Goal: Task Accomplishment & Management: Manage account settings

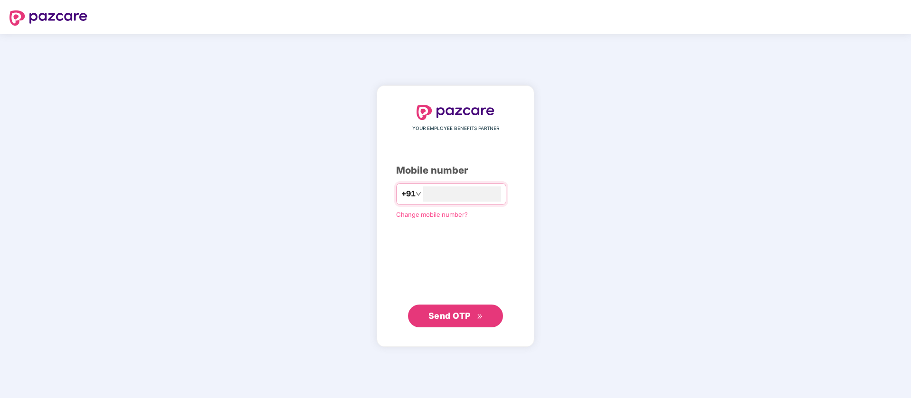
type input "**********"
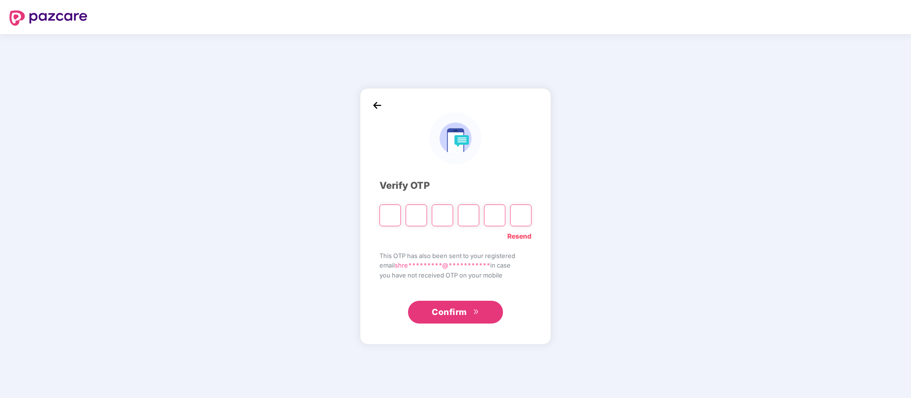
paste input "*"
type input "*"
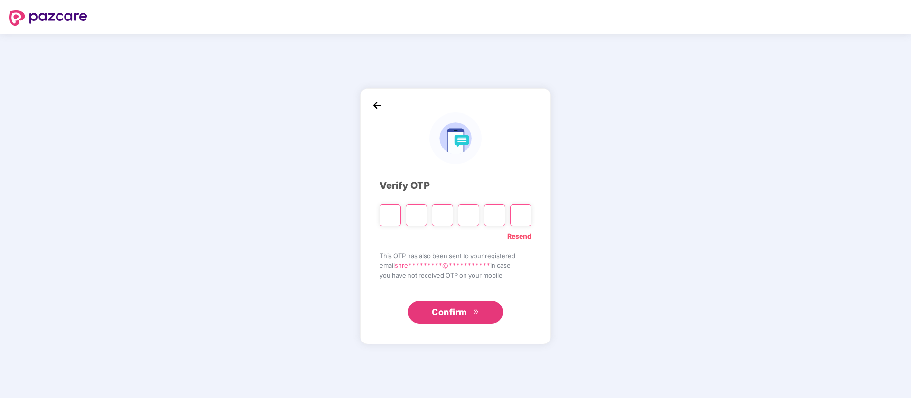
type input "*"
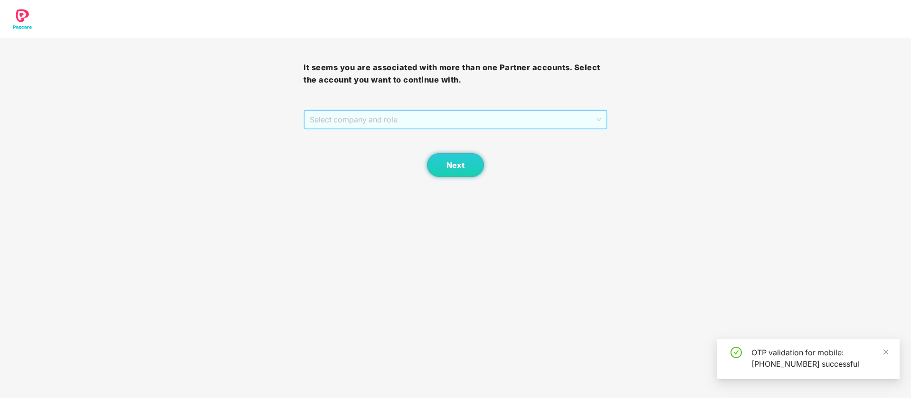
click at [439, 125] on span "Select company and role" at bounding box center [455, 120] width 291 height 18
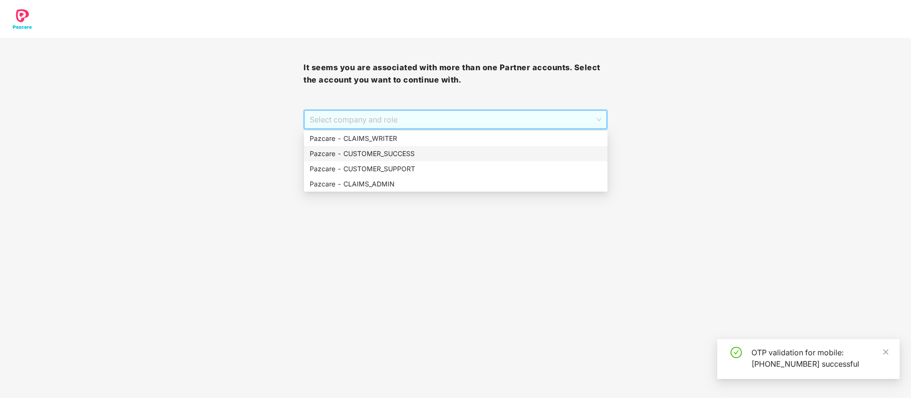
click at [407, 154] on div "Pazcare - CUSTOMER_SUCCESS" at bounding box center [456, 154] width 292 height 10
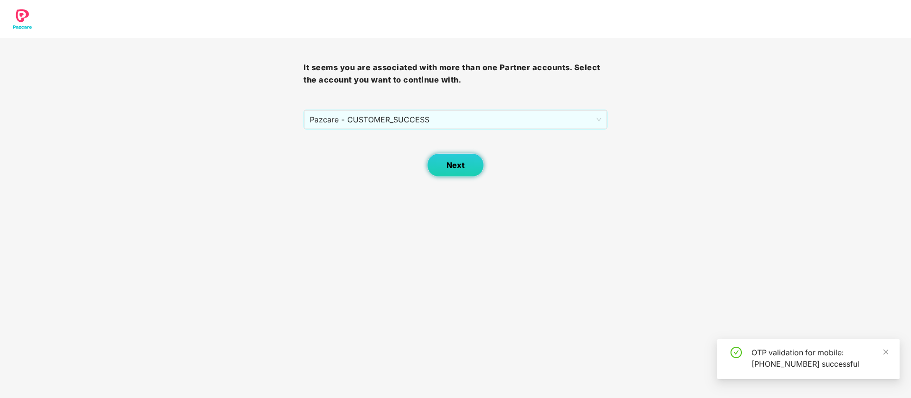
click at [460, 159] on button "Next" at bounding box center [455, 165] width 57 height 24
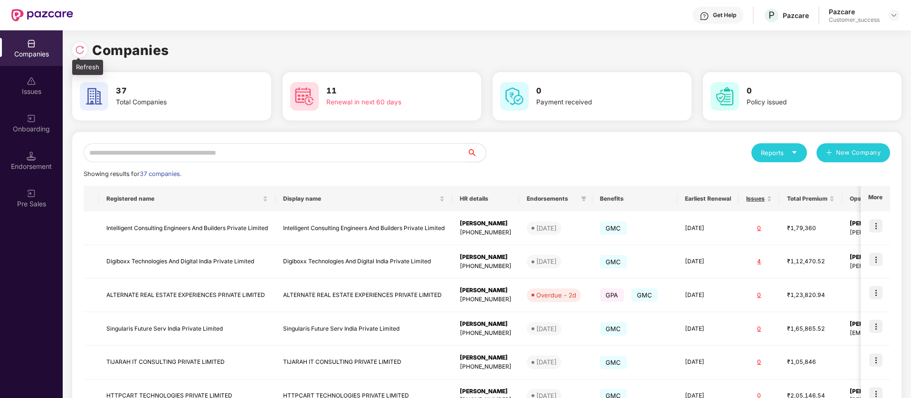
click at [80, 53] on img at bounding box center [79, 49] width 9 height 9
click at [238, 152] on input "text" at bounding box center [275, 152] width 383 height 19
type input "*"
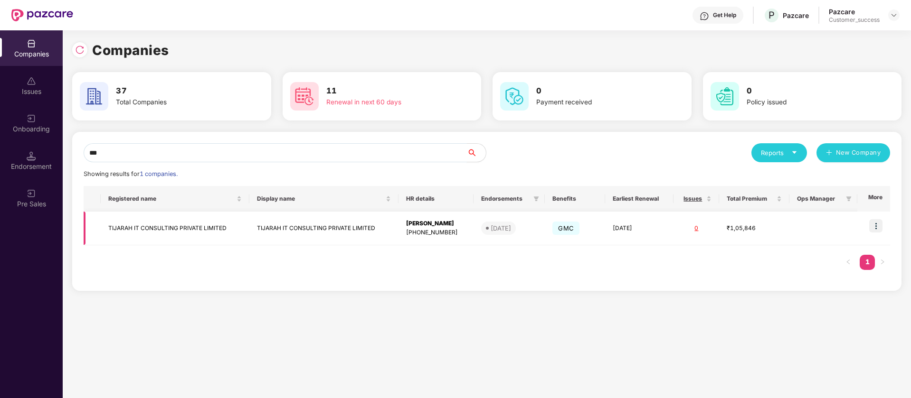
type input "***"
click at [877, 226] on img at bounding box center [875, 225] width 13 height 13
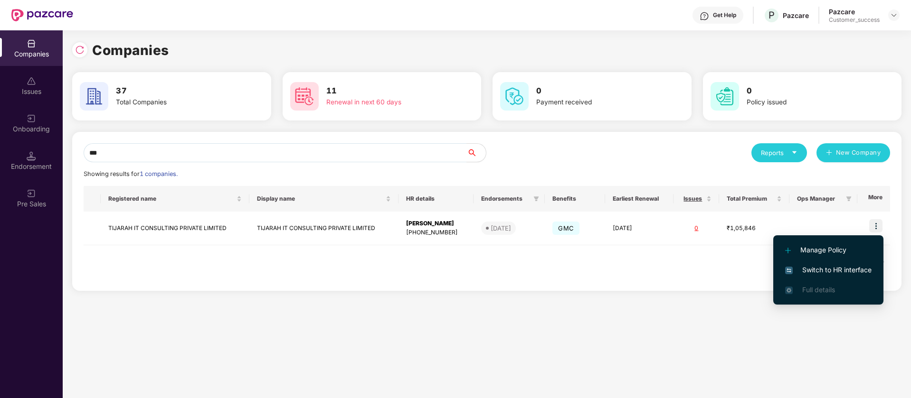
click at [829, 268] on span "Switch to HR interface" at bounding box center [828, 270] width 86 height 10
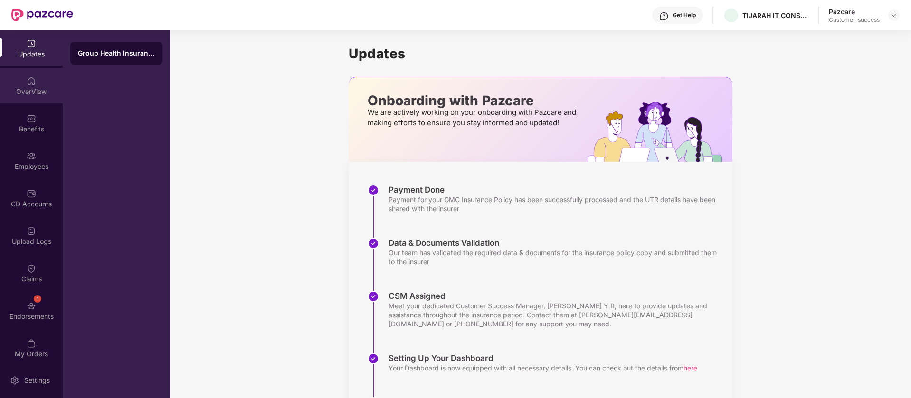
click at [27, 87] on div "OverView" at bounding box center [31, 91] width 63 height 9
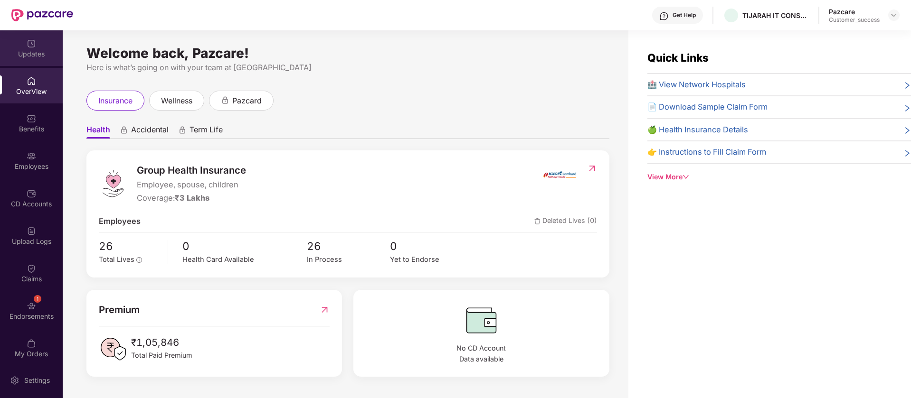
click at [39, 51] on div "Updates" at bounding box center [31, 53] width 63 height 9
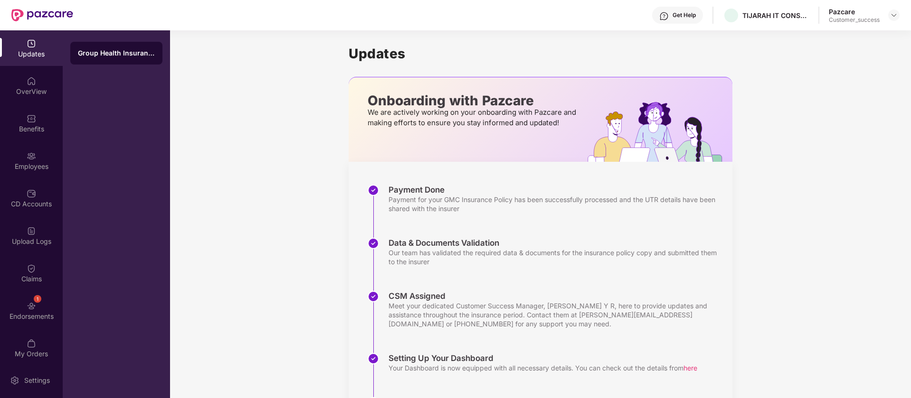
scroll to position [106, 0]
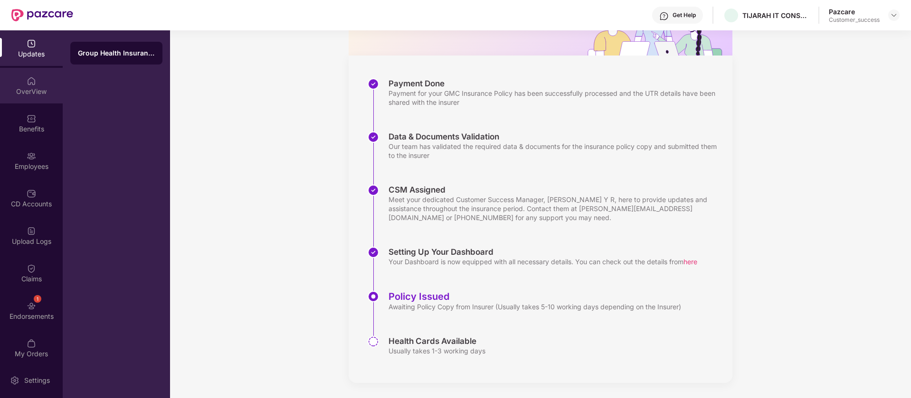
click at [39, 92] on div "OverView" at bounding box center [31, 91] width 63 height 9
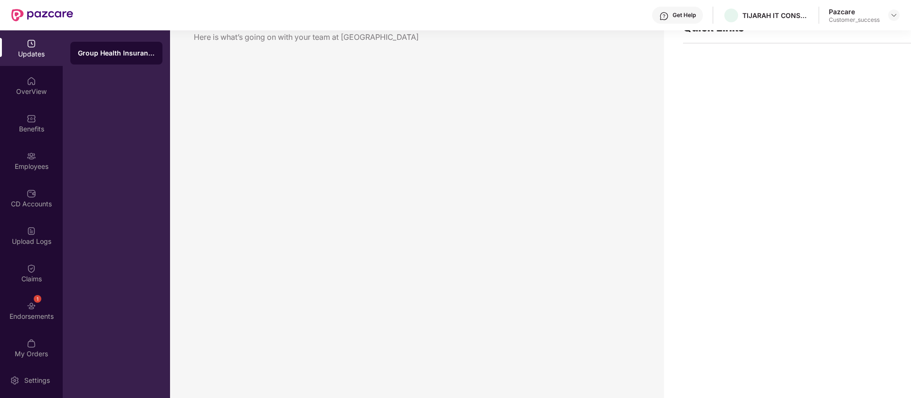
scroll to position [30, 0]
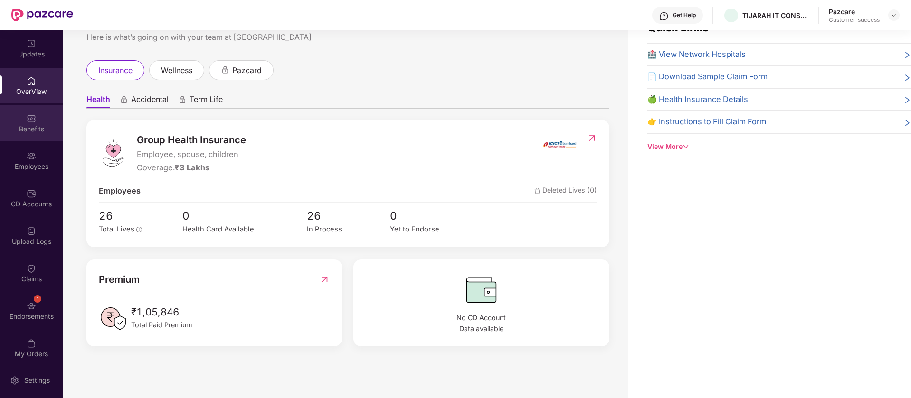
click at [19, 118] on div "Benefits" at bounding box center [31, 123] width 63 height 36
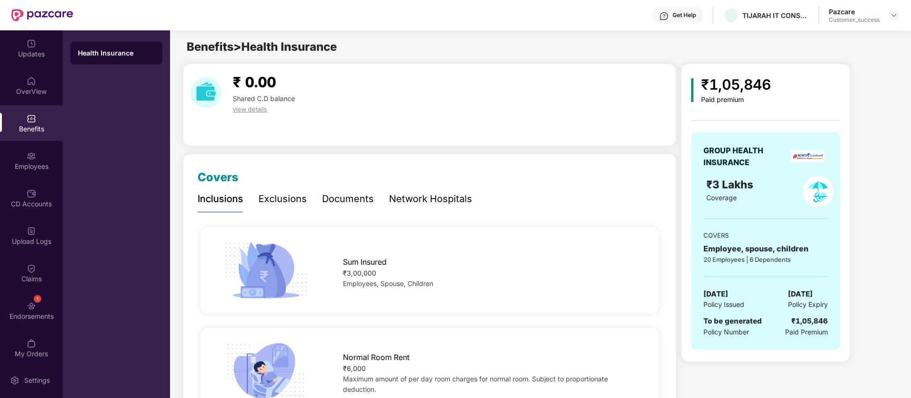
click at [272, 197] on div "Exclusions" at bounding box center [282, 199] width 48 height 15
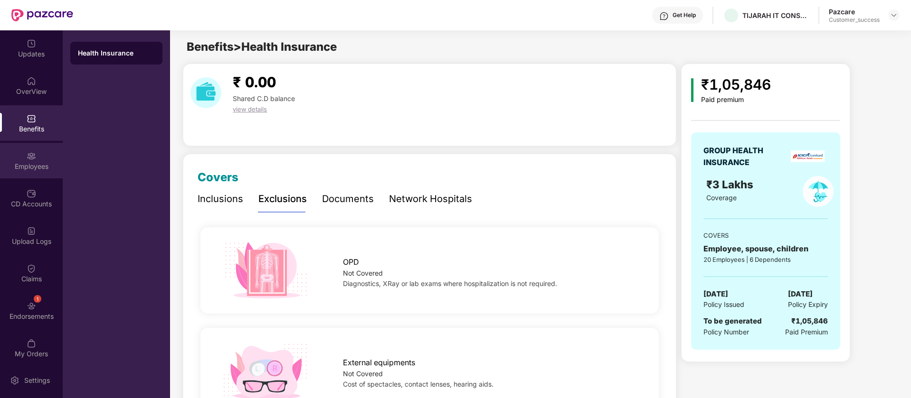
click at [19, 166] on div "Employees" at bounding box center [31, 166] width 63 height 9
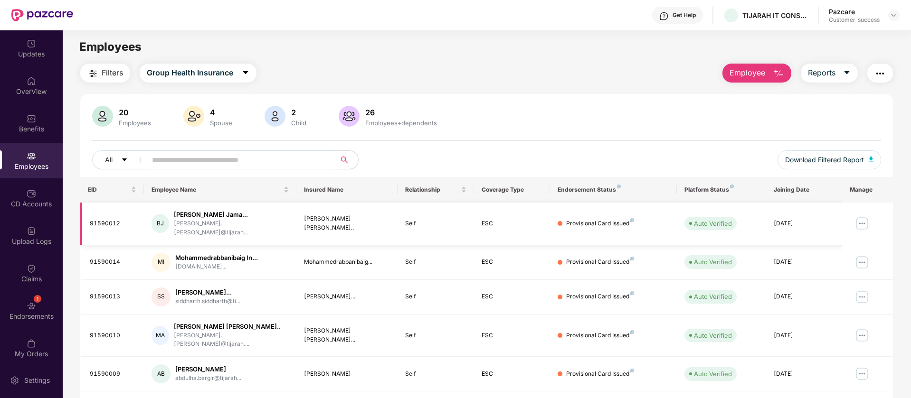
click at [862, 217] on img at bounding box center [861, 223] width 15 height 15
click at [582, 220] on div "Provisional Card Issued" at bounding box center [600, 223] width 68 height 9
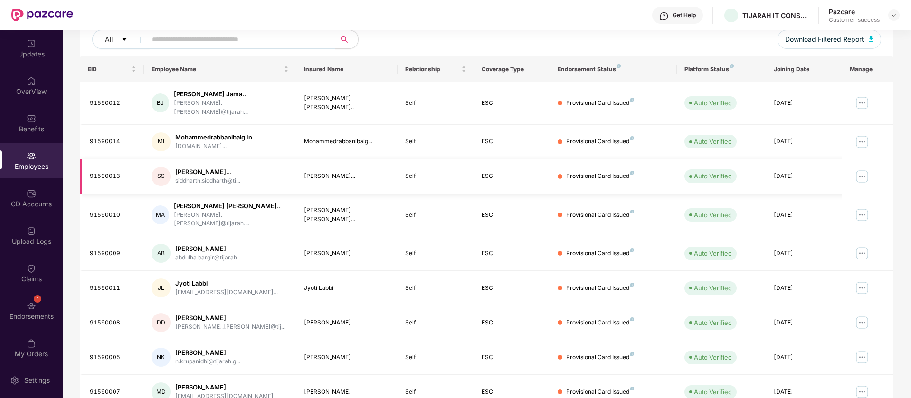
scroll to position [185, 0]
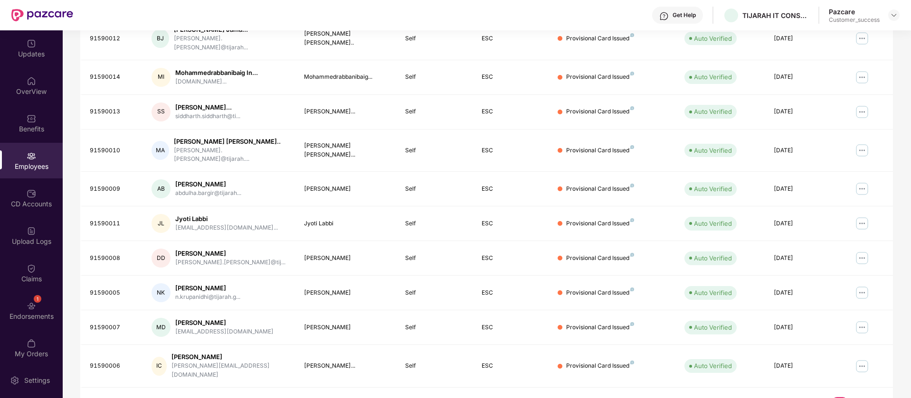
click at [860, 397] on link "2" at bounding box center [854, 404] width 15 height 14
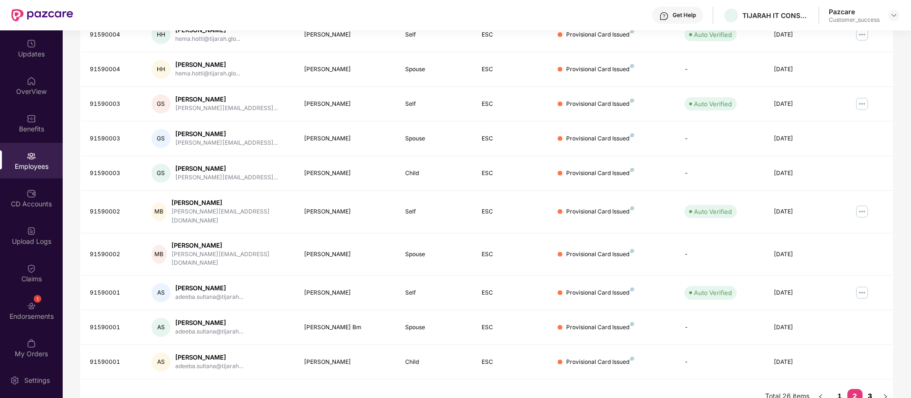
click at [868, 389] on link "3" at bounding box center [869, 396] width 15 height 14
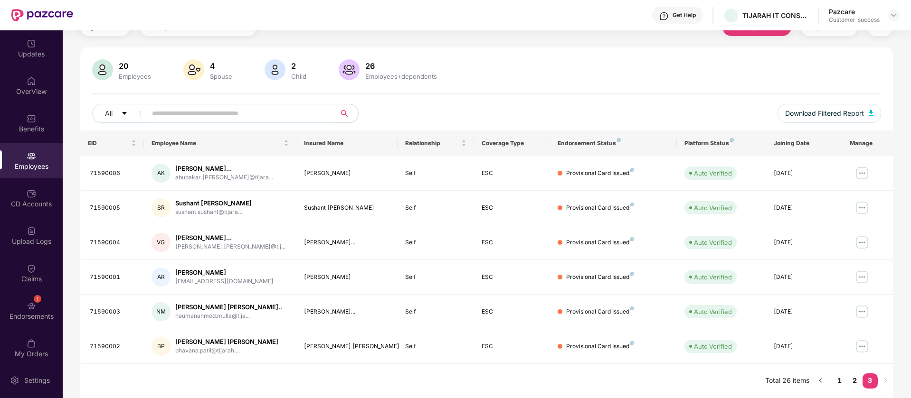
scroll to position [47, 0]
click at [851, 380] on link "2" at bounding box center [854, 381] width 15 height 14
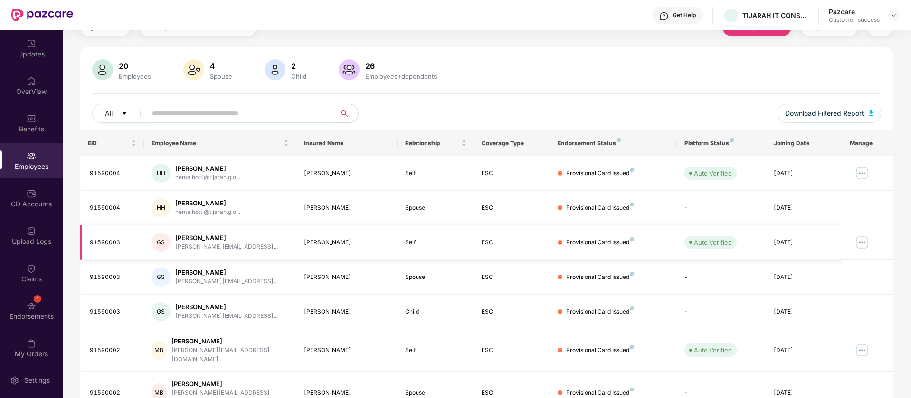
click at [217, 237] on div "Gagandeep Singh" at bounding box center [226, 238] width 103 height 9
copy div "Gagandeep Singh"
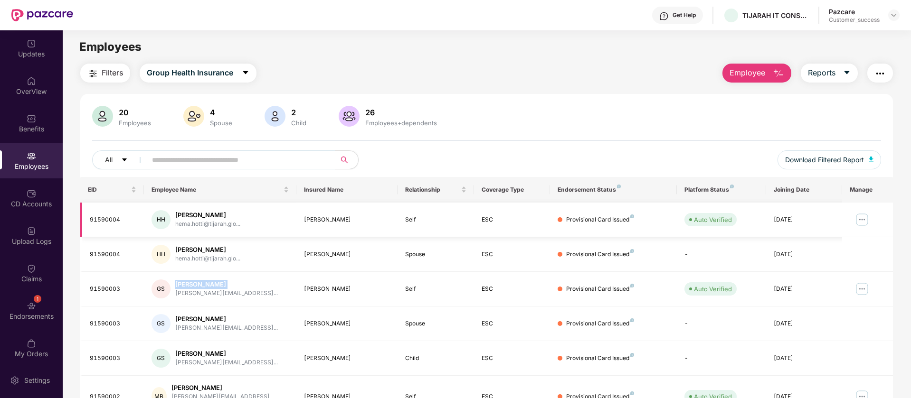
scroll to position [185, 0]
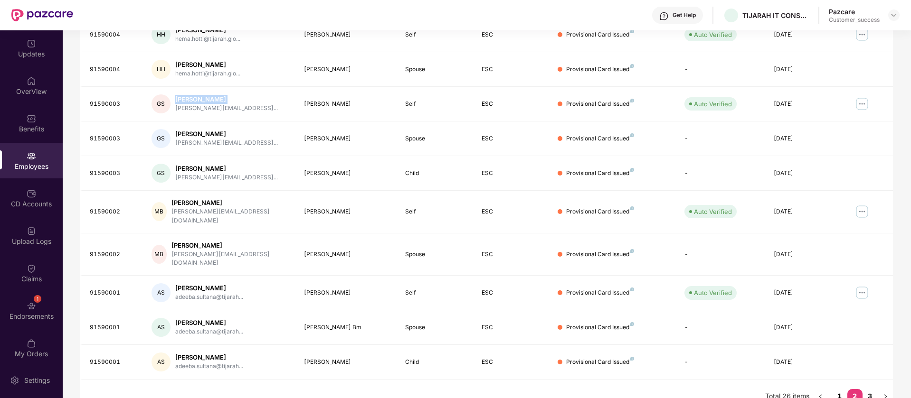
click at [838, 389] on link "1" at bounding box center [839, 396] width 15 height 14
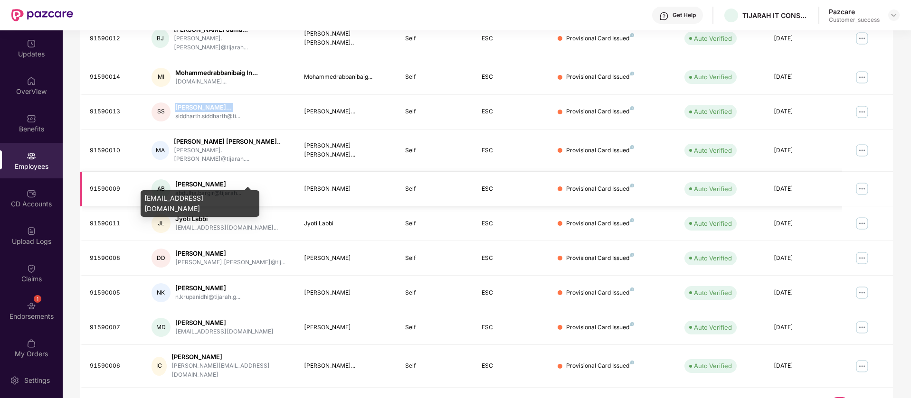
scroll to position [0, 0]
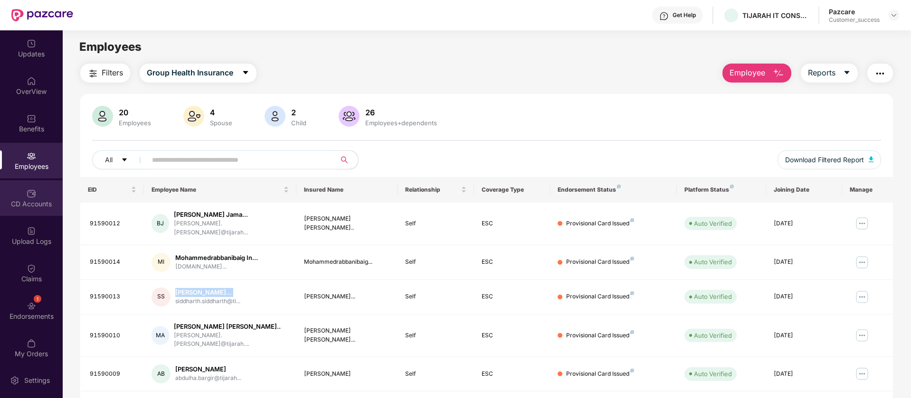
click at [32, 190] on img at bounding box center [31, 193] width 9 height 9
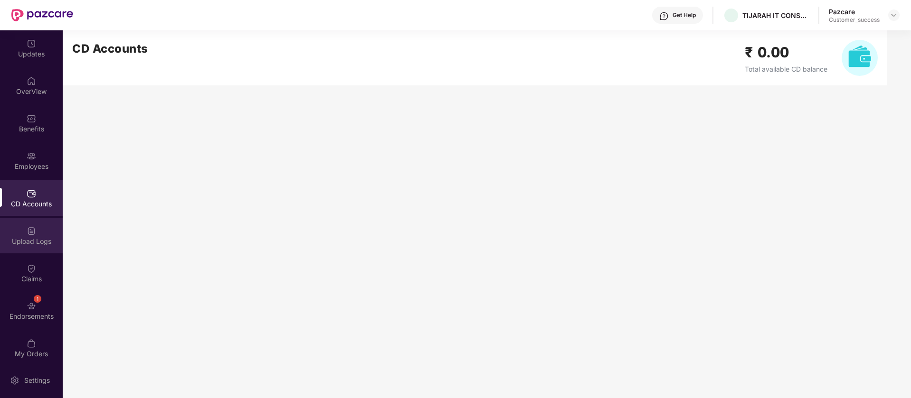
click at [39, 229] on div "Upload Logs" at bounding box center [31, 236] width 63 height 36
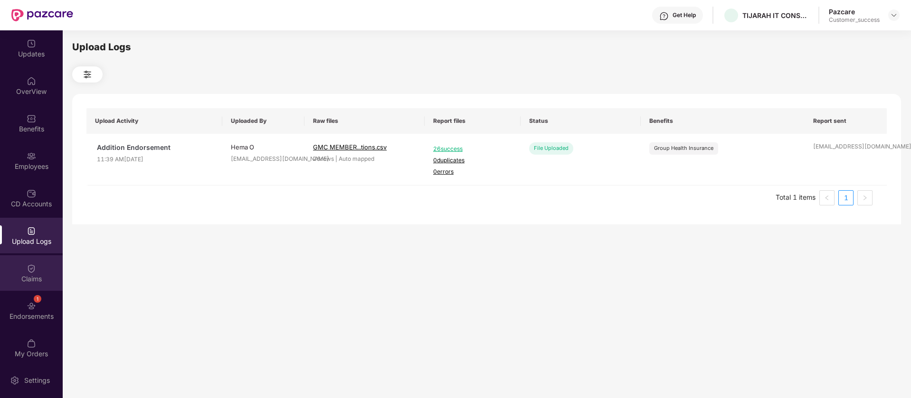
click at [28, 282] on div "Claims" at bounding box center [31, 278] width 63 height 9
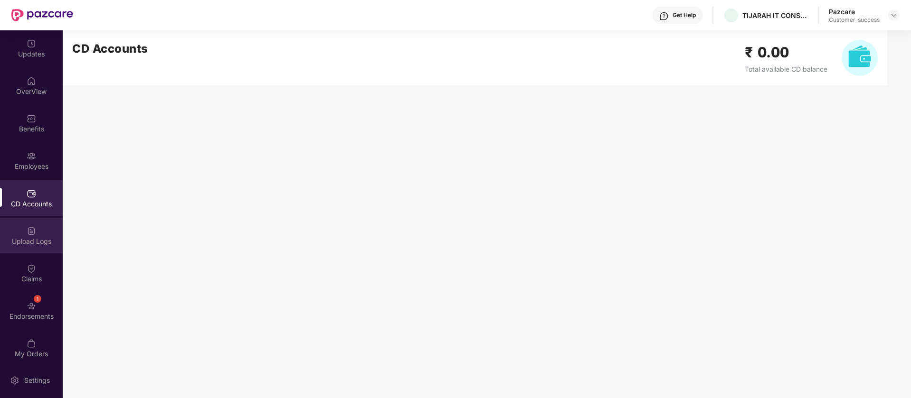
click at [28, 233] on img at bounding box center [31, 230] width 9 height 9
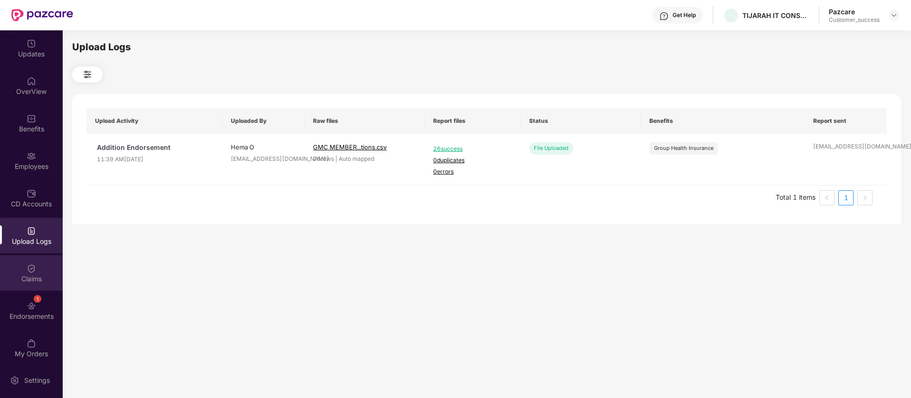
click at [36, 282] on div "Claims" at bounding box center [31, 278] width 63 height 9
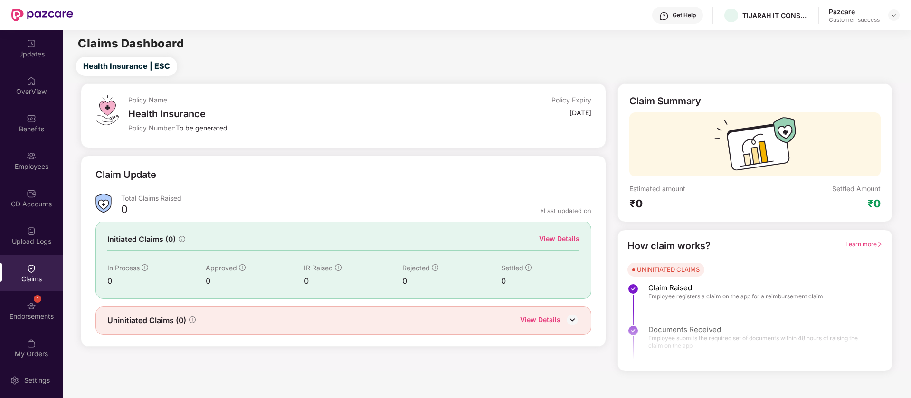
click at [36, 302] on div "1" at bounding box center [38, 299] width 8 height 8
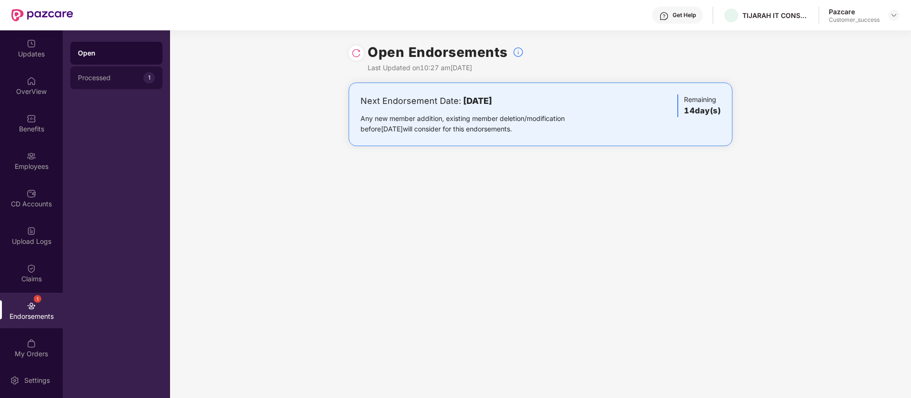
click at [82, 85] on div "Processed 1" at bounding box center [116, 77] width 92 height 23
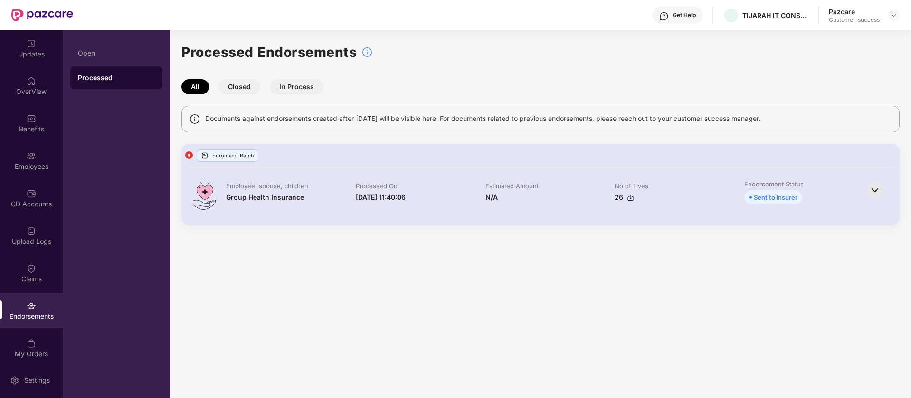
click at [767, 197] on div "Sent to insurer" at bounding box center [775, 197] width 44 height 10
click at [878, 188] on img at bounding box center [874, 190] width 21 height 21
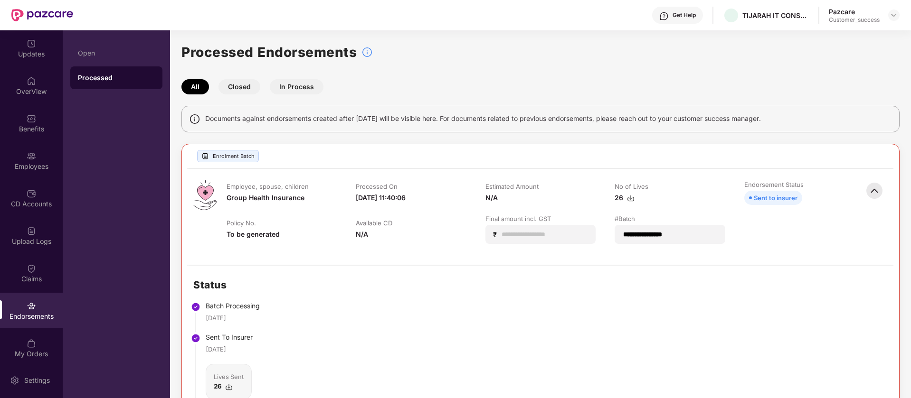
click at [247, 87] on button "Closed" at bounding box center [239, 86] width 42 height 15
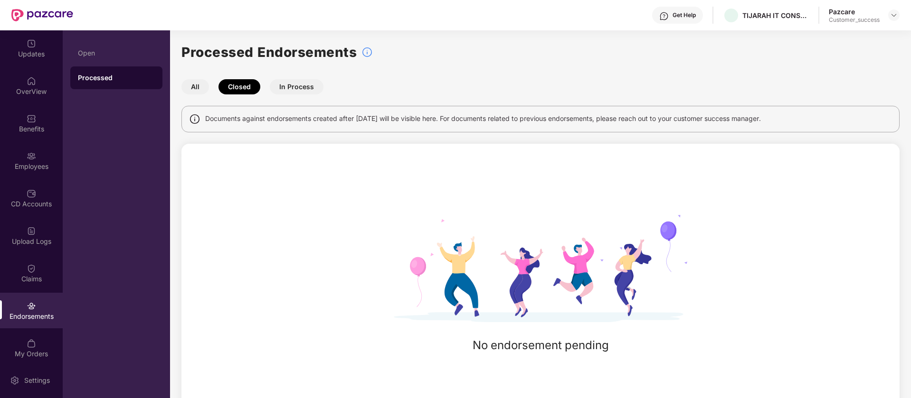
click at [296, 89] on button "In Process" at bounding box center [297, 86] width 54 height 15
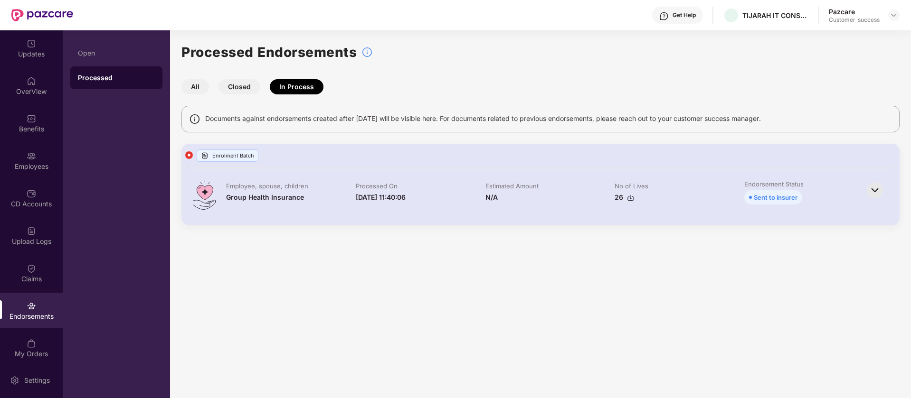
click at [192, 88] on button "All" at bounding box center [195, 86] width 28 height 15
click at [39, 345] on div "My Orders" at bounding box center [31, 348] width 63 height 36
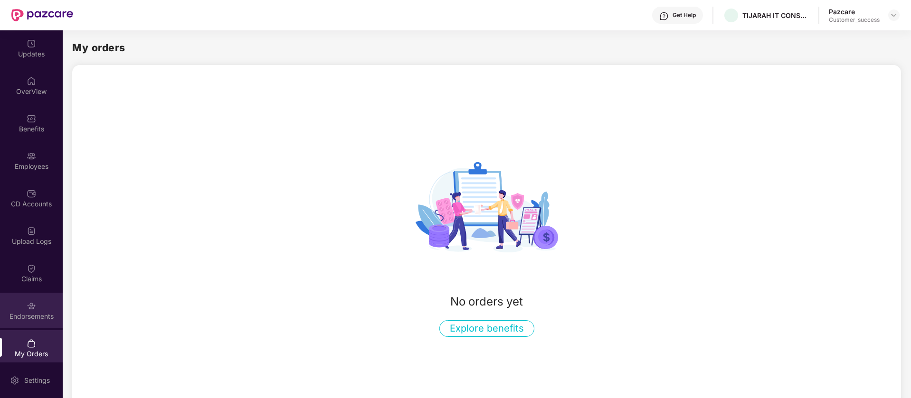
click at [26, 325] on div "Endorsements" at bounding box center [31, 311] width 63 height 36
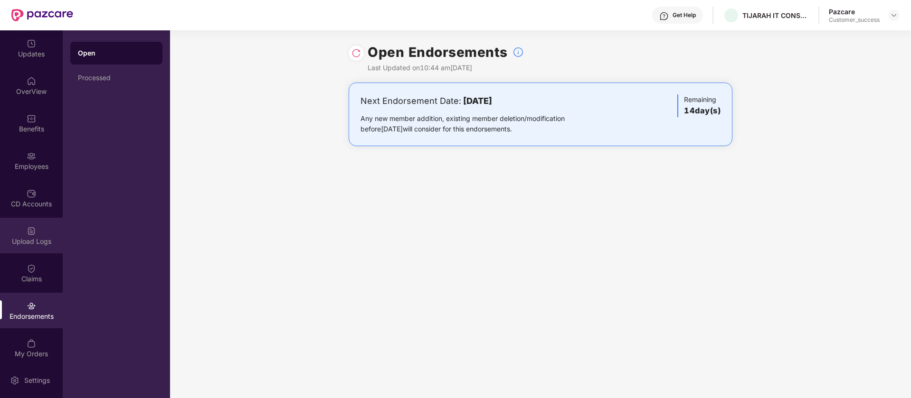
scroll to position [5, 0]
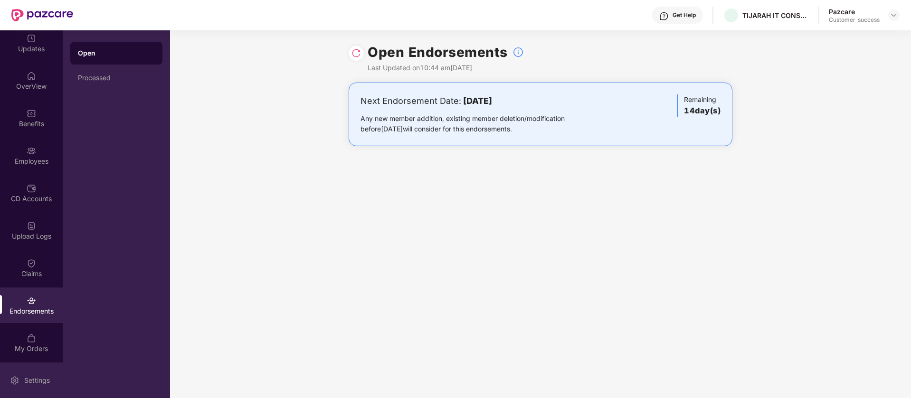
click at [25, 385] on div "Settings" at bounding box center [31, 381] width 63 height 36
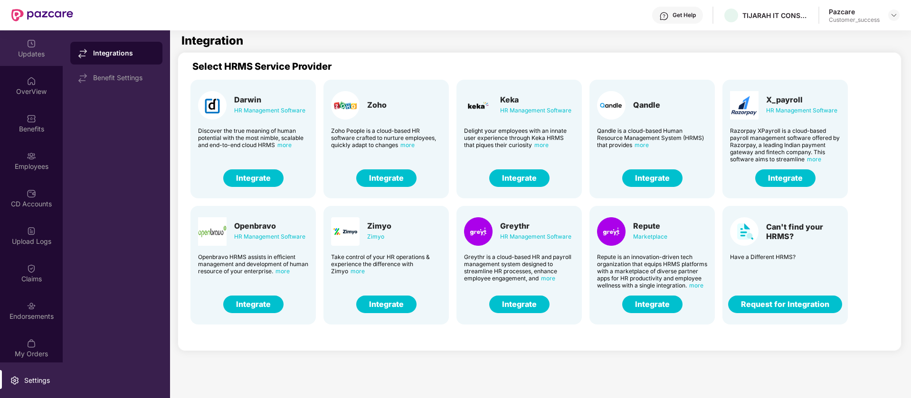
click at [22, 59] on div "Updates" at bounding box center [31, 48] width 63 height 36
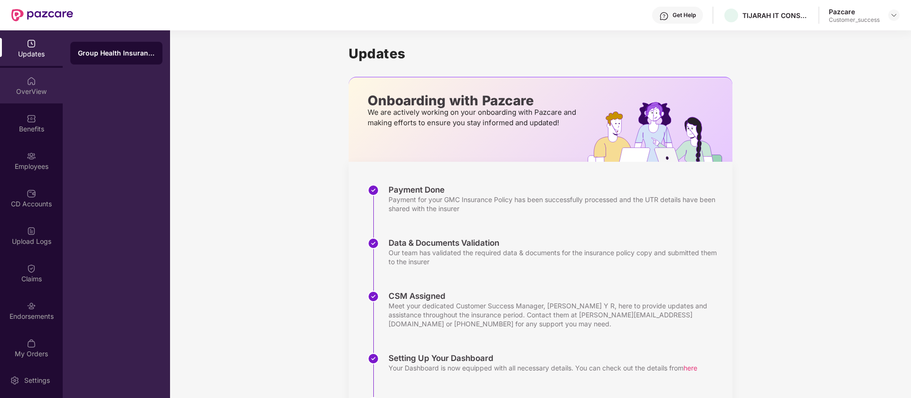
click at [36, 91] on div "OverView" at bounding box center [31, 91] width 63 height 9
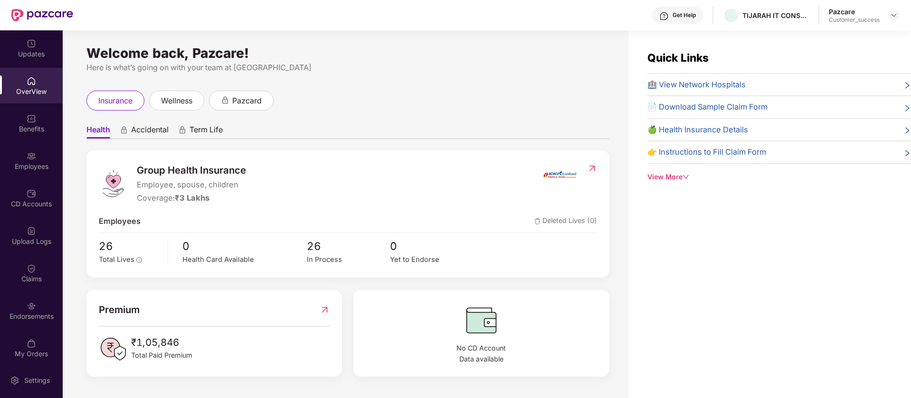
click at [153, 128] on span "Accidental" at bounding box center [150, 132] width 38 height 14
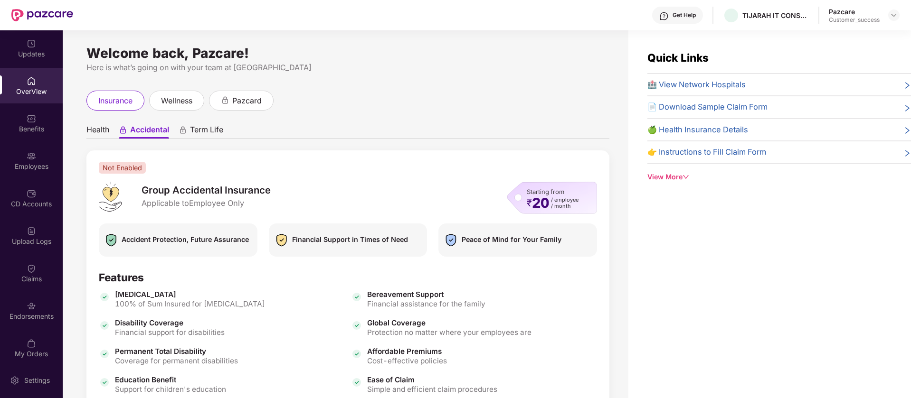
click at [211, 138] on span "Term Life" at bounding box center [206, 132] width 33 height 14
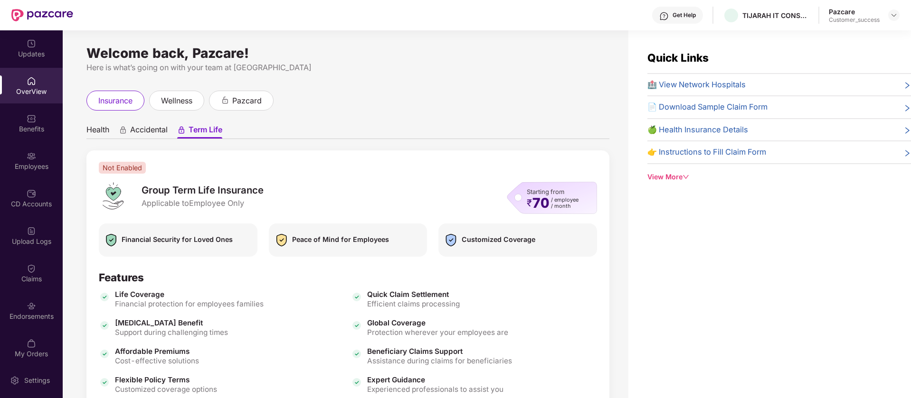
click at [95, 132] on span "Health" at bounding box center [97, 132] width 23 height 14
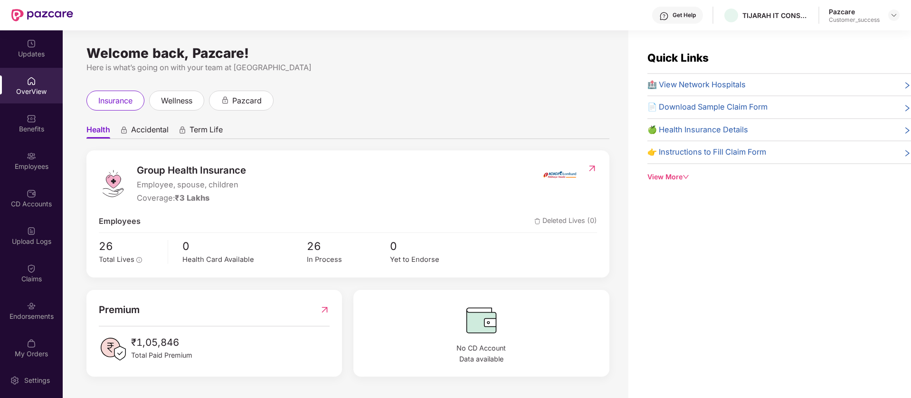
click at [666, 176] on div "View More" at bounding box center [778, 177] width 263 height 10
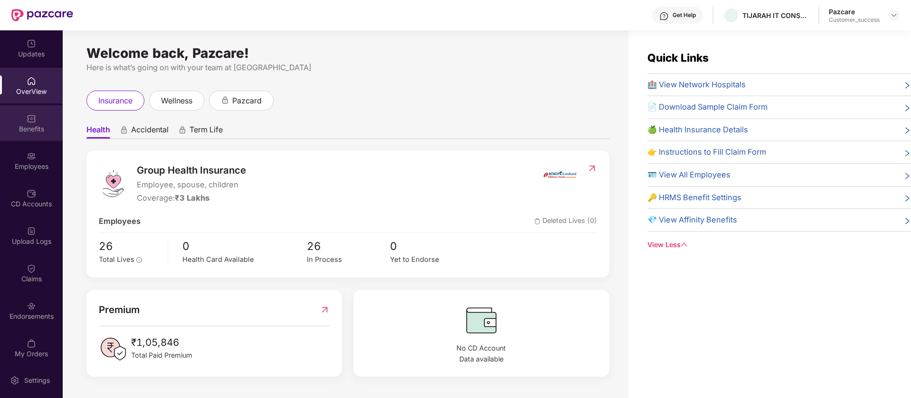
click at [41, 130] on div "Benefits" at bounding box center [31, 128] width 63 height 9
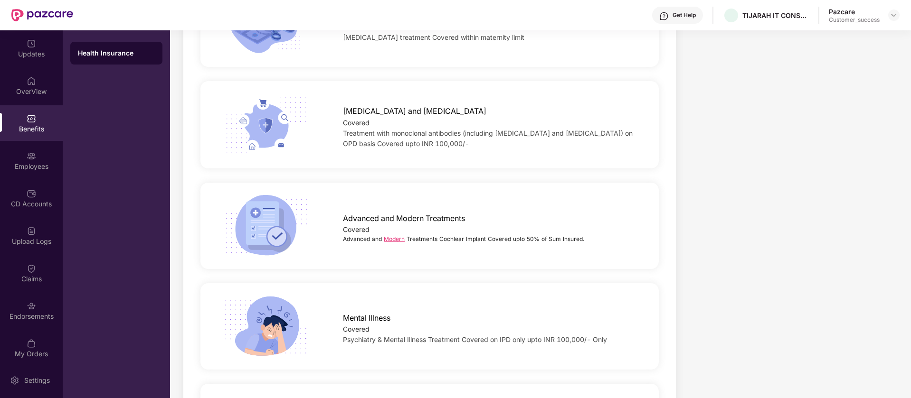
scroll to position [1857, 0]
click at [393, 238] on link "Modern" at bounding box center [394, 237] width 21 height 7
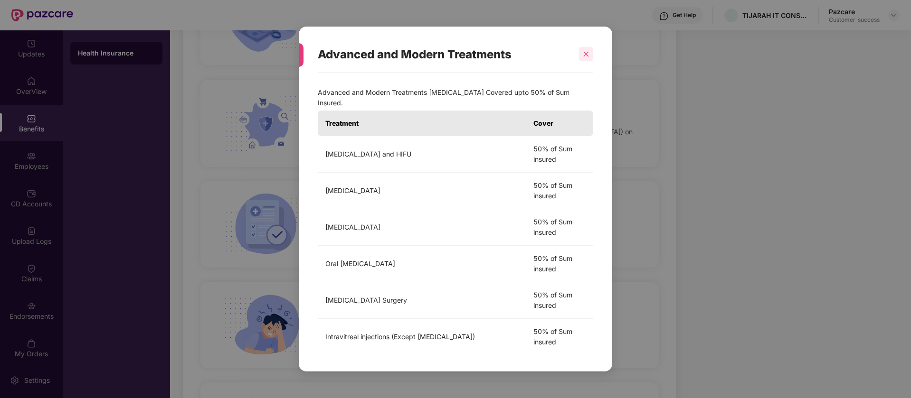
click at [588, 53] on icon "close" at bounding box center [586, 54] width 7 height 7
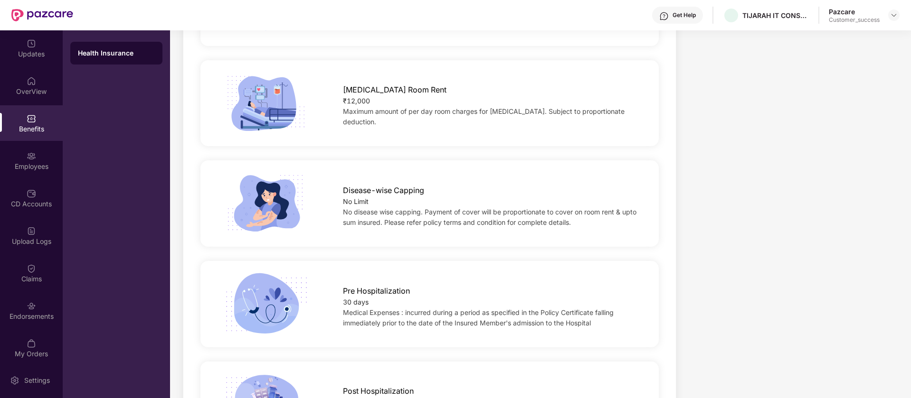
scroll to position [333, 0]
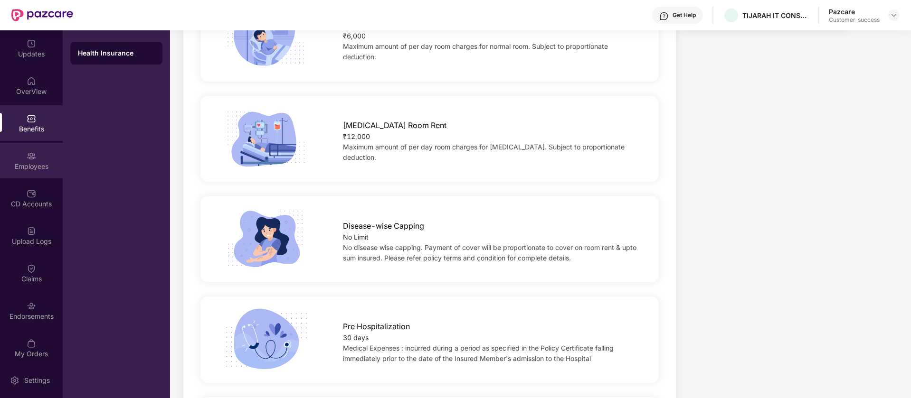
click at [27, 160] on img at bounding box center [31, 155] width 9 height 9
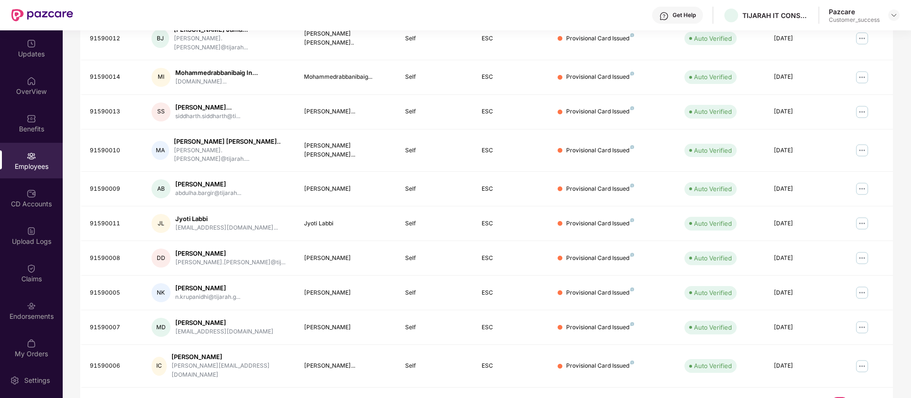
scroll to position [5, 0]
click at [24, 191] on div "CD Accounts" at bounding box center [31, 193] width 63 height 36
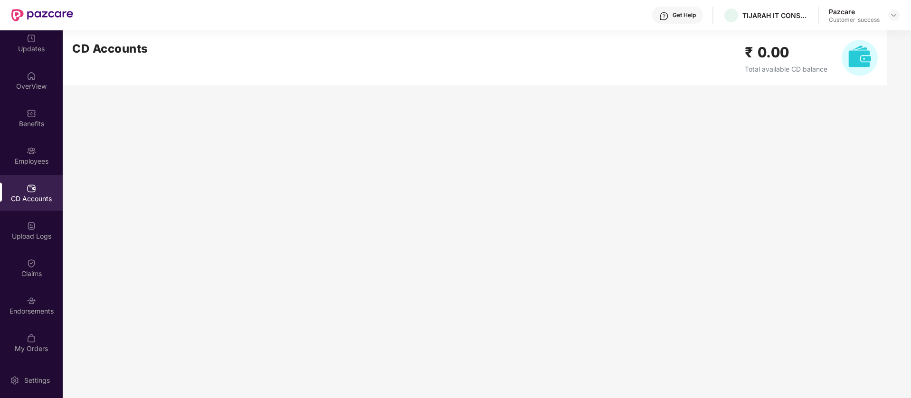
scroll to position [0, 0]
click at [29, 226] on img at bounding box center [31, 225] width 9 height 9
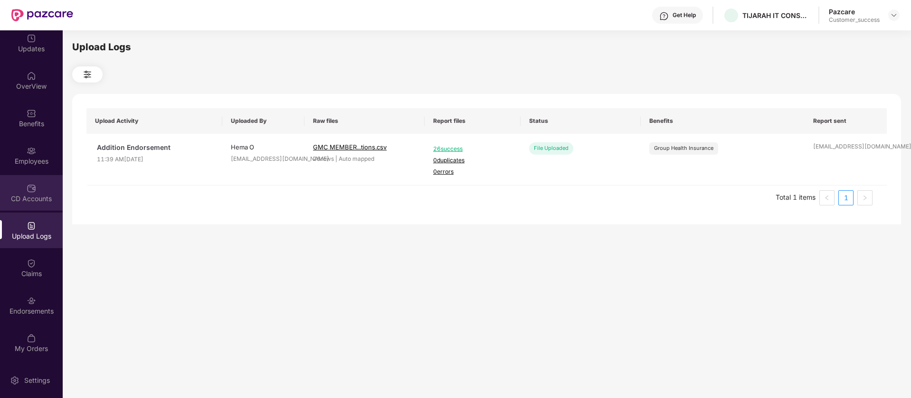
click at [41, 184] on div "CD Accounts" at bounding box center [31, 193] width 63 height 36
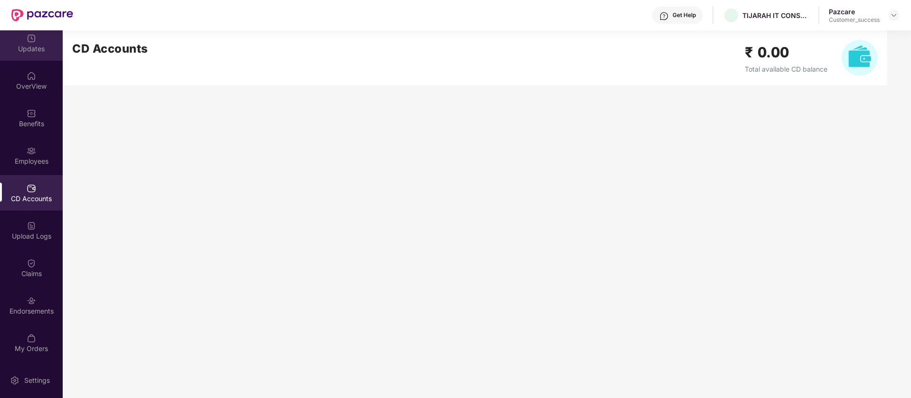
click at [35, 47] on div "Updates" at bounding box center [31, 48] width 63 height 9
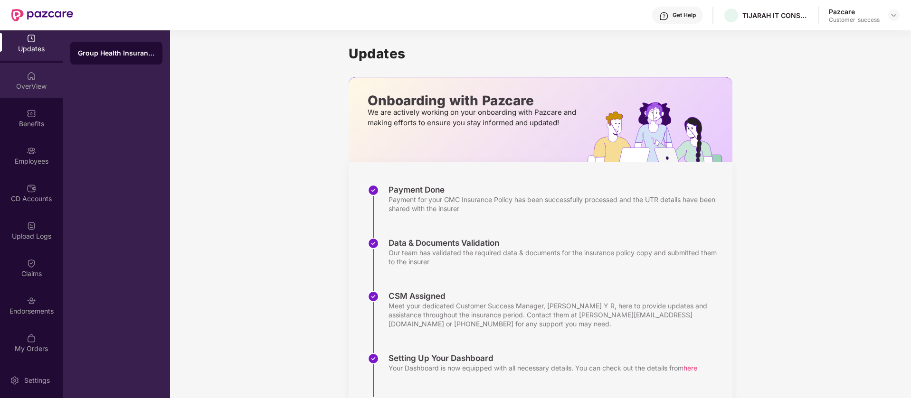
click at [38, 87] on div "OverView" at bounding box center [31, 86] width 63 height 9
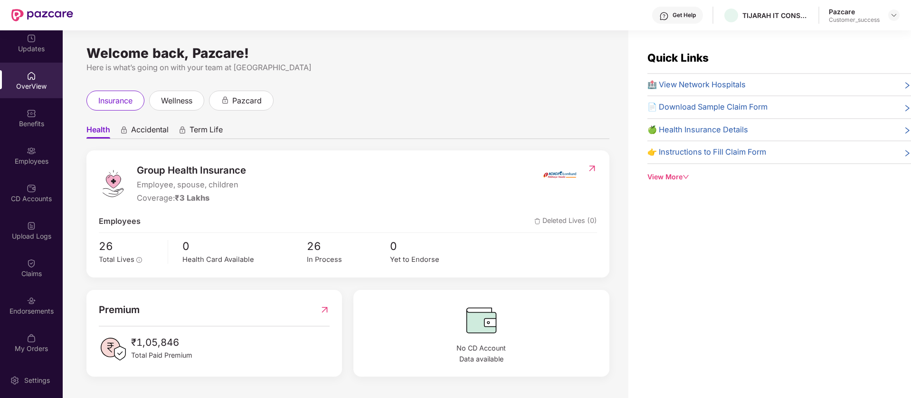
click at [667, 181] on div "View More" at bounding box center [778, 177] width 263 height 10
click at [685, 7] on div "Get Help" at bounding box center [677, 15] width 51 height 17
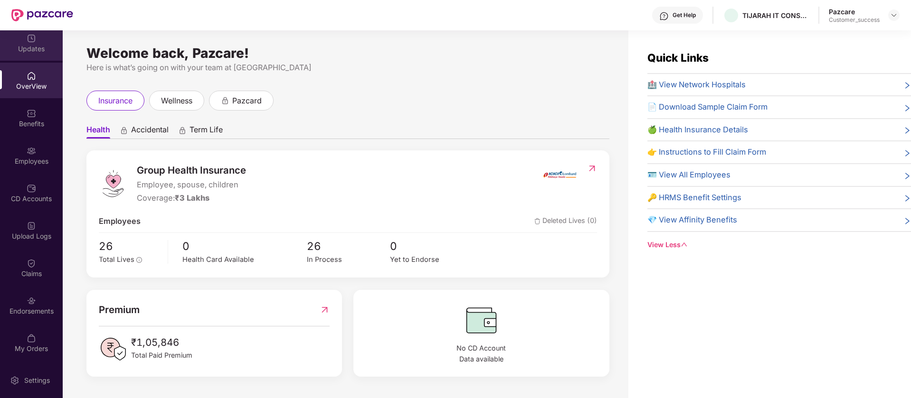
click at [38, 52] on div "Updates" at bounding box center [31, 48] width 63 height 9
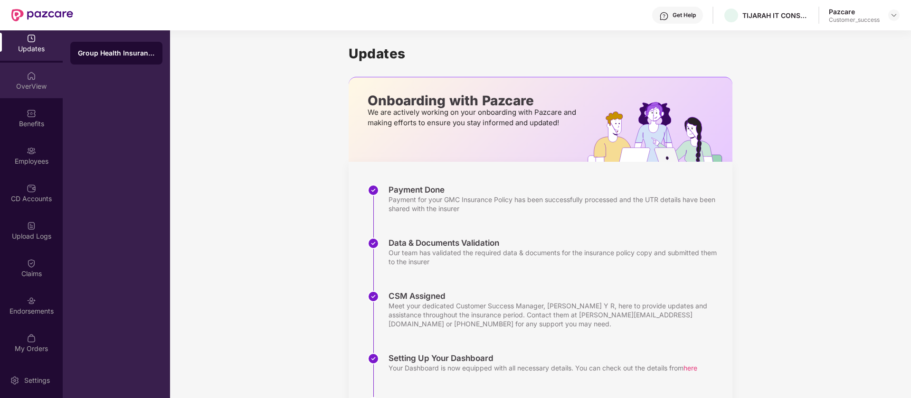
click at [24, 87] on div "OverView" at bounding box center [31, 86] width 63 height 9
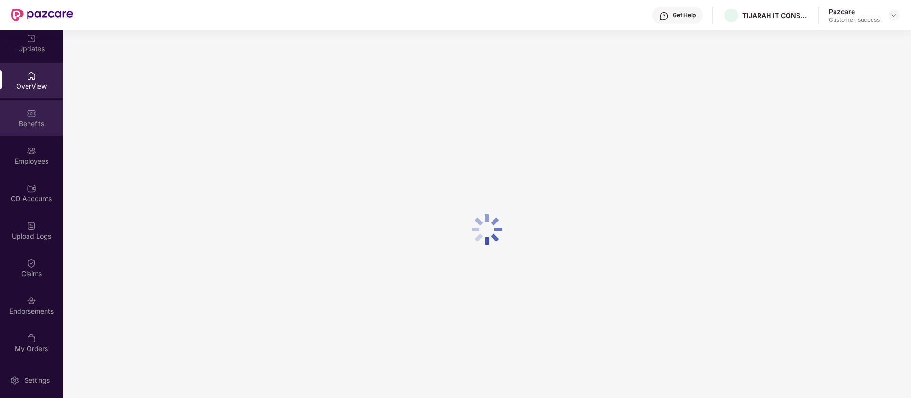
click at [24, 118] on div "Benefits" at bounding box center [31, 118] width 63 height 36
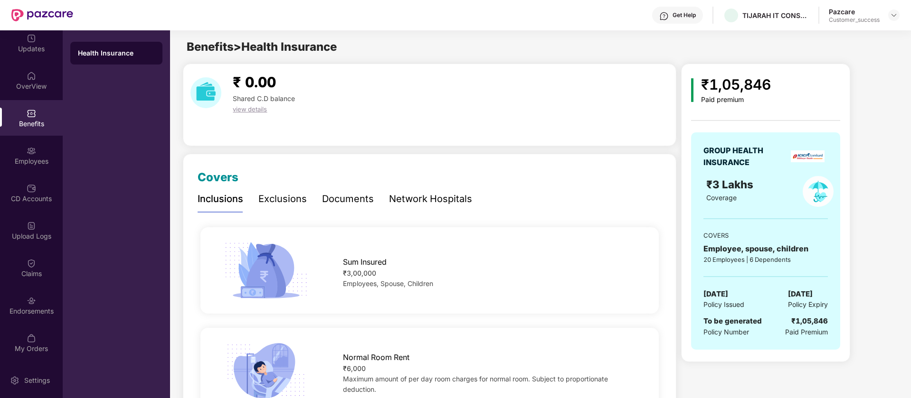
click at [283, 204] on div "Exclusions" at bounding box center [282, 199] width 48 height 15
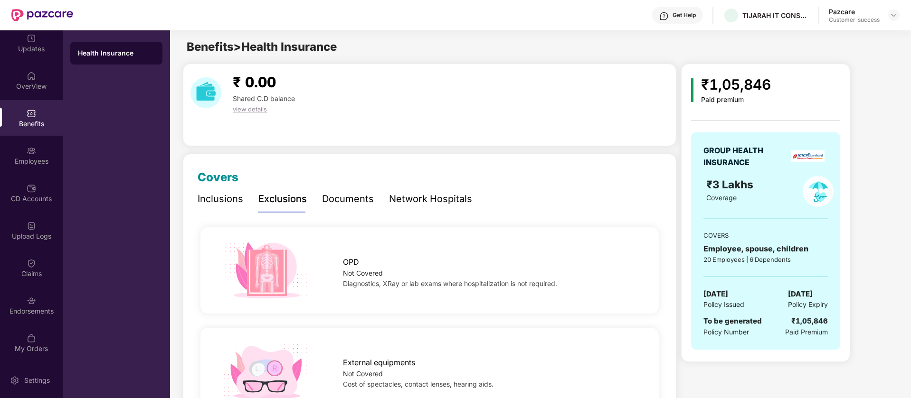
click at [357, 202] on div "Documents" at bounding box center [348, 199] width 52 height 15
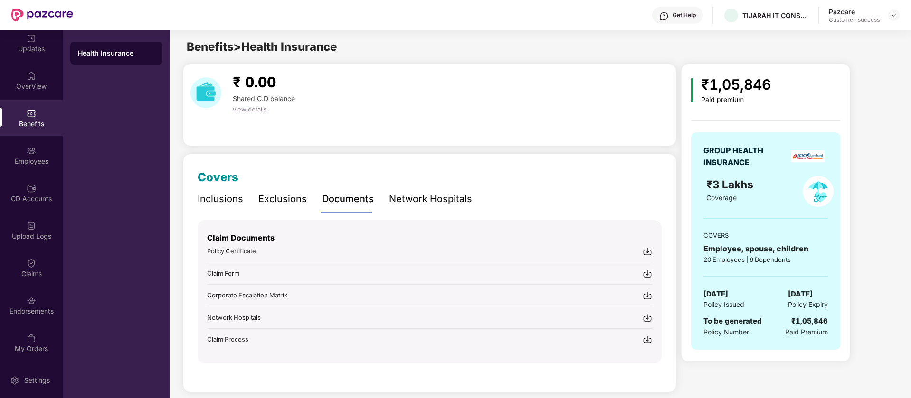
click at [649, 253] on img at bounding box center [646, 251] width 9 height 9
click at [23, 38] on div "Updates" at bounding box center [31, 43] width 63 height 36
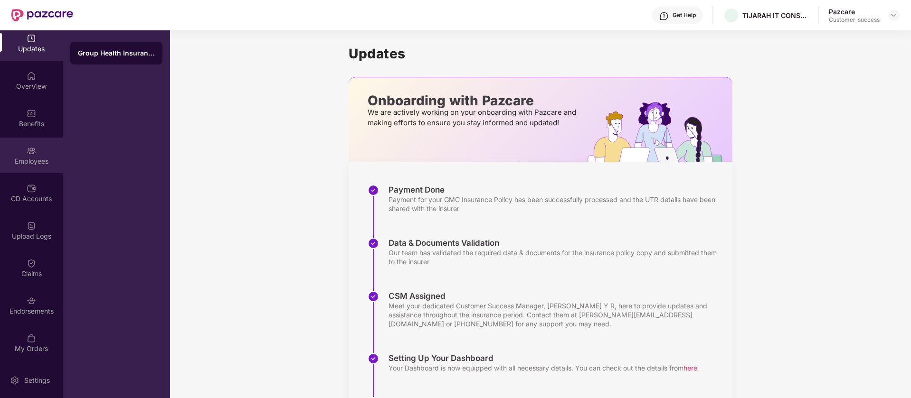
click at [23, 150] on div "Employees" at bounding box center [31, 156] width 63 height 36
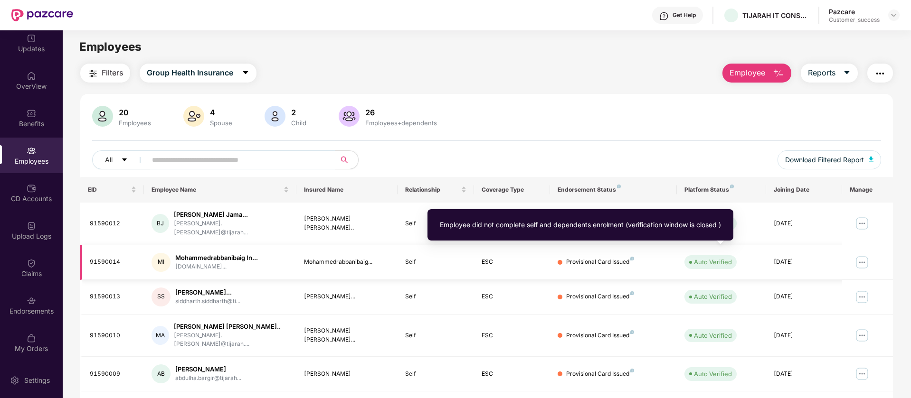
scroll to position [185, 0]
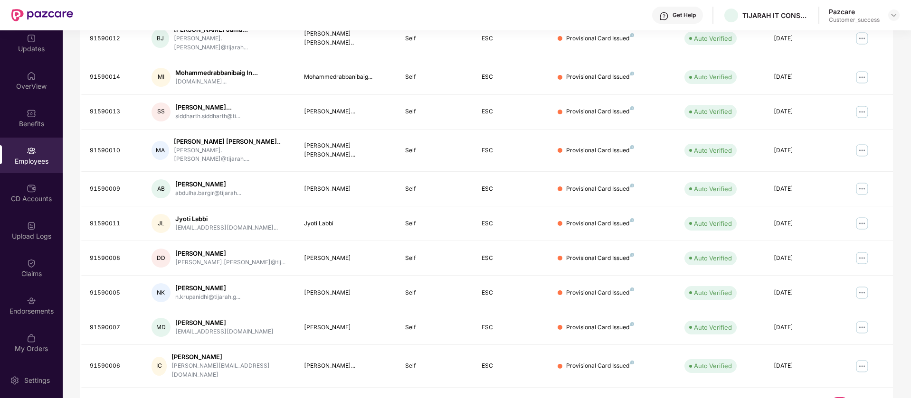
click at [857, 397] on link "2" at bounding box center [854, 404] width 15 height 14
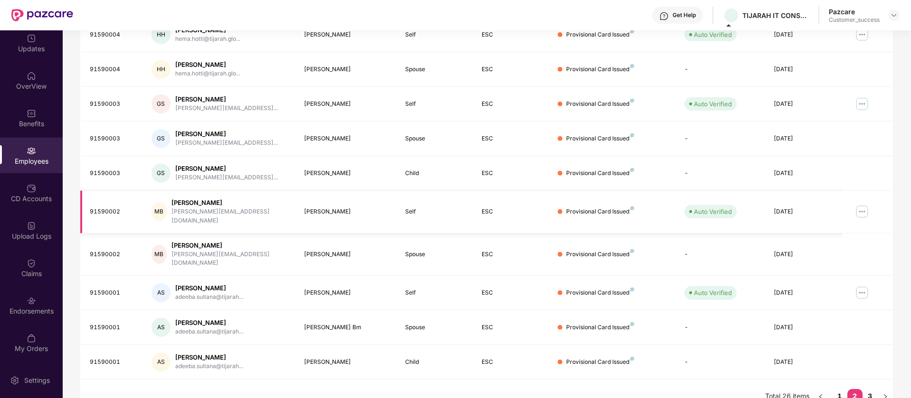
click at [203, 211] on div "altaf@tijarah.global" at bounding box center [229, 216] width 117 height 18
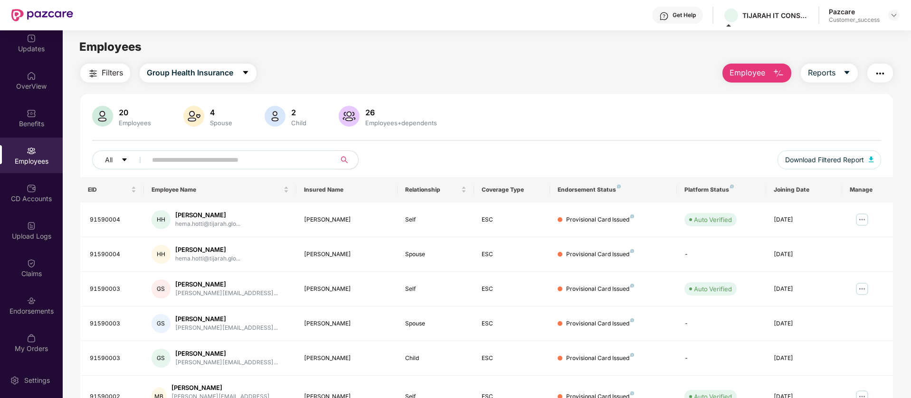
click at [335, 22] on div "Get Help TIJARAH IT CONSULTING PRIVATE LIMITED Pazcare Customer_success" at bounding box center [486, 15] width 826 height 30
click at [383, 32] on main "Employees Filters Group Health Insurance Employee Reports 20 Employees 4 Spouse…" at bounding box center [486, 229] width 847 height 398
click at [307, 65] on div "Filters Group Health Insurance Employee Reports" at bounding box center [486, 73] width 812 height 19
click at [894, 19] on img at bounding box center [894, 15] width 8 height 8
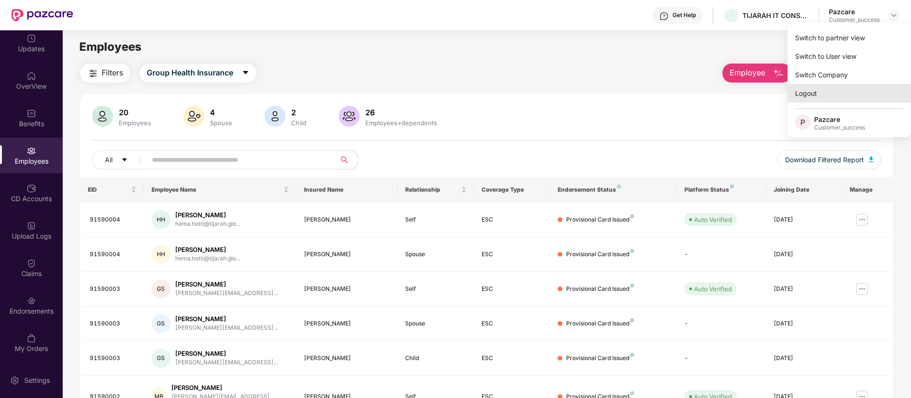
click at [804, 94] on div "Logout" at bounding box center [848, 93] width 123 height 19
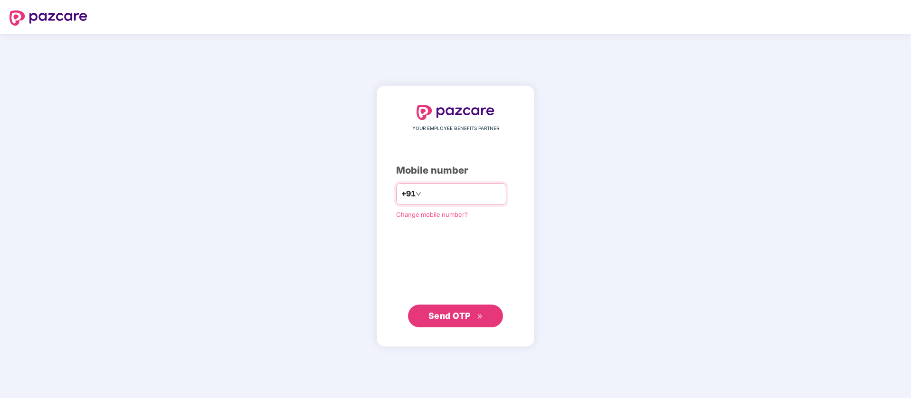
type input "**********"
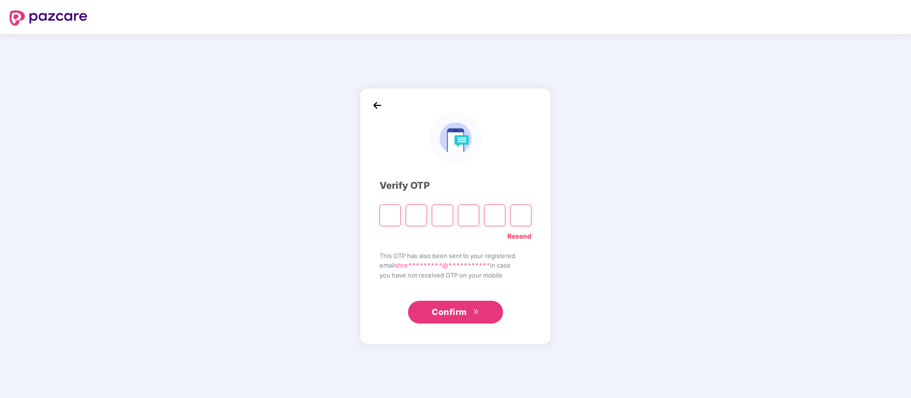
paste input "*"
type input "*"
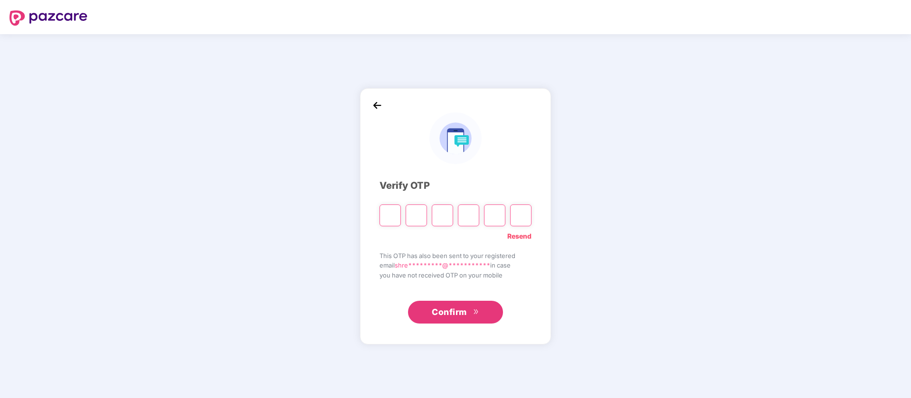
type input "*"
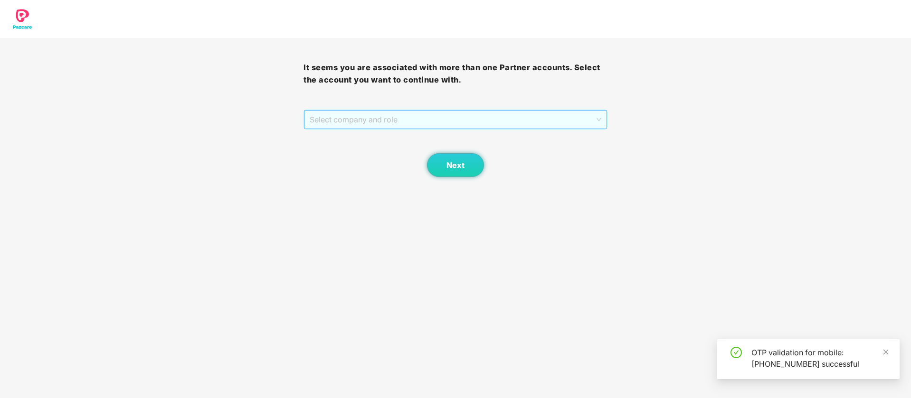
click at [340, 116] on span "Select company and role" at bounding box center [455, 120] width 291 height 18
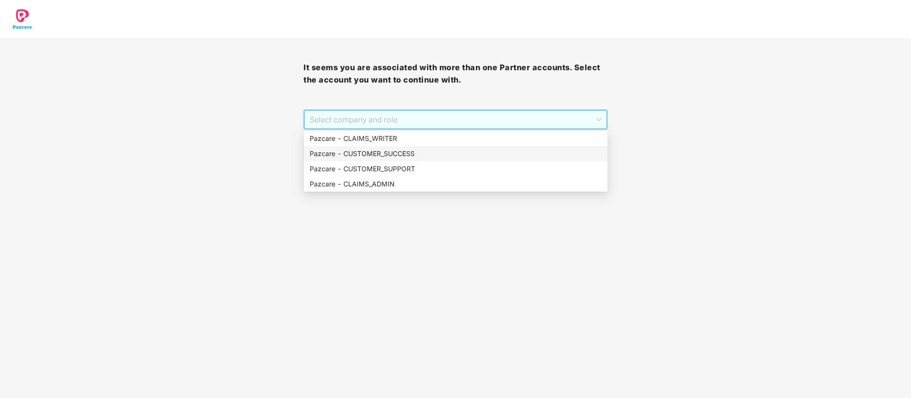
drag, startPoint x: 405, startPoint y: 167, endPoint x: 401, endPoint y: 160, distance: 8.3
click at [401, 160] on div "Pazcare - CLAIMS_WRITER Pazcare - CUSTOMER_SUCCESS Pazcare - CUSTOMER_SUPPORT P…" at bounding box center [455, 161] width 303 height 61
click at [400, 159] on div "Pazcare - CUSTOMER_SUCCESS" at bounding box center [456, 154] width 292 height 10
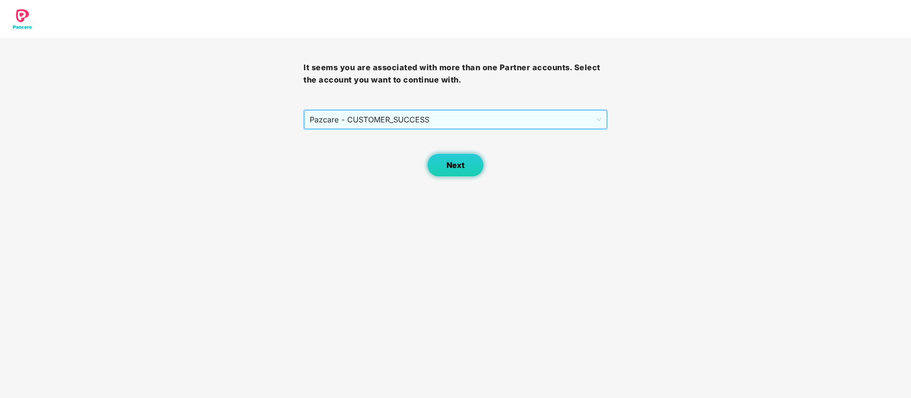
click at [441, 161] on button "Next" at bounding box center [455, 165] width 57 height 24
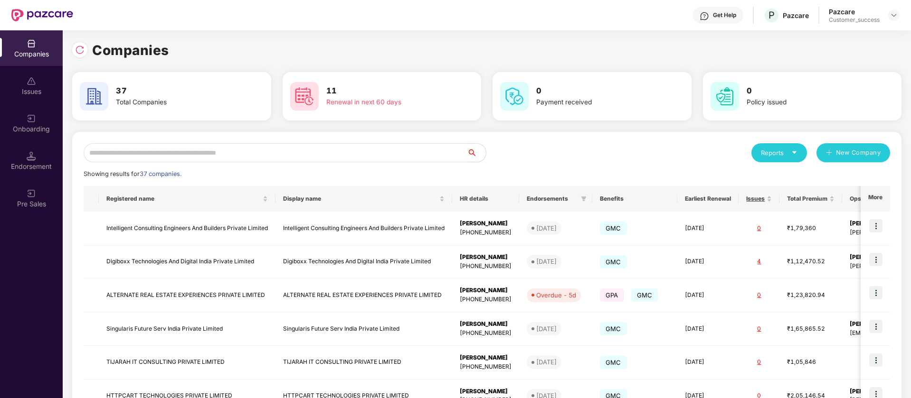
click at [142, 150] on input "text" at bounding box center [275, 152] width 383 height 19
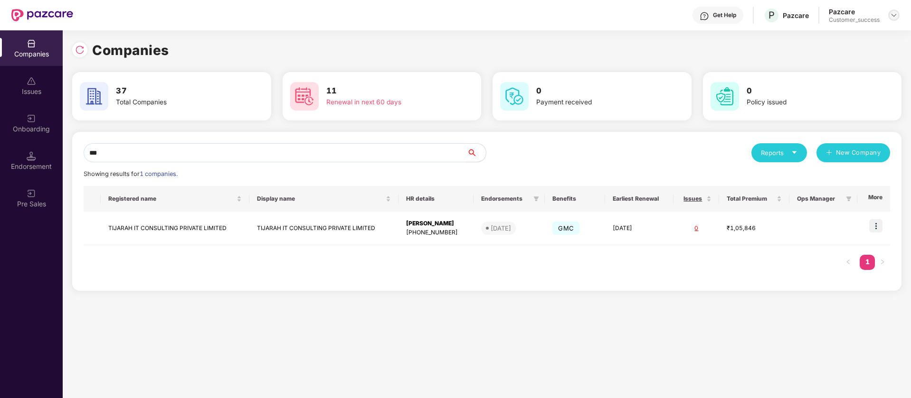
type input "***"
click at [892, 14] on img at bounding box center [894, 15] width 8 height 8
click at [815, 39] on div "User view" at bounding box center [849, 37] width 123 height 19
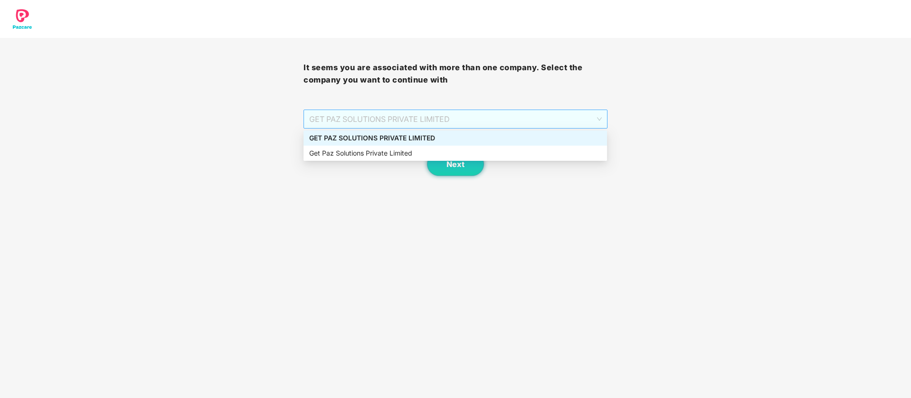
click at [431, 121] on span "GET PAZ SOLUTIONS PRIVATE LIMITED" at bounding box center [455, 119] width 292 height 18
click at [384, 154] on div "Get Paz Solutions Private Limited" at bounding box center [455, 153] width 292 height 10
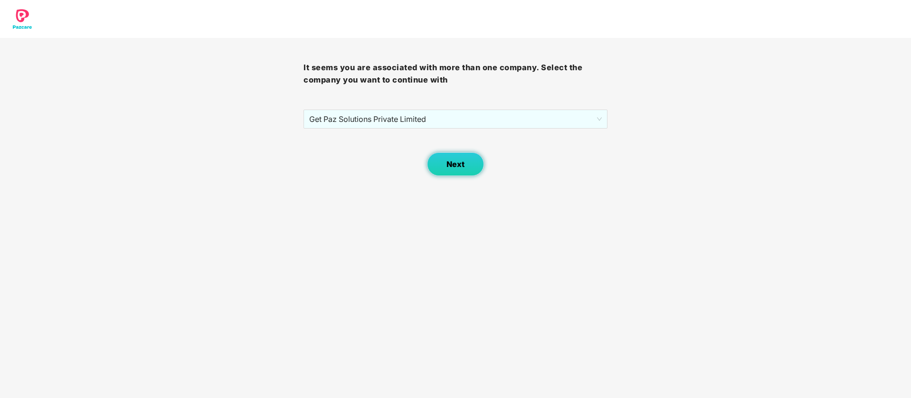
click at [463, 167] on span "Next" at bounding box center [455, 164] width 18 height 9
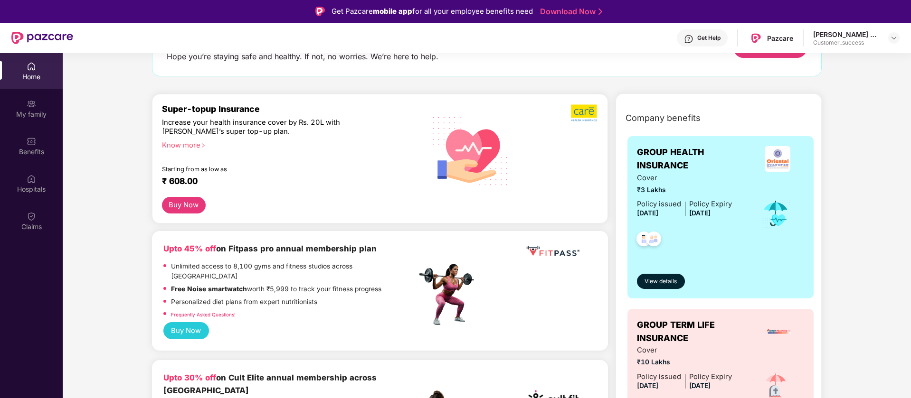
scroll to position [79, 0]
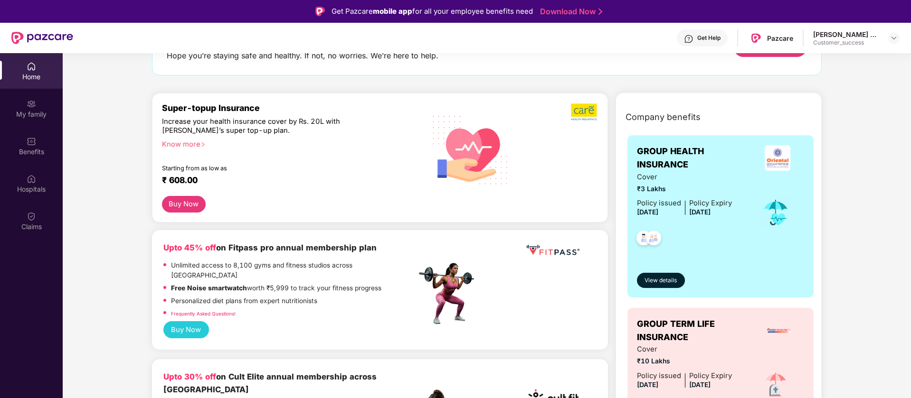
click at [183, 145] on div "Know more" at bounding box center [286, 143] width 249 height 7
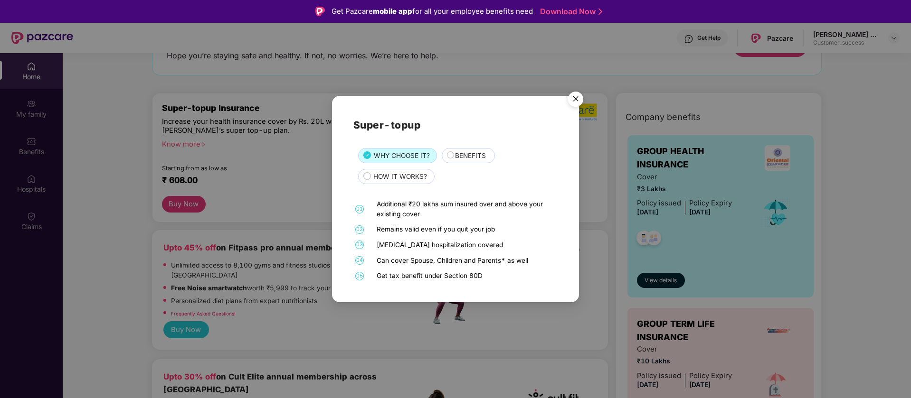
click at [461, 158] on span "BENEFITS" at bounding box center [470, 156] width 31 height 10
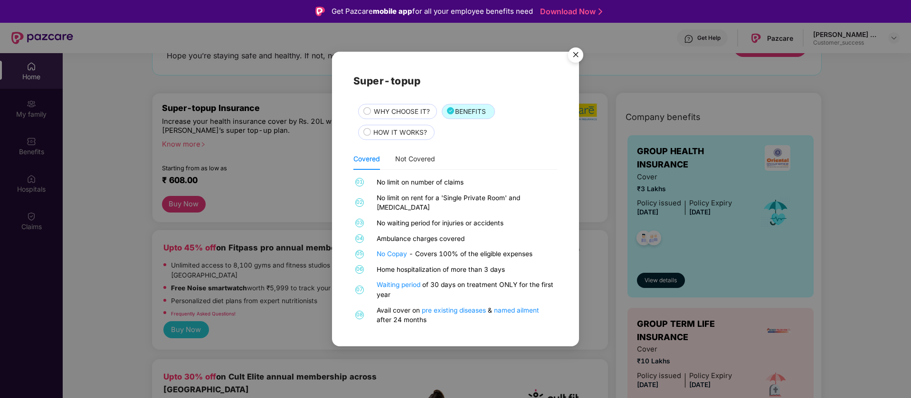
click at [574, 63] on img "Close" at bounding box center [575, 56] width 27 height 27
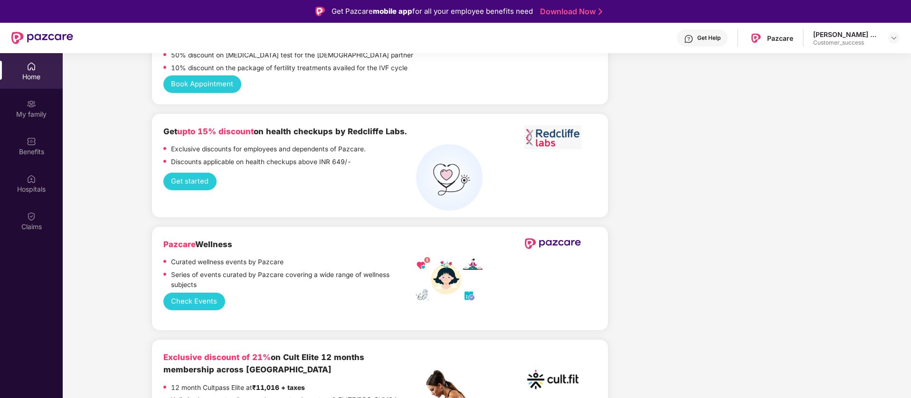
scroll to position [2597, 0]
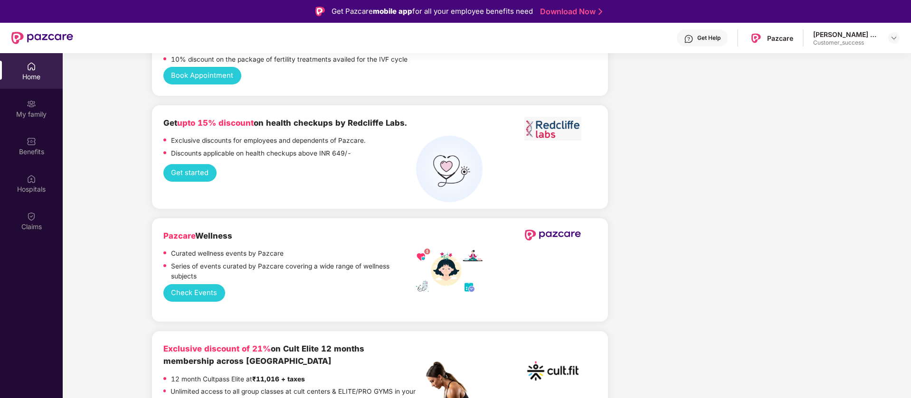
click at [195, 284] on button "Check Events" at bounding box center [194, 293] width 62 height 18
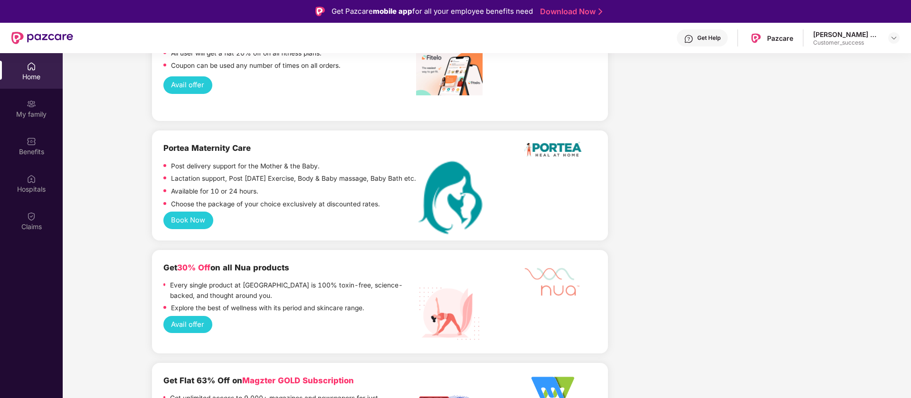
scroll to position [3227, 0]
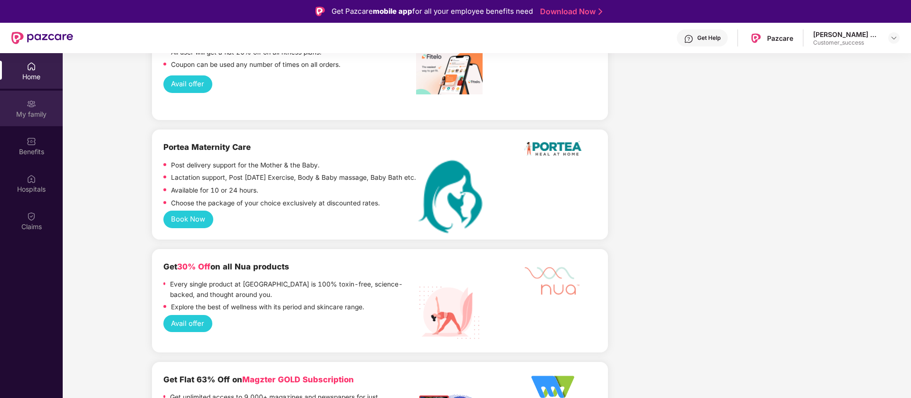
click at [35, 113] on div "My family" at bounding box center [31, 114] width 63 height 9
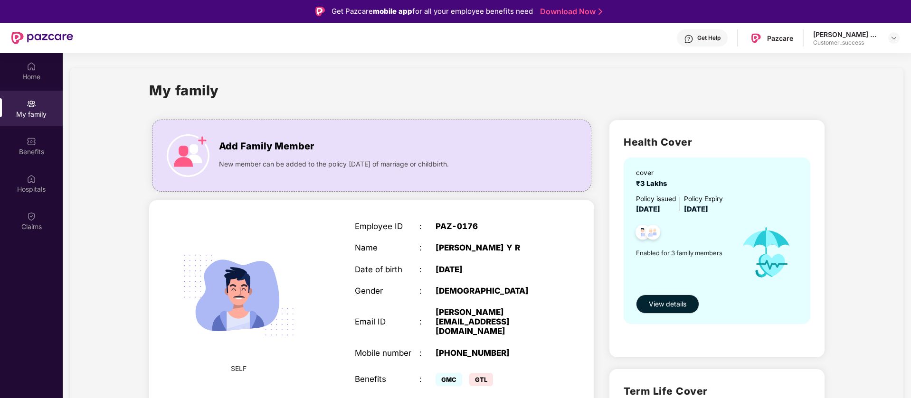
scroll to position [1, 0]
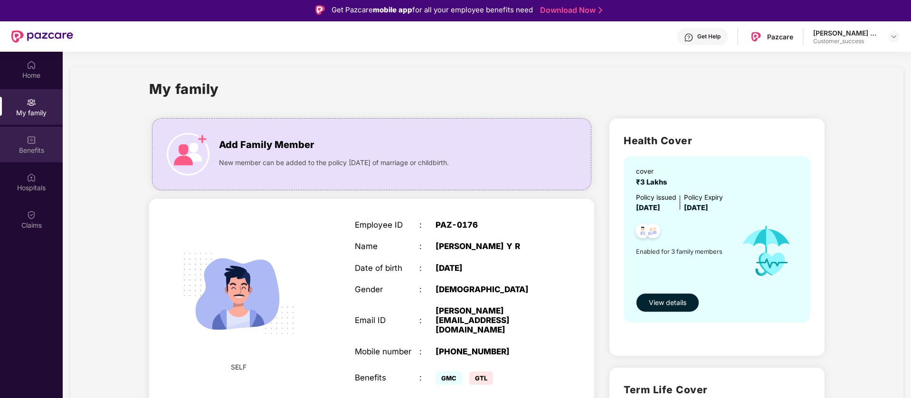
click at [21, 145] on div "Benefits" at bounding box center [31, 145] width 63 height 36
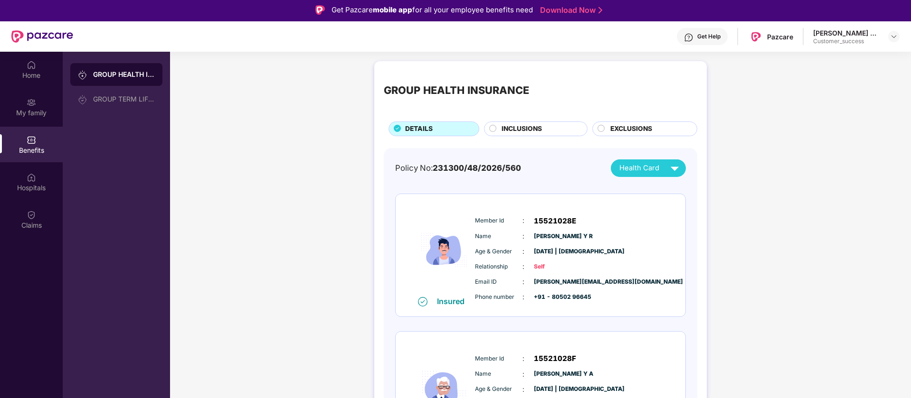
scroll to position [0, 0]
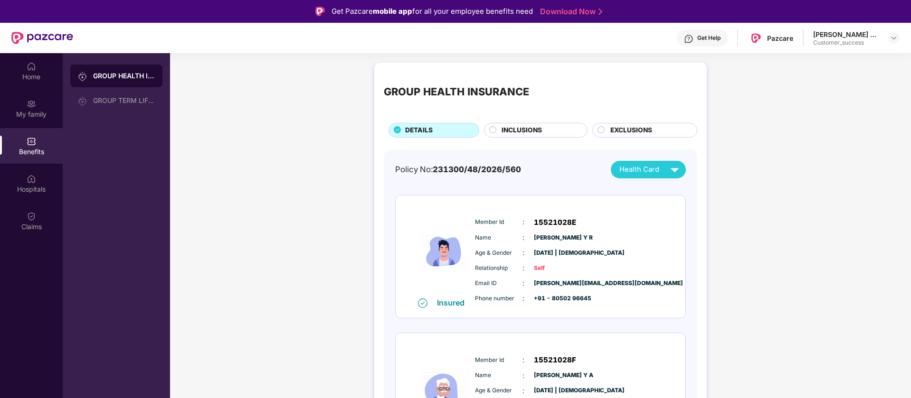
click at [499, 134] on div "INCLUSIONS" at bounding box center [539, 131] width 85 height 12
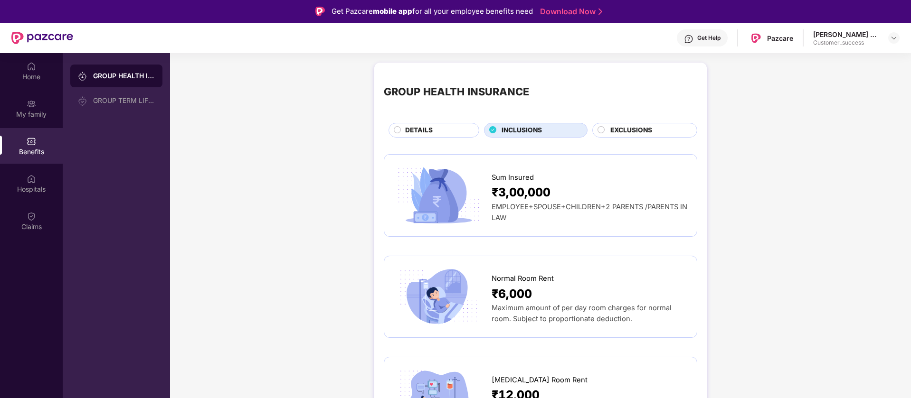
click at [599, 132] on circle at bounding box center [601, 129] width 7 height 7
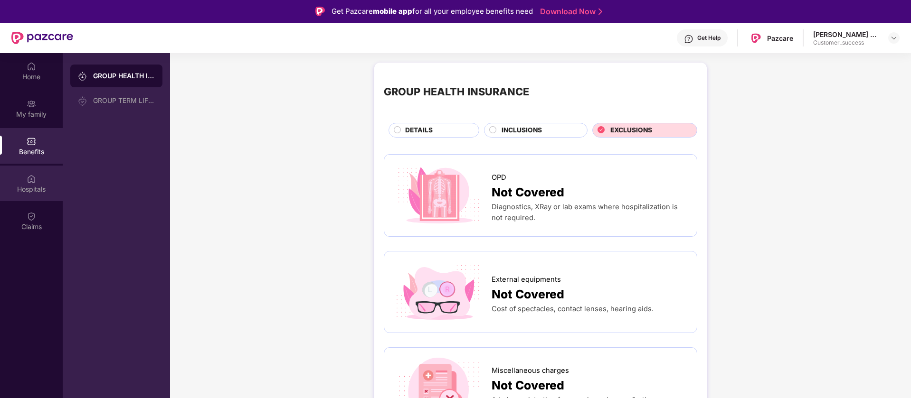
click at [30, 191] on div "Hospitals" at bounding box center [31, 189] width 63 height 9
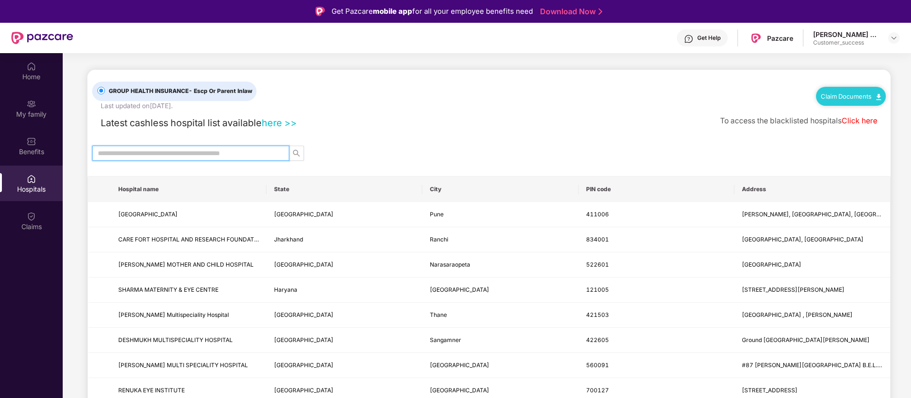
click at [111, 152] on input "text" at bounding box center [187, 153] width 178 height 10
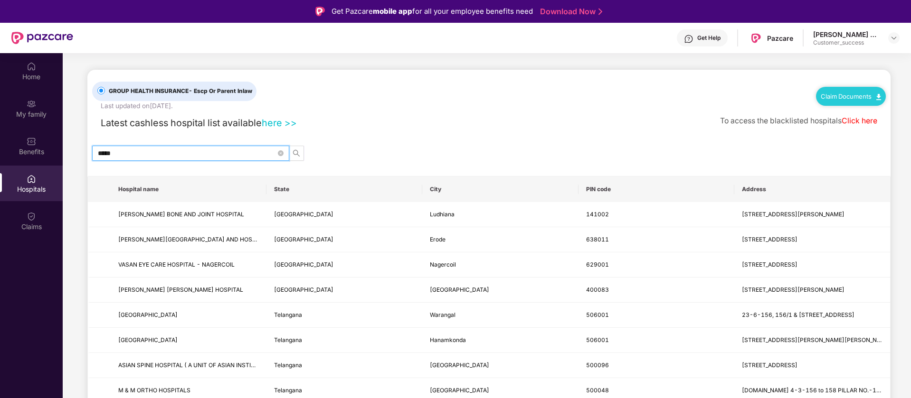
type input "******"
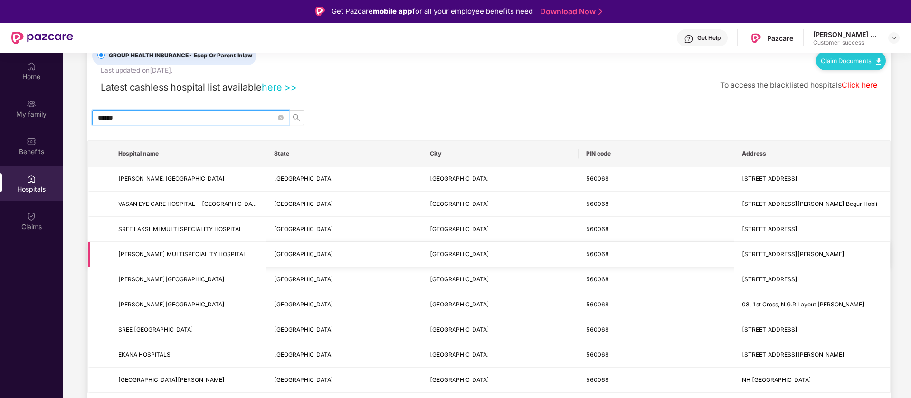
scroll to position [38, 0]
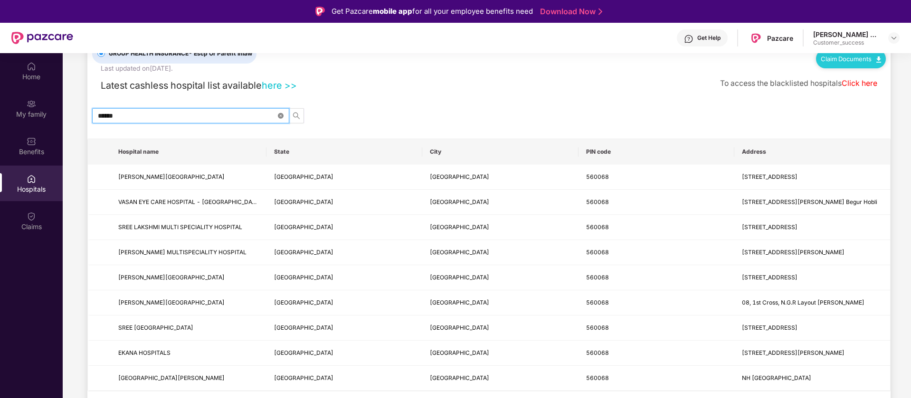
click at [278, 114] on icon "close-circle" at bounding box center [281, 116] width 6 height 6
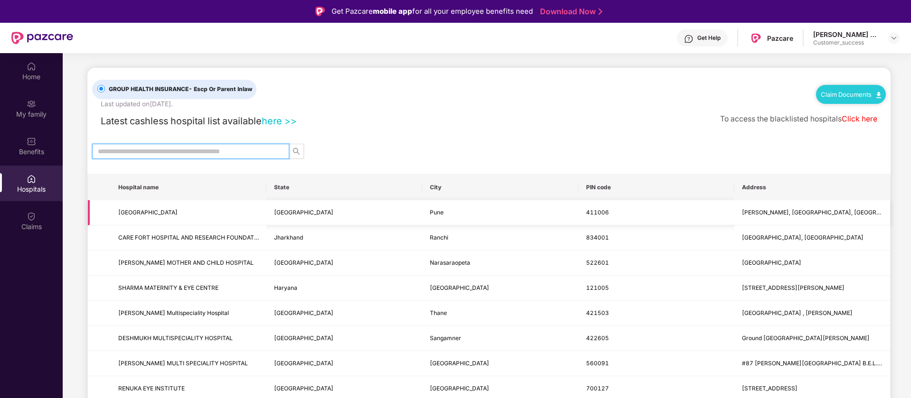
scroll to position [0, 0]
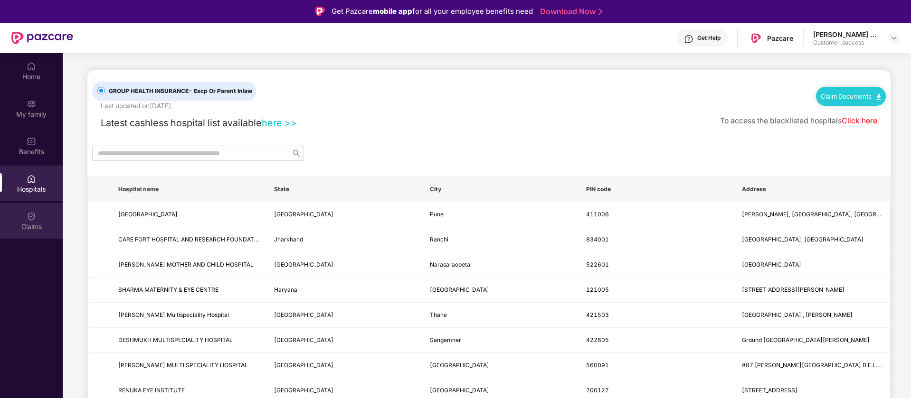
click at [23, 217] on div "Claims" at bounding box center [31, 221] width 63 height 36
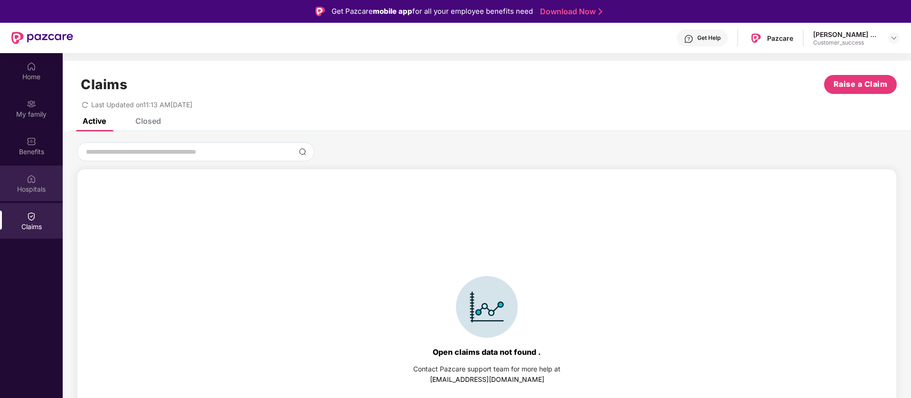
click at [25, 181] on div "Hospitals" at bounding box center [31, 184] width 63 height 36
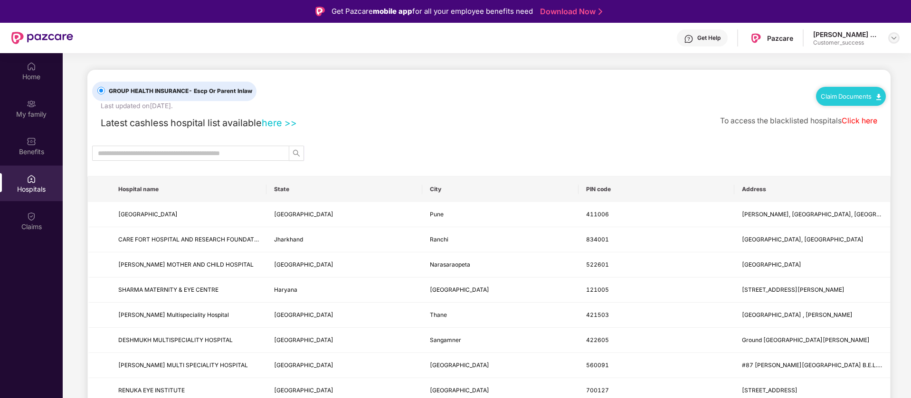
click at [891, 38] on img at bounding box center [894, 38] width 8 height 8
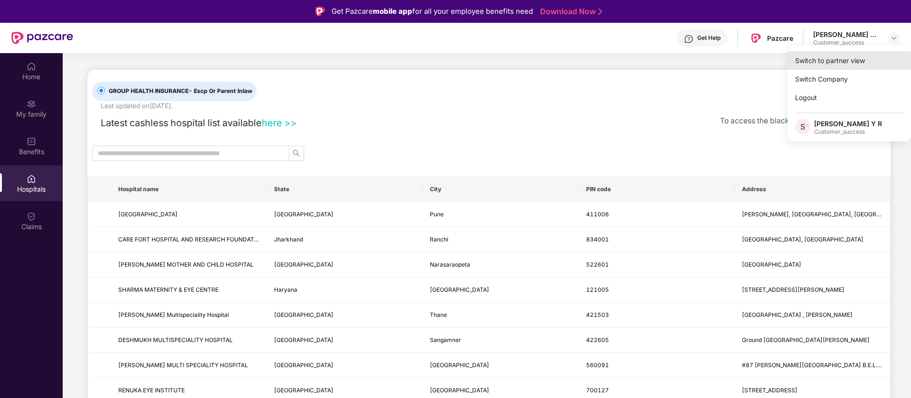
click at [819, 64] on div "Switch to partner view" at bounding box center [848, 60] width 123 height 19
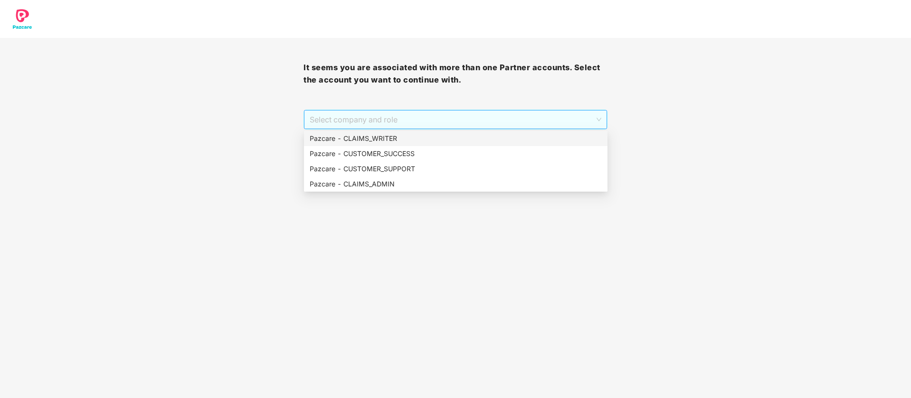
click at [341, 123] on span "Select company and role" at bounding box center [455, 120] width 291 height 18
click at [347, 152] on div "Pazcare - CUSTOMER_SUCCESS" at bounding box center [456, 154] width 292 height 10
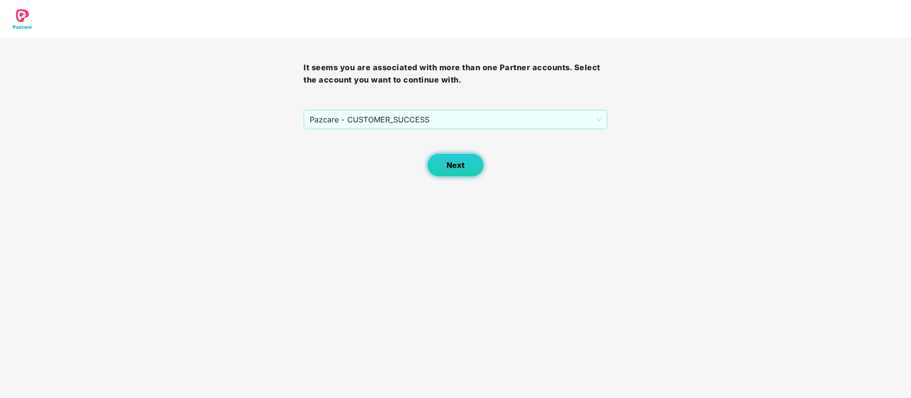
click at [442, 162] on button "Next" at bounding box center [455, 165] width 57 height 24
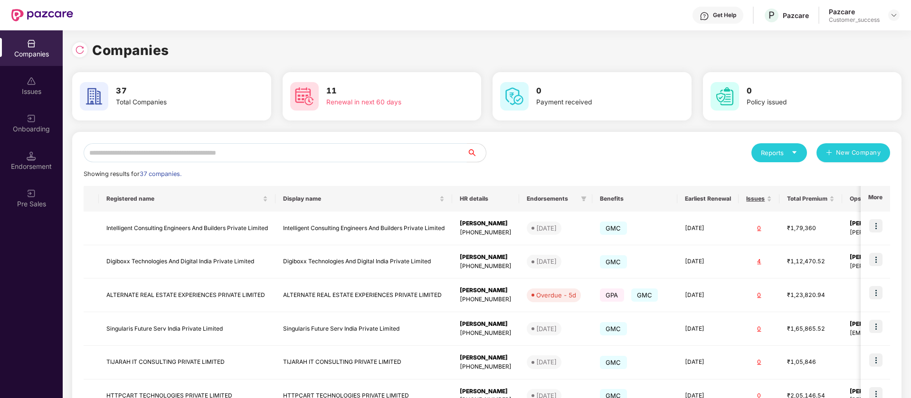
click at [121, 159] on input "text" at bounding box center [275, 152] width 383 height 19
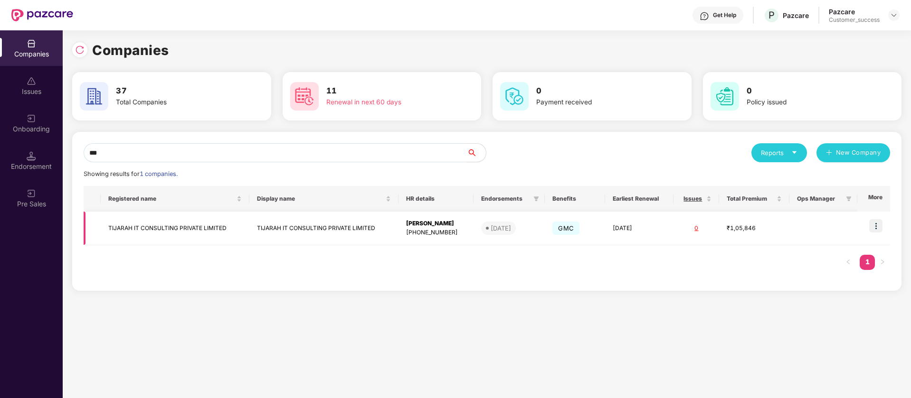
type input "***"
click at [876, 226] on img at bounding box center [875, 225] width 13 height 13
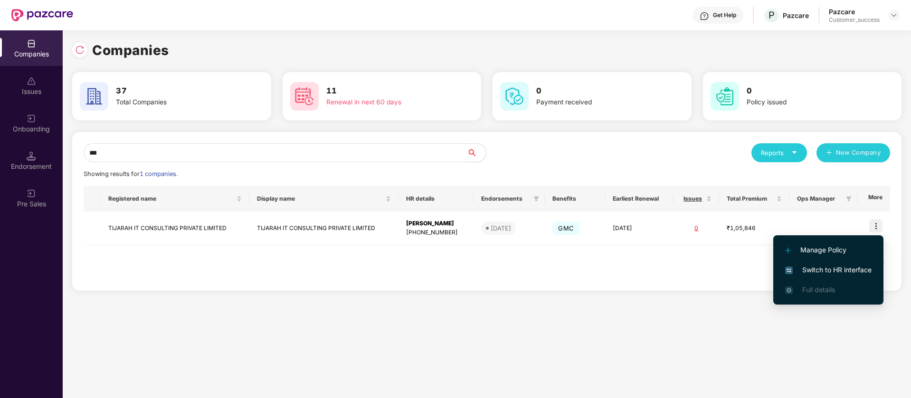
click at [806, 273] on span "Switch to HR interface" at bounding box center [828, 270] width 86 height 10
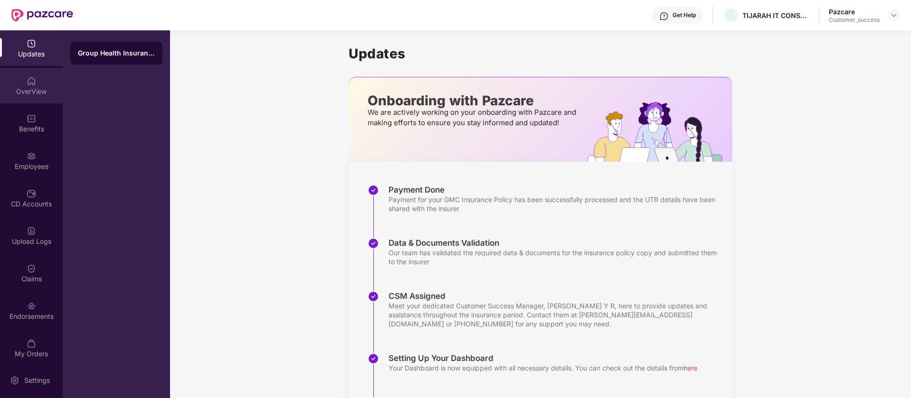
click at [29, 95] on div "OverView" at bounding box center [31, 91] width 63 height 9
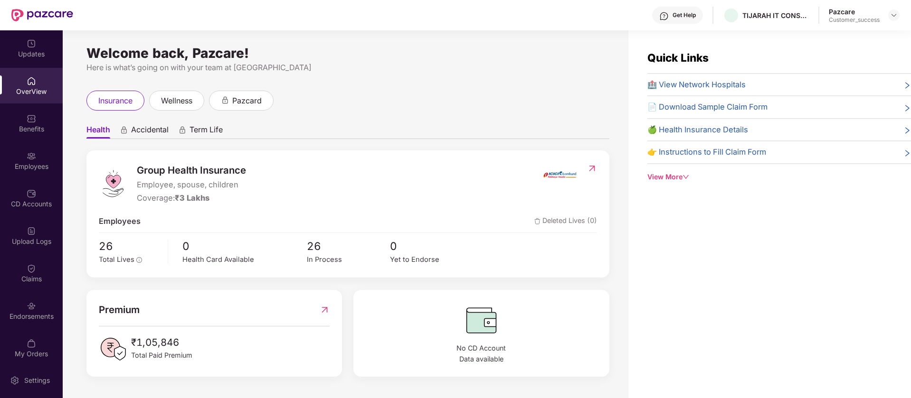
click at [688, 83] on span "🏥 View Network Hospitals" at bounding box center [696, 85] width 98 height 12
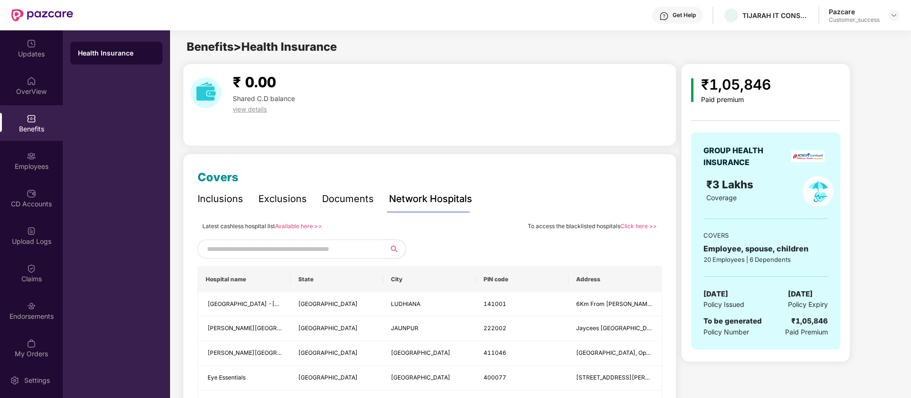
click at [309, 229] on link "Available here >>" at bounding box center [298, 226] width 47 height 7
click at [896, 10] on div at bounding box center [893, 14] width 11 height 11
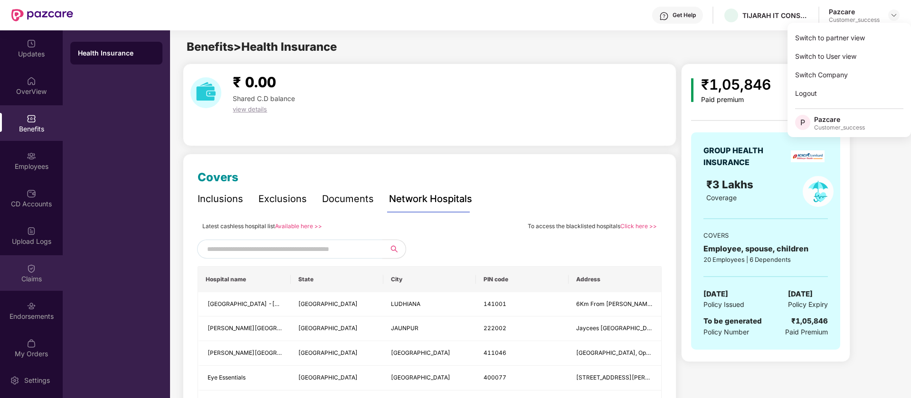
click at [12, 283] on div "Claims" at bounding box center [31, 278] width 63 height 9
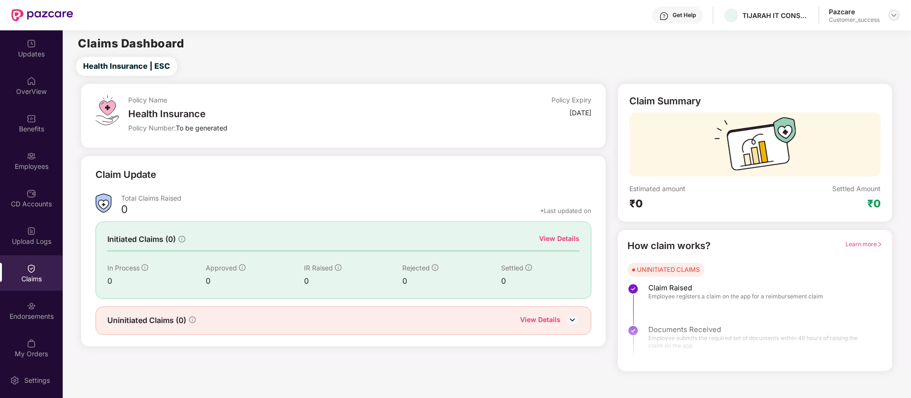
click at [891, 15] on img at bounding box center [894, 15] width 8 height 8
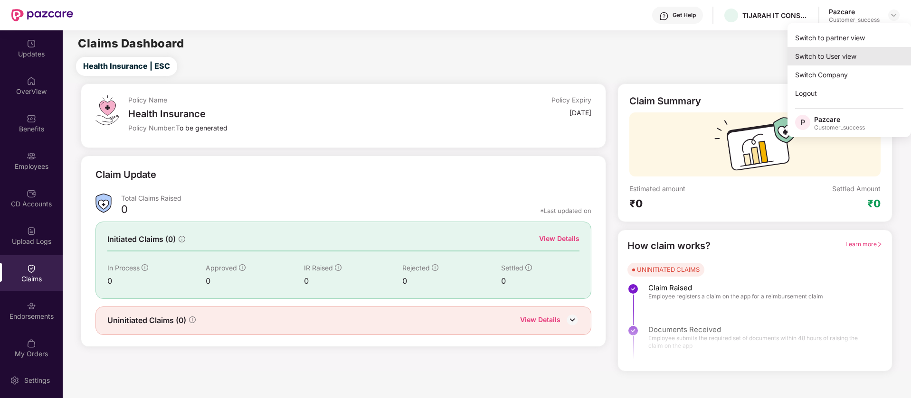
click at [812, 56] on div "Switch to User view" at bounding box center [848, 56] width 123 height 19
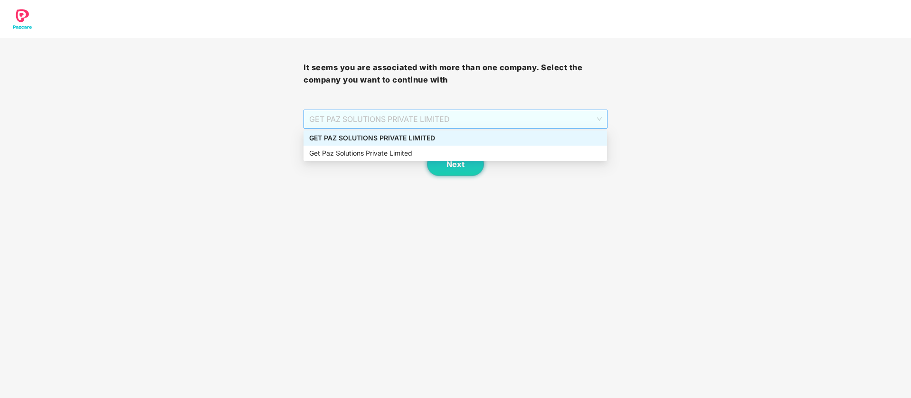
click at [401, 112] on span "GET PAZ SOLUTIONS PRIVATE LIMITED" at bounding box center [455, 119] width 292 height 18
click at [351, 154] on div "Get Paz Solutions Private Limited" at bounding box center [455, 153] width 292 height 10
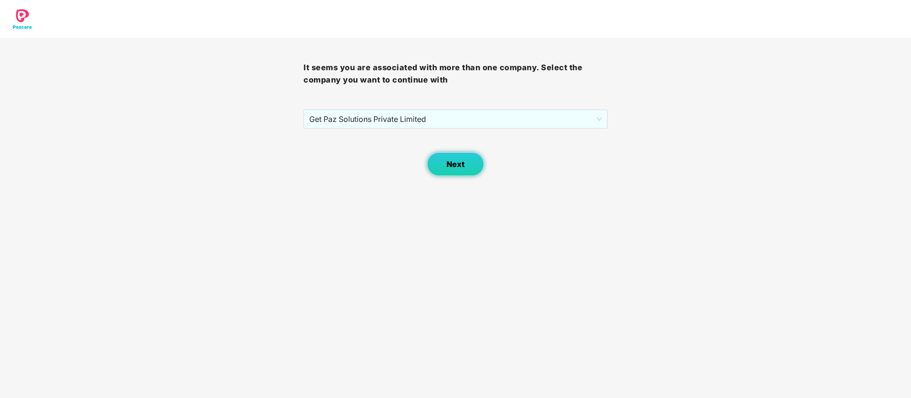
click at [450, 173] on button "Next" at bounding box center [455, 164] width 57 height 24
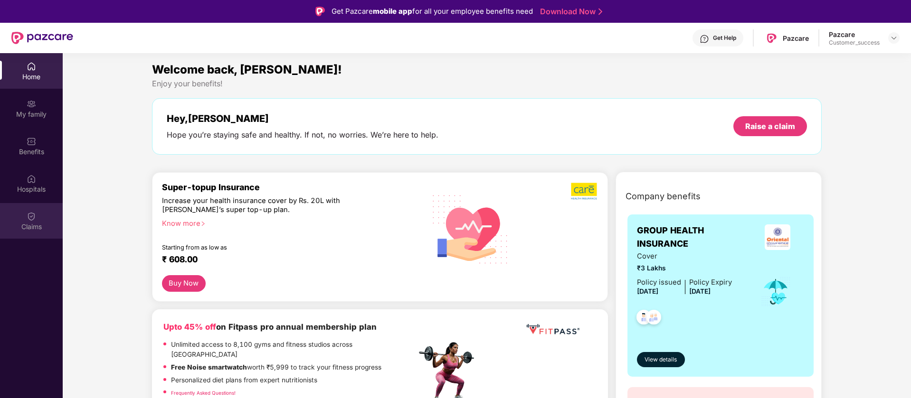
click at [27, 225] on div "Claims" at bounding box center [31, 226] width 63 height 9
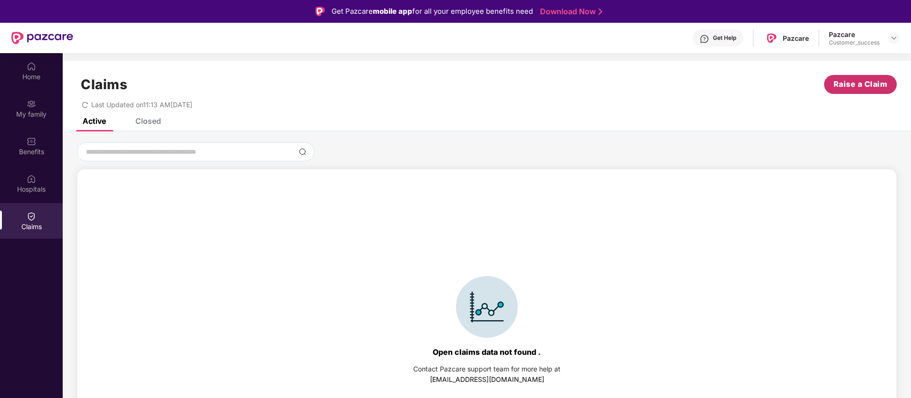
click at [856, 83] on span "Raise a Claim" at bounding box center [860, 84] width 54 height 12
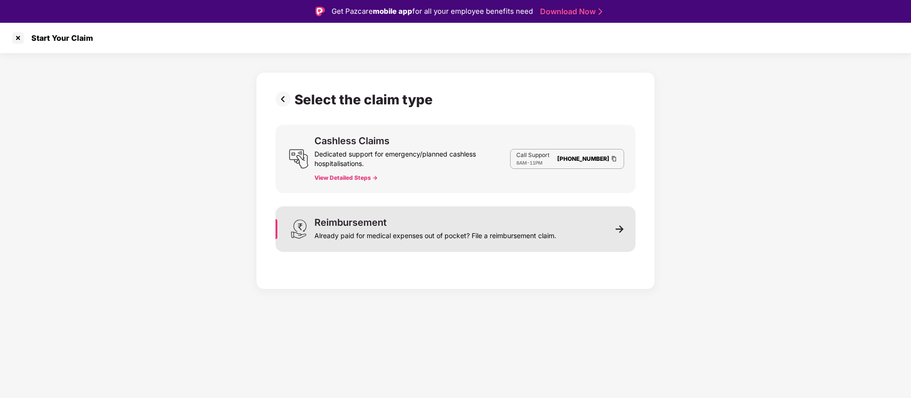
click at [348, 229] on div "Already paid for medical expenses out of pocket? File a reimbursement claim." at bounding box center [435, 233] width 242 height 13
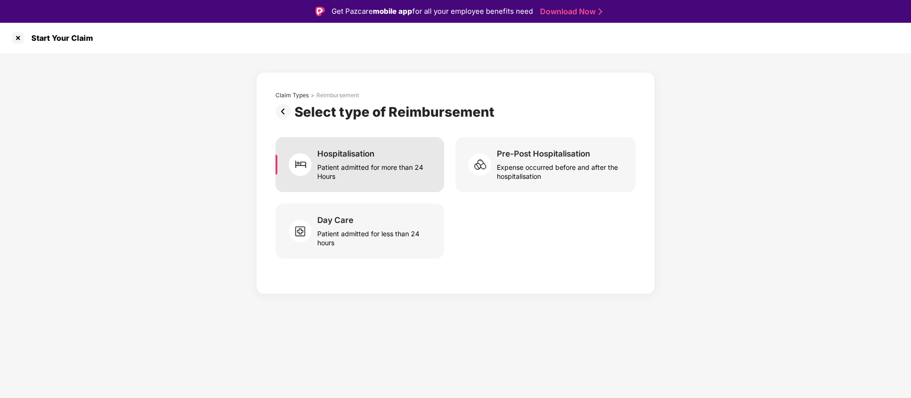
click at [333, 159] on div "Patient admitted for more than 24 Hours" at bounding box center [374, 170] width 115 height 22
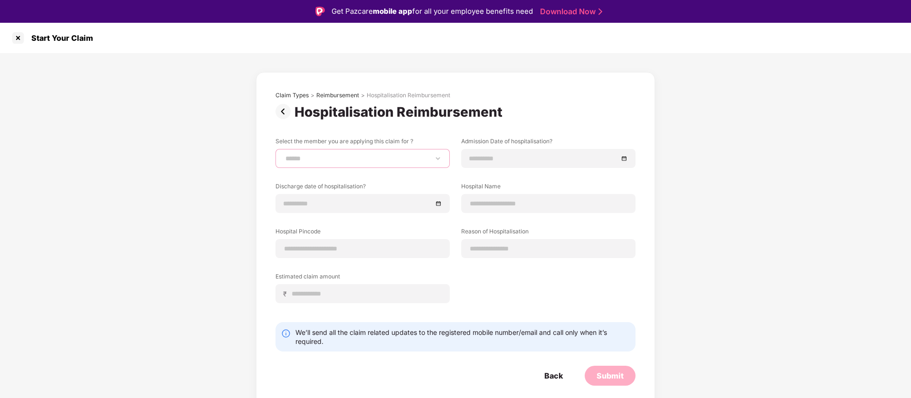
click at [328, 156] on select "**********" at bounding box center [362, 159] width 158 height 8
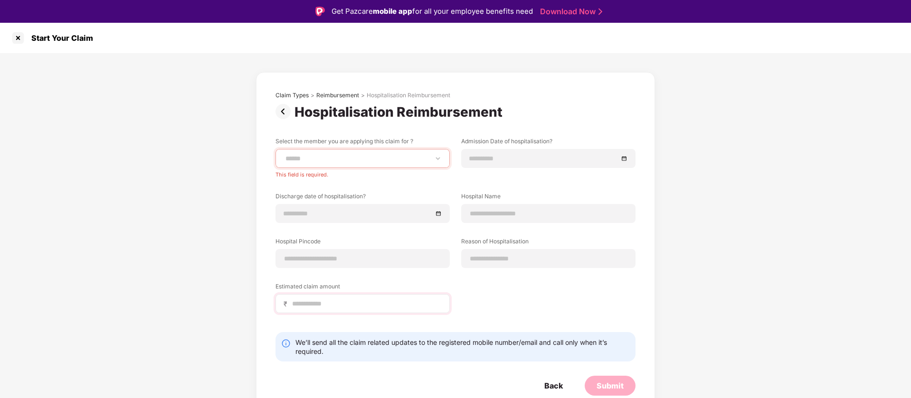
click at [313, 288] on div "Estimated claim amount ₹" at bounding box center [362, 297] width 174 height 31
click at [18, 35] on div at bounding box center [17, 37] width 15 height 15
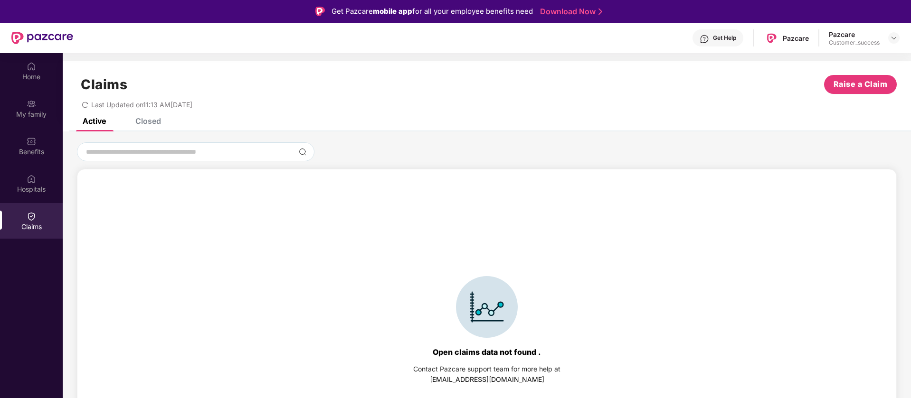
click at [711, 38] on div "Get Help" at bounding box center [717, 37] width 51 height 17
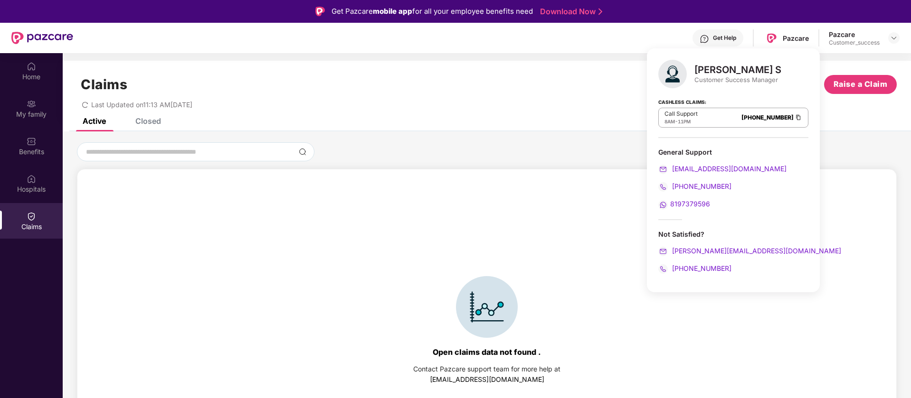
click at [530, 63] on div "Claims Raise a Claim Last Updated on 11:13 AM, 07 Aug 2025" at bounding box center [487, 89] width 848 height 57
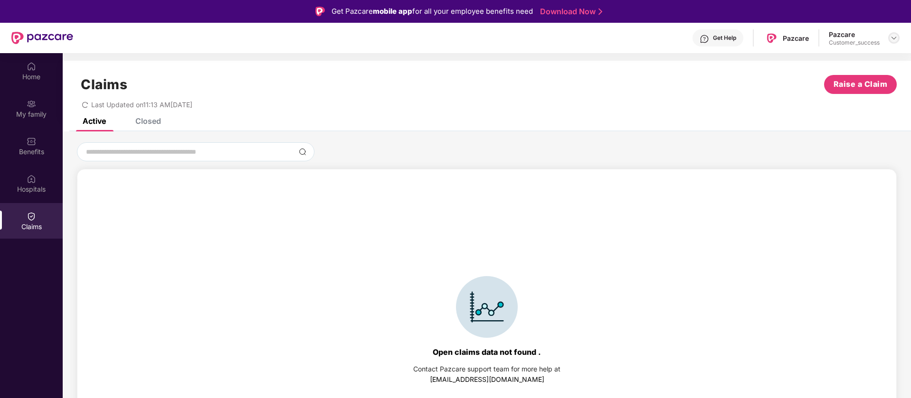
click at [891, 38] on img at bounding box center [894, 38] width 8 height 8
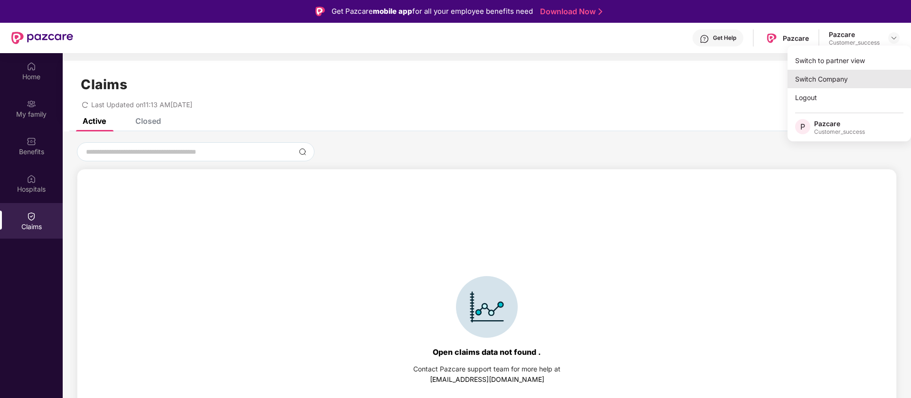
click at [851, 70] on div "Switch Company" at bounding box center [848, 79] width 123 height 19
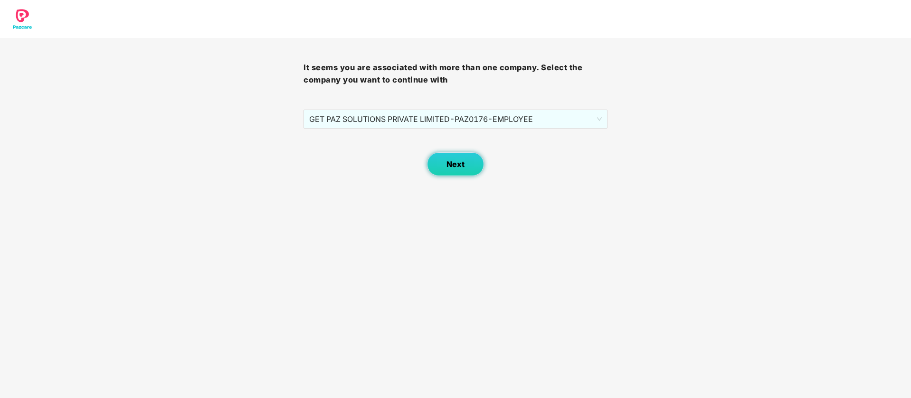
click at [433, 157] on button "Next" at bounding box center [455, 164] width 57 height 24
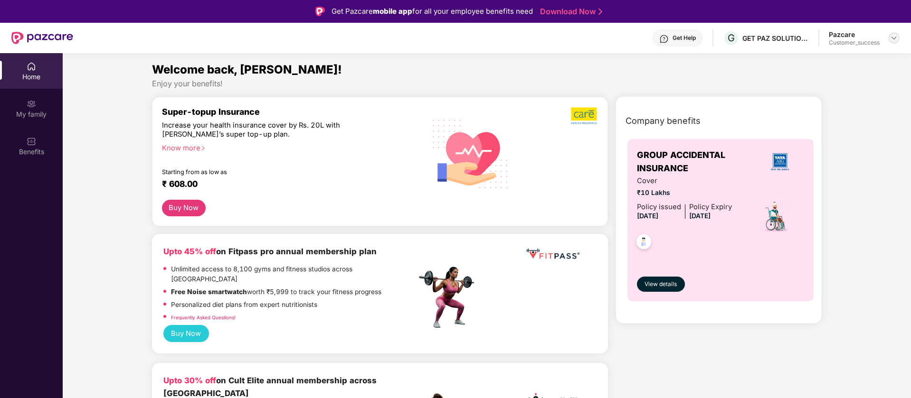
click at [896, 39] on img at bounding box center [894, 38] width 8 height 8
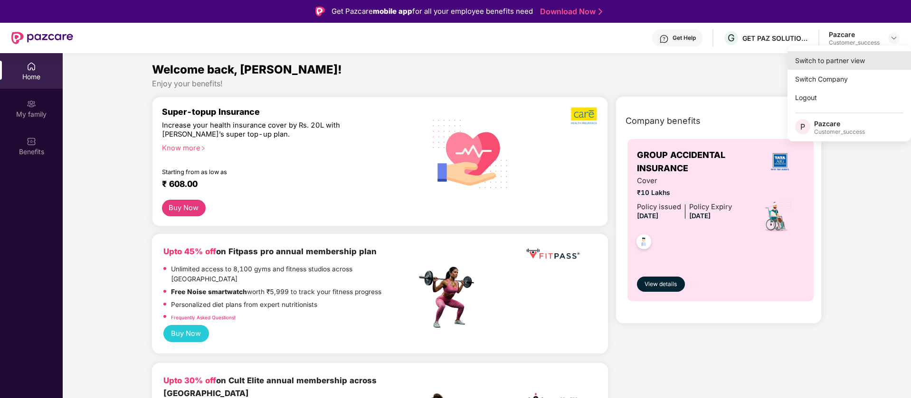
click at [877, 54] on div "Switch to partner view" at bounding box center [848, 60] width 123 height 19
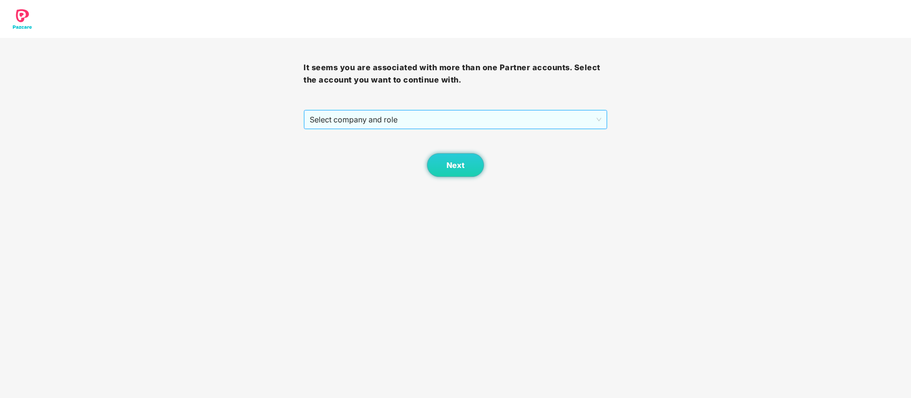
click at [574, 114] on span "Select company and role" at bounding box center [455, 120] width 291 height 18
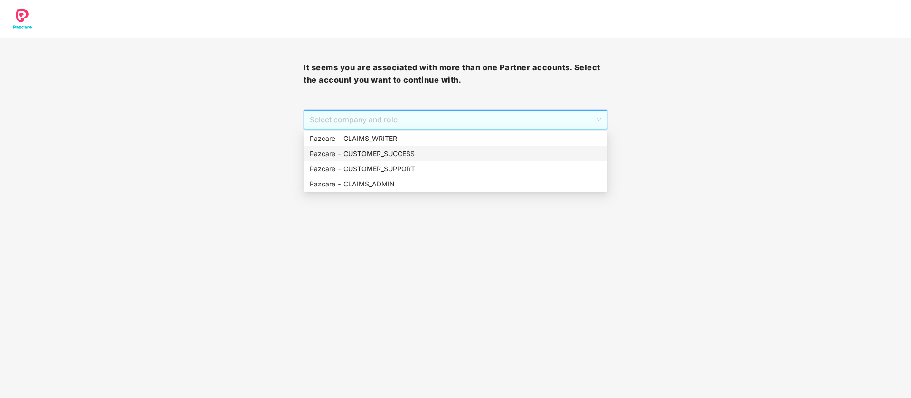
click at [520, 150] on div "Pazcare - CUSTOMER_SUCCESS" at bounding box center [456, 154] width 292 height 10
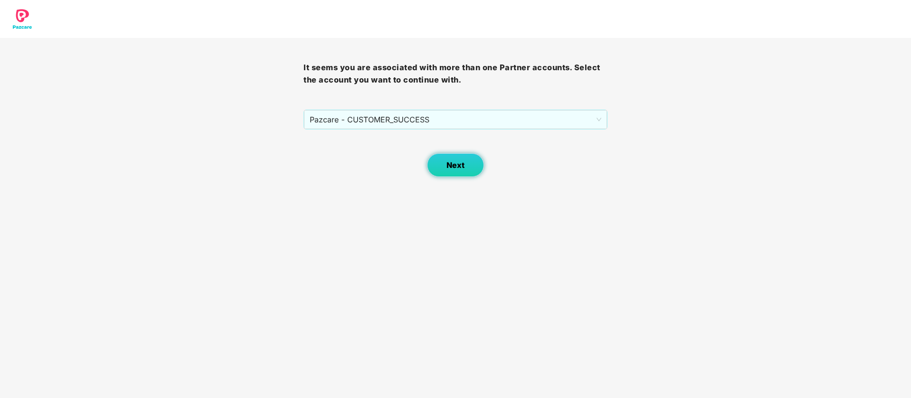
click at [463, 161] on span "Next" at bounding box center [455, 165] width 18 height 9
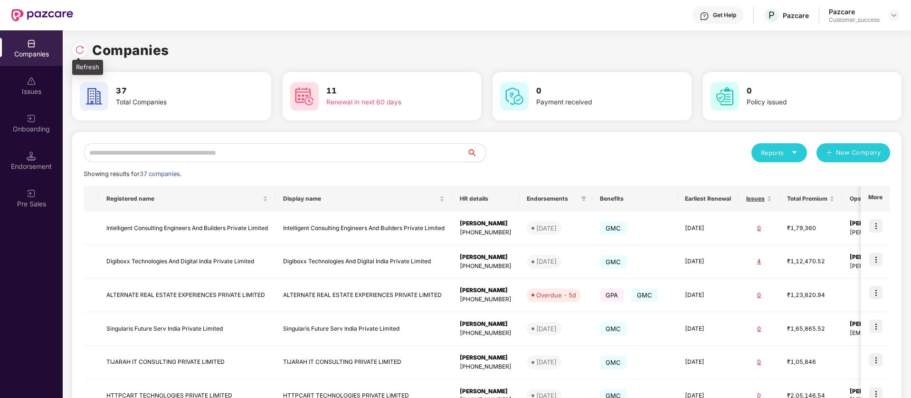
click at [82, 49] on img at bounding box center [79, 49] width 9 height 9
click at [77, 54] on img at bounding box center [79, 49] width 9 height 9
click at [896, 14] on img at bounding box center [894, 15] width 8 height 8
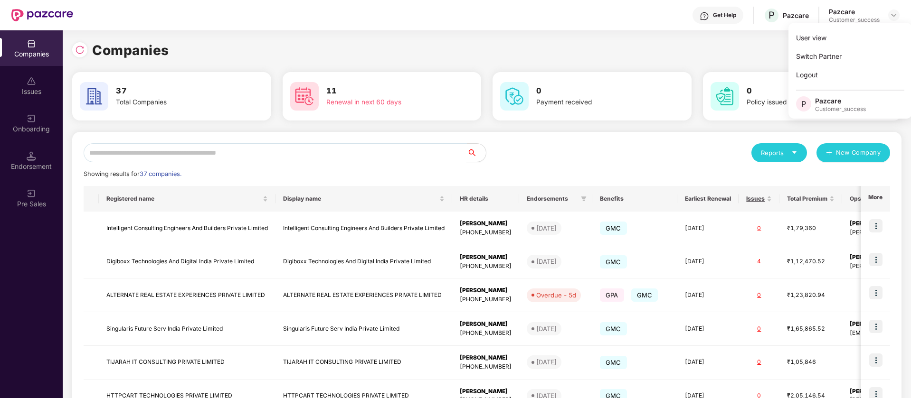
click at [274, 151] on input "text" at bounding box center [275, 152] width 383 height 19
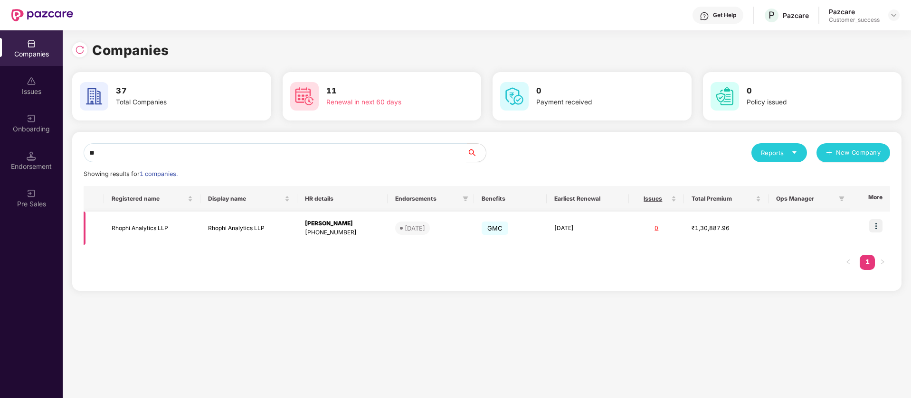
type input "**"
click at [148, 230] on td "Rhophi Analytics LLP" at bounding box center [152, 229] width 96 height 34
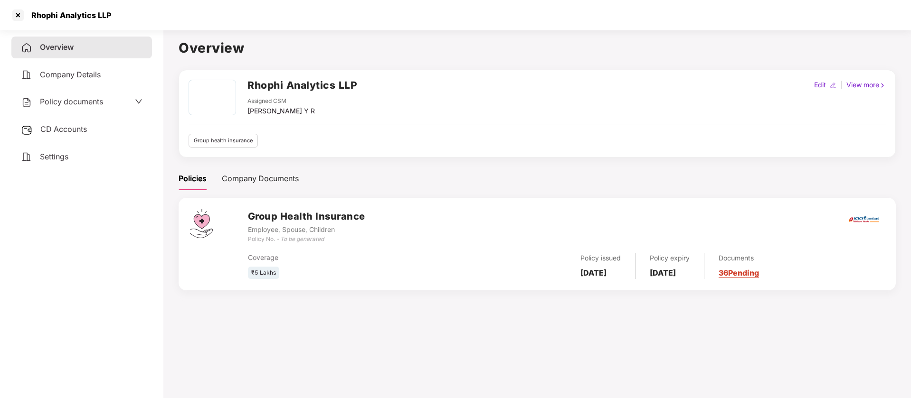
click at [297, 85] on h2 "Rhophi Analytics LLP" at bounding box center [302, 85] width 110 height 16
copy h2 "Rhophi Analytics LLP"
click at [329, 82] on h2 "Rhophi Analytics LLP" at bounding box center [302, 85] width 110 height 16
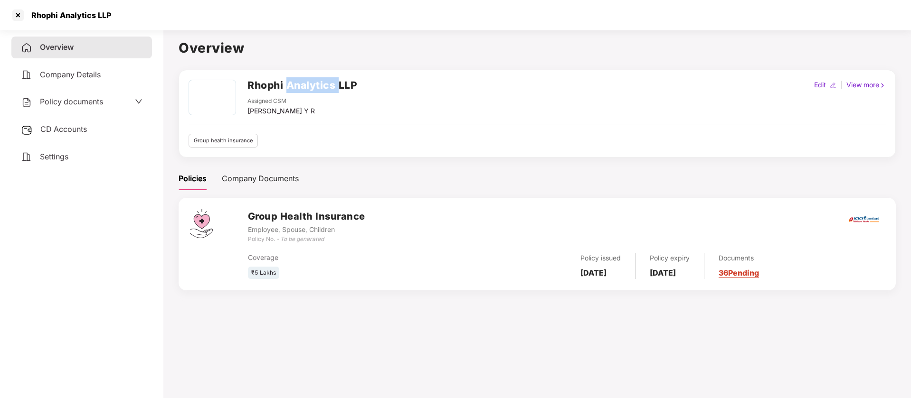
click at [329, 82] on h2 "Rhophi Analytics LLP" at bounding box center [302, 85] width 110 height 16
click at [18, 16] on div at bounding box center [17, 15] width 15 height 15
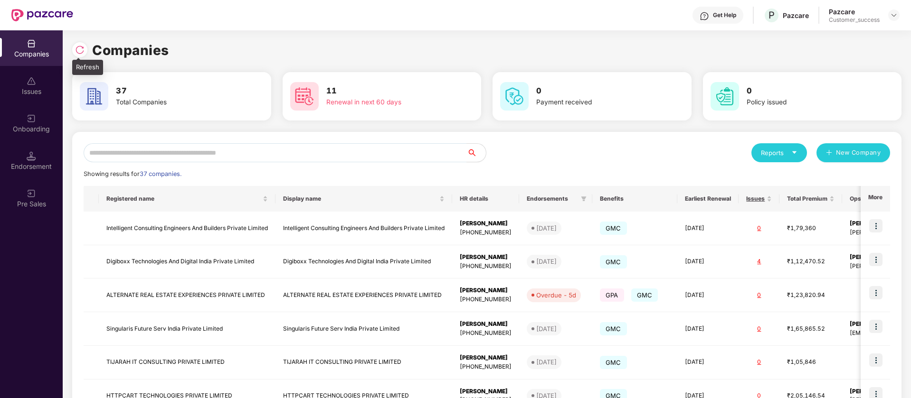
click at [80, 50] on img at bounding box center [79, 49] width 9 height 9
click at [345, 148] on input "text" at bounding box center [275, 152] width 383 height 19
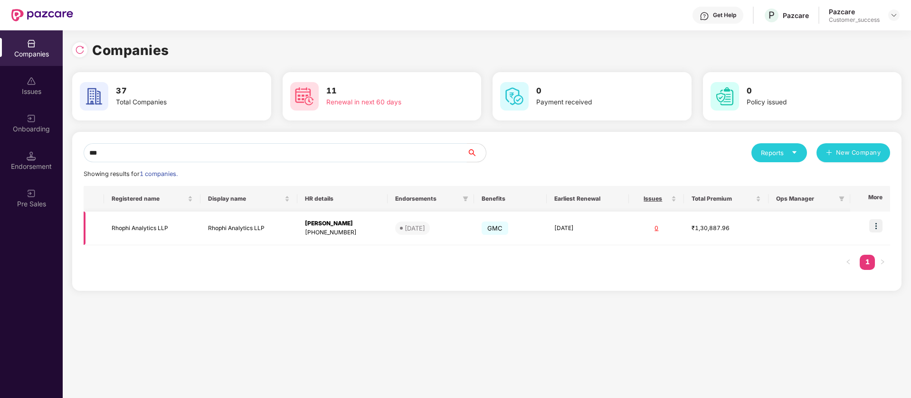
type input "***"
click at [878, 227] on img at bounding box center [875, 225] width 13 height 13
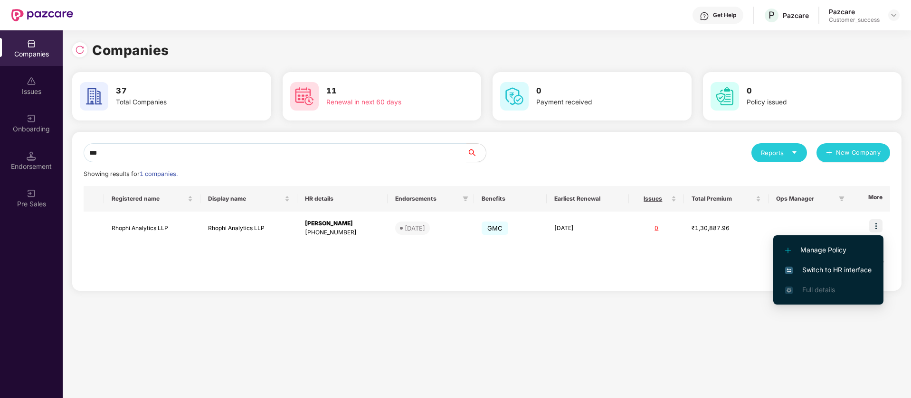
click at [829, 271] on span "Switch to HR interface" at bounding box center [828, 270] width 86 height 10
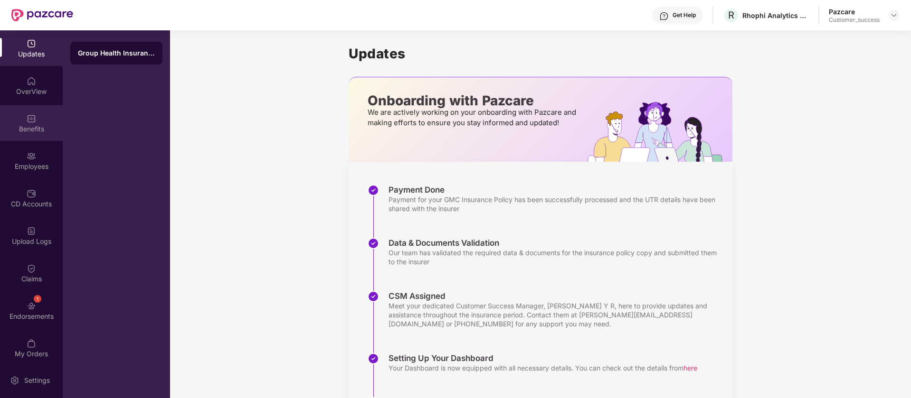
click at [36, 132] on div "Benefits" at bounding box center [31, 128] width 63 height 9
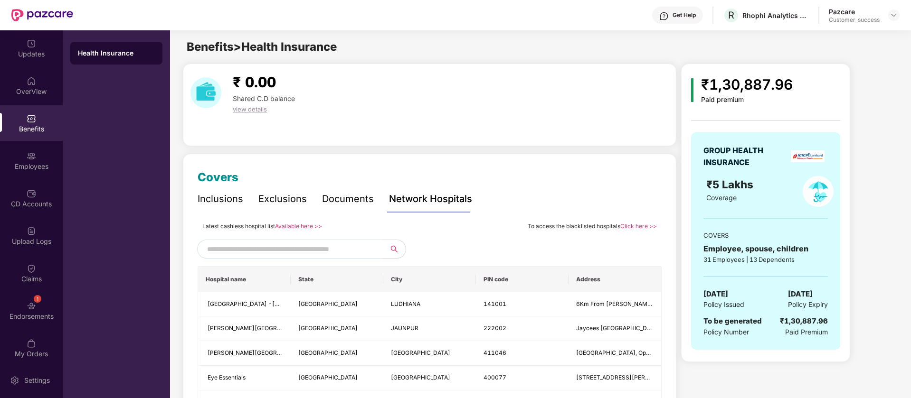
click at [213, 199] on div "Inclusions" at bounding box center [220, 199] width 46 height 15
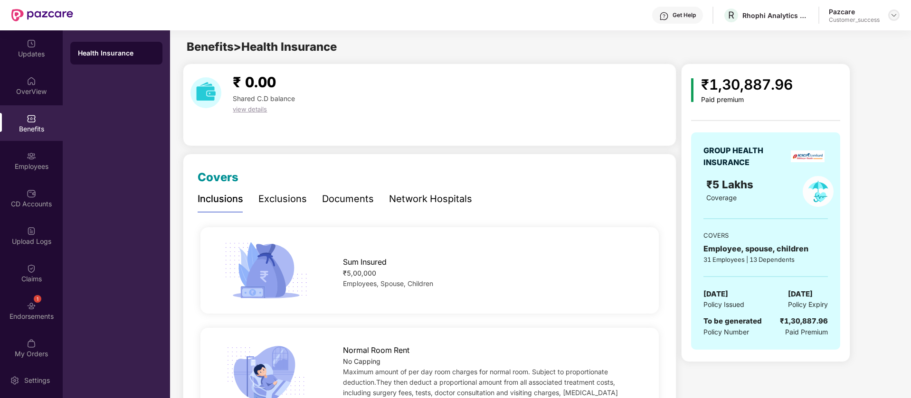
click at [894, 13] on img at bounding box center [894, 15] width 8 height 8
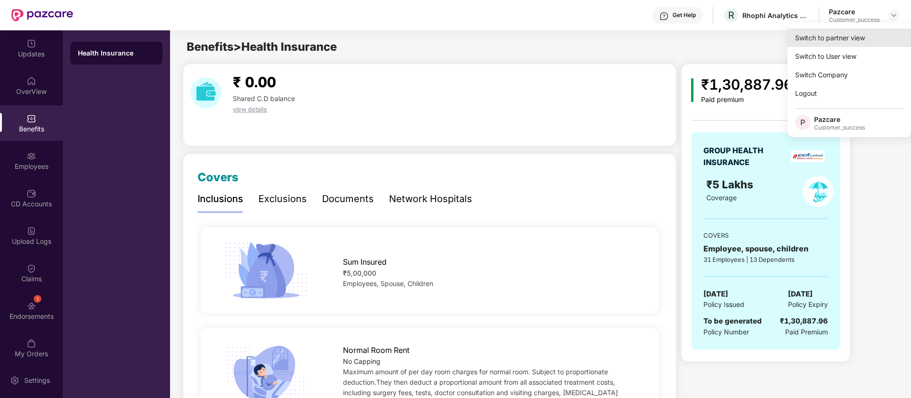
click at [838, 43] on div "Switch to partner view" at bounding box center [848, 37] width 123 height 19
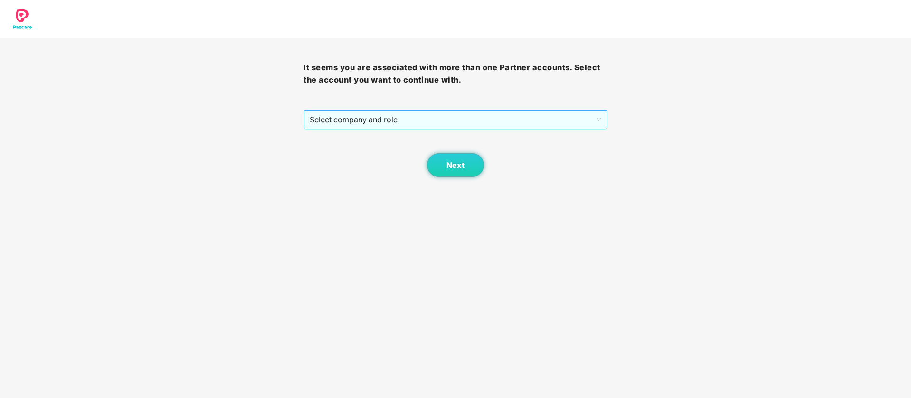
click at [453, 122] on span "Select company and role" at bounding box center [455, 120] width 291 height 18
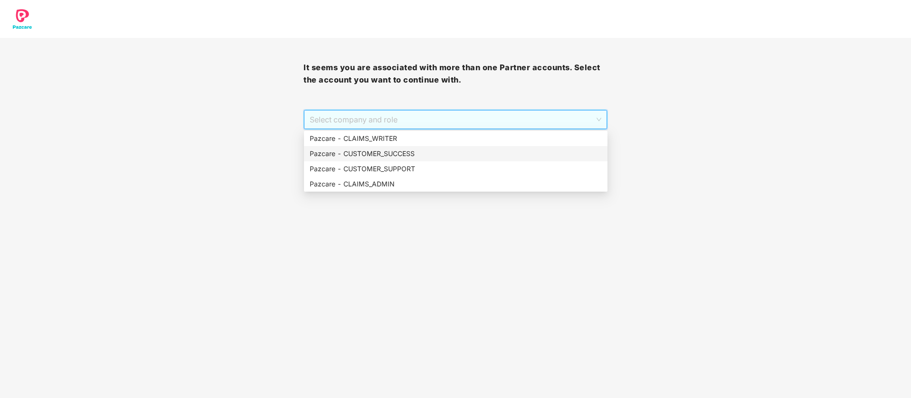
click at [391, 156] on div "Pazcare - CUSTOMER_SUCCESS" at bounding box center [456, 154] width 292 height 10
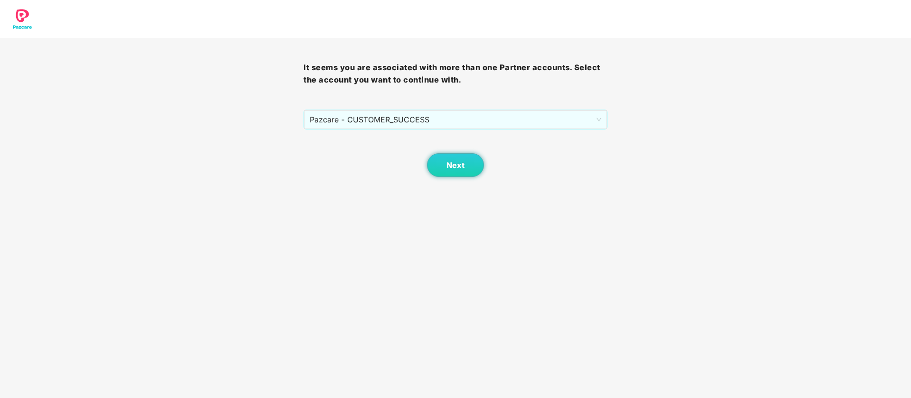
click at [483, 170] on div "Next" at bounding box center [454, 153] width 303 height 47
click at [454, 166] on span "Next" at bounding box center [455, 165] width 18 height 9
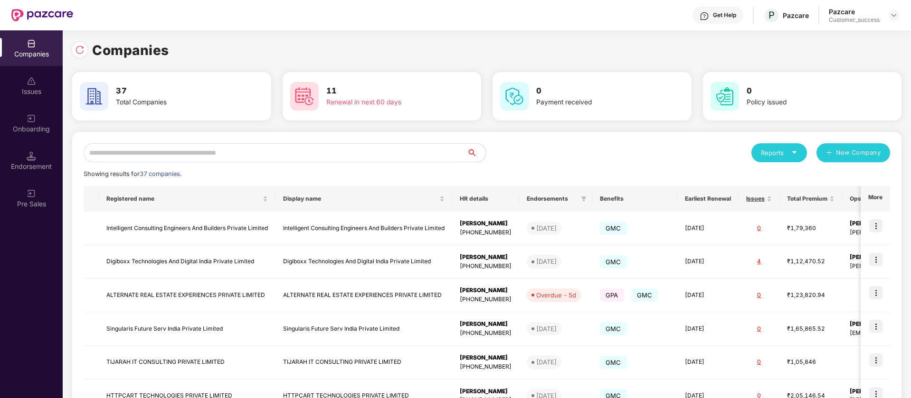
click at [225, 150] on input "text" at bounding box center [275, 152] width 383 height 19
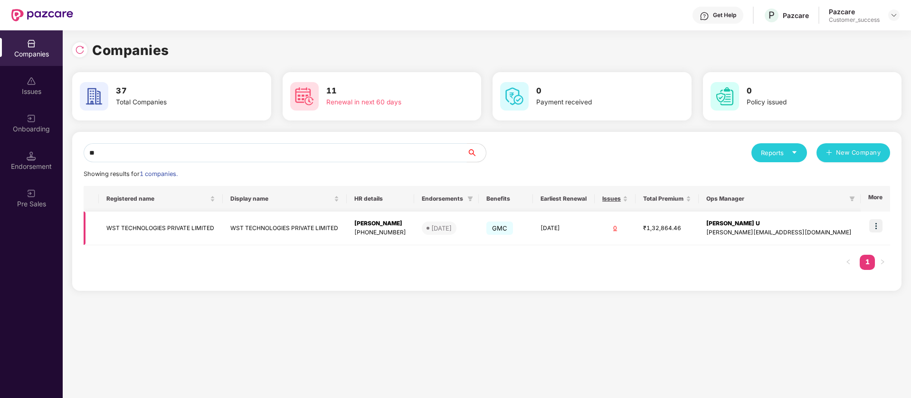
type input "**"
click at [874, 227] on img at bounding box center [875, 225] width 13 height 13
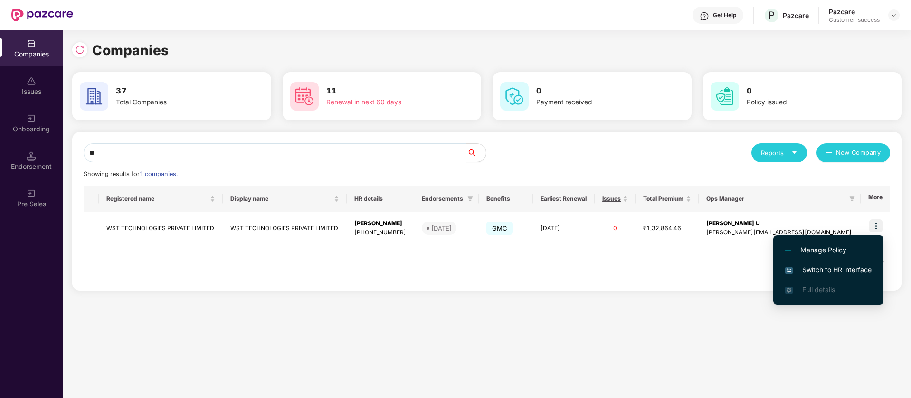
click at [825, 270] on span "Switch to HR interface" at bounding box center [828, 270] width 86 height 10
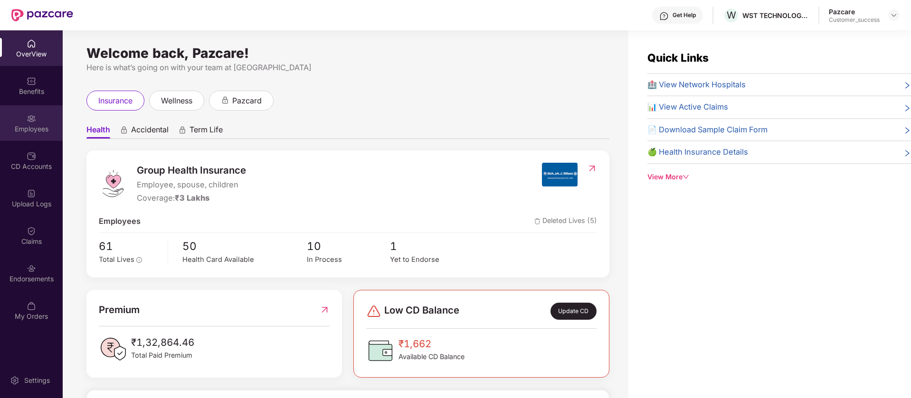
click at [33, 121] on img at bounding box center [31, 118] width 9 height 9
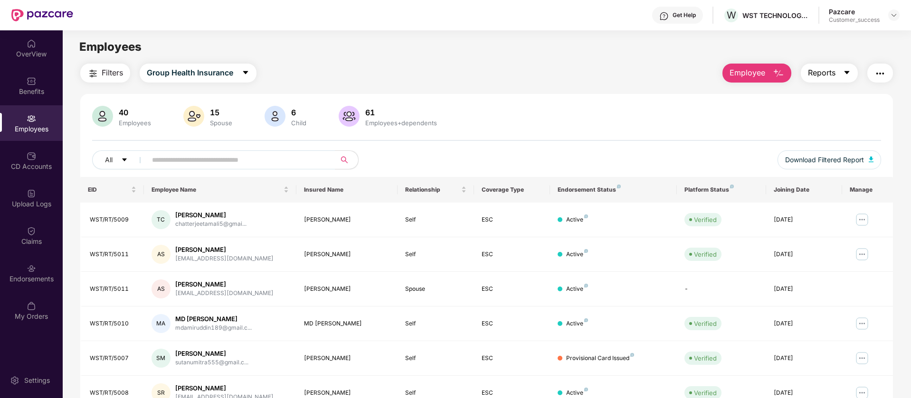
click at [834, 72] on span "Reports" at bounding box center [822, 73] width 28 height 12
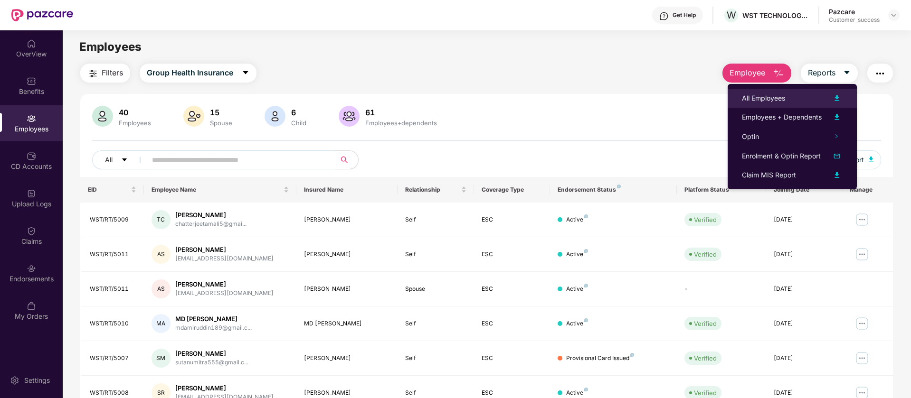
click at [838, 95] on img at bounding box center [836, 98] width 11 height 11
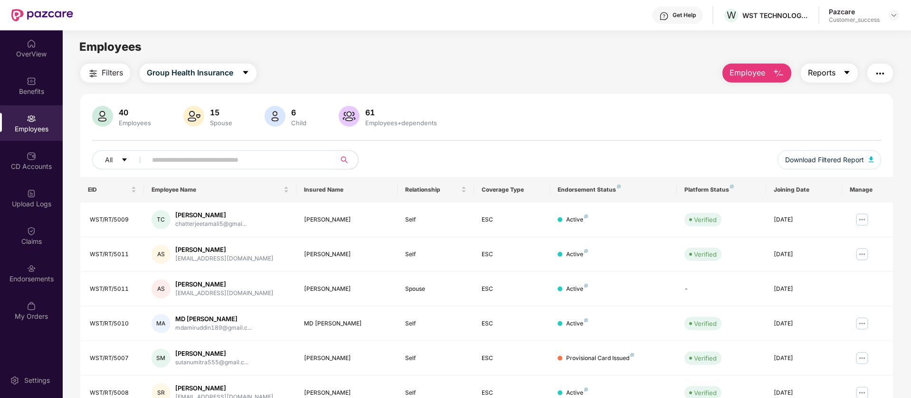
click at [820, 66] on button "Reports" at bounding box center [828, 73] width 57 height 19
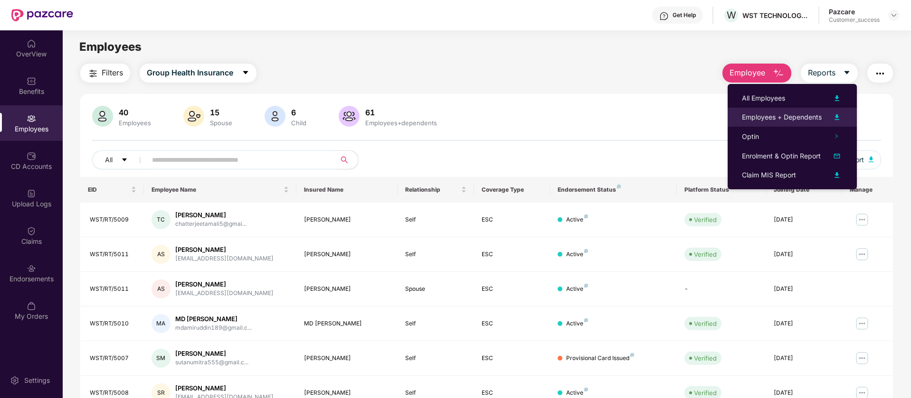
click at [837, 116] on img at bounding box center [836, 117] width 11 height 11
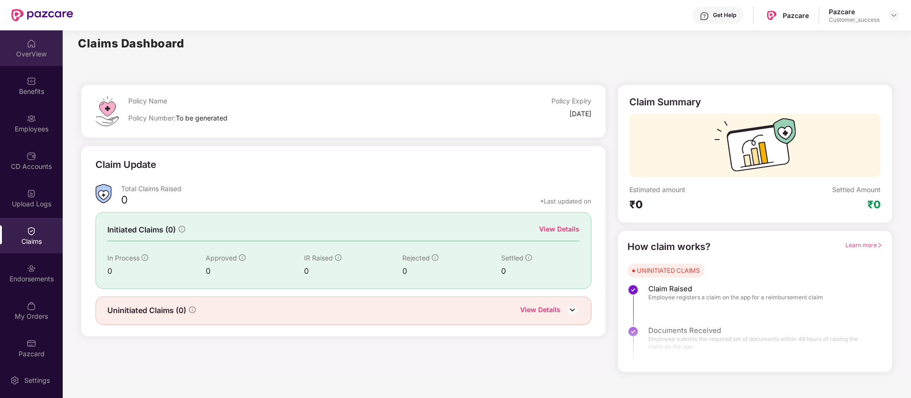
click at [38, 58] on div "OverView" at bounding box center [31, 48] width 63 height 36
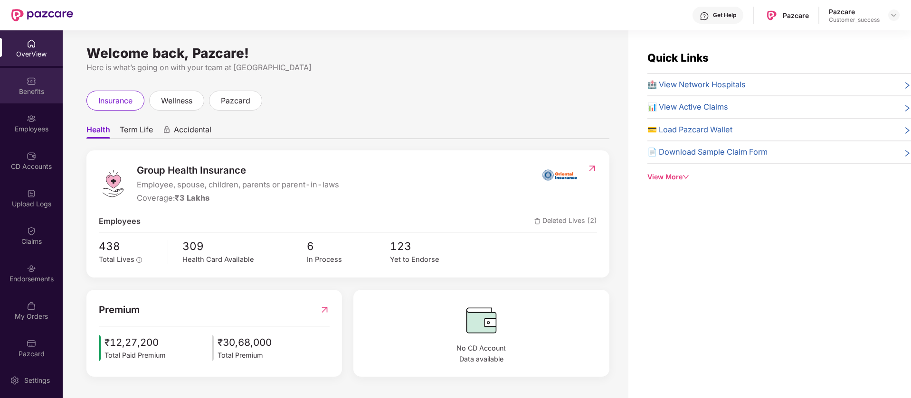
click at [44, 84] on div "Benefits" at bounding box center [31, 86] width 63 height 36
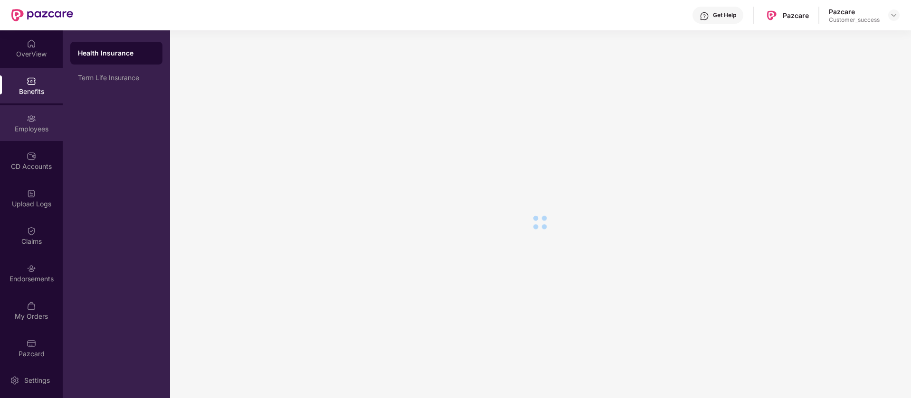
click at [38, 123] on div "Employees" at bounding box center [31, 123] width 63 height 36
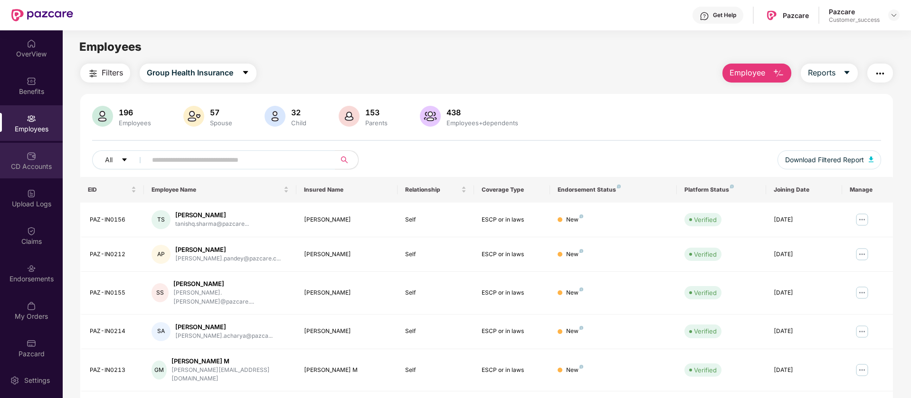
click at [43, 164] on div "CD Accounts" at bounding box center [31, 166] width 63 height 9
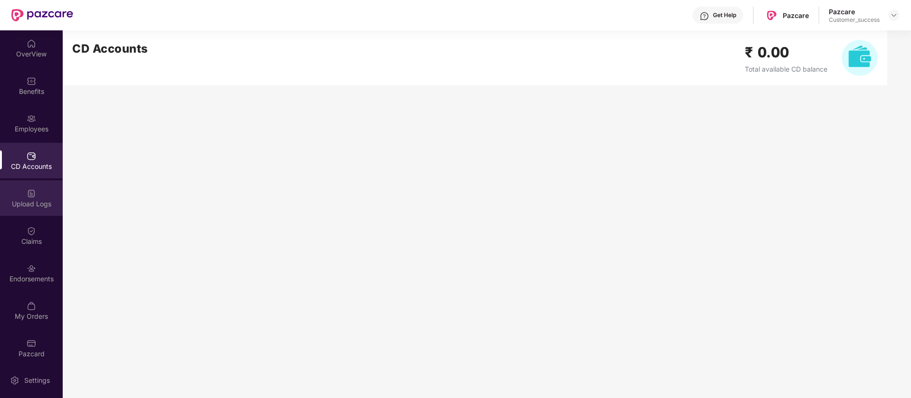
click at [39, 197] on div "Upload Logs" at bounding box center [31, 198] width 63 height 36
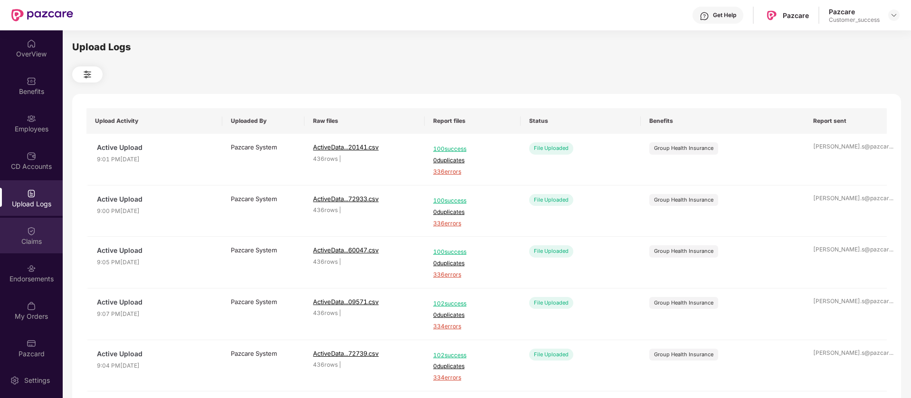
click at [40, 223] on div "Claims" at bounding box center [31, 236] width 63 height 36
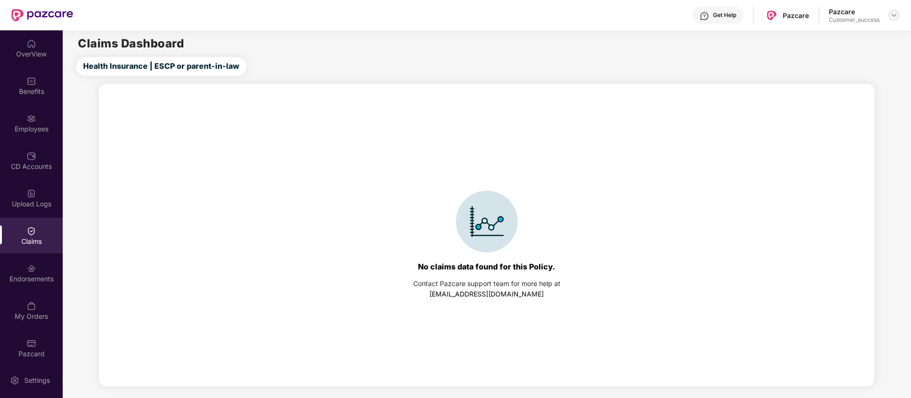
click at [893, 14] on img at bounding box center [894, 15] width 8 height 8
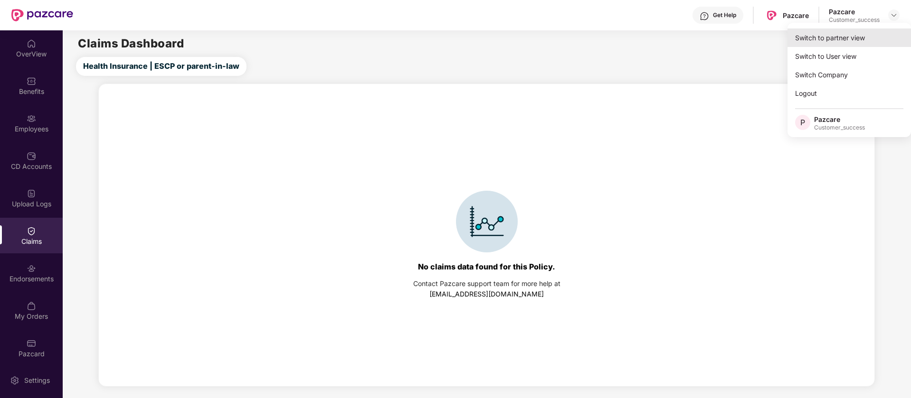
click at [832, 40] on div "Switch to partner view" at bounding box center [848, 37] width 123 height 19
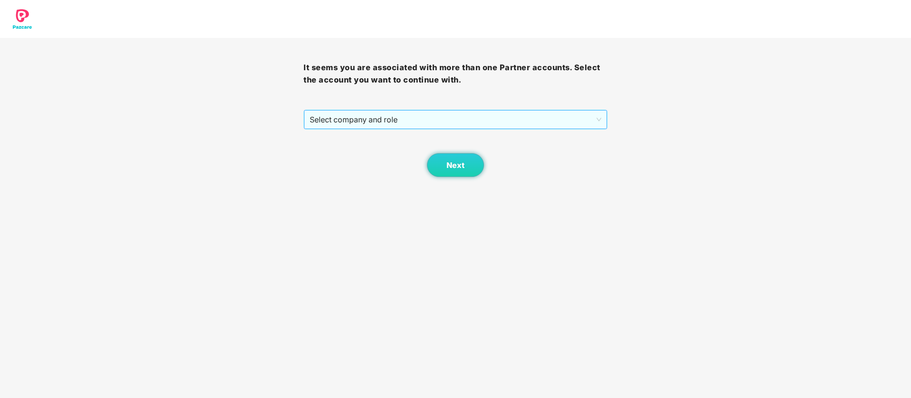
click at [529, 111] on span "Select company and role" at bounding box center [455, 120] width 291 height 18
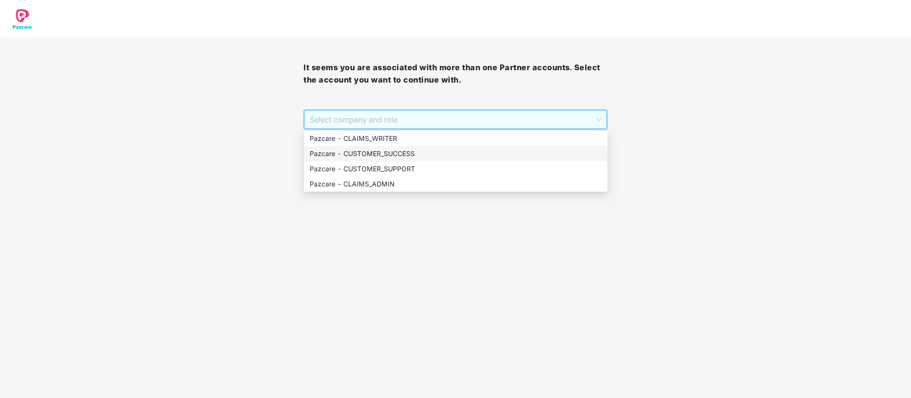
click at [435, 160] on div "Pazcare - CUSTOMER_SUCCESS" at bounding box center [455, 153] width 303 height 15
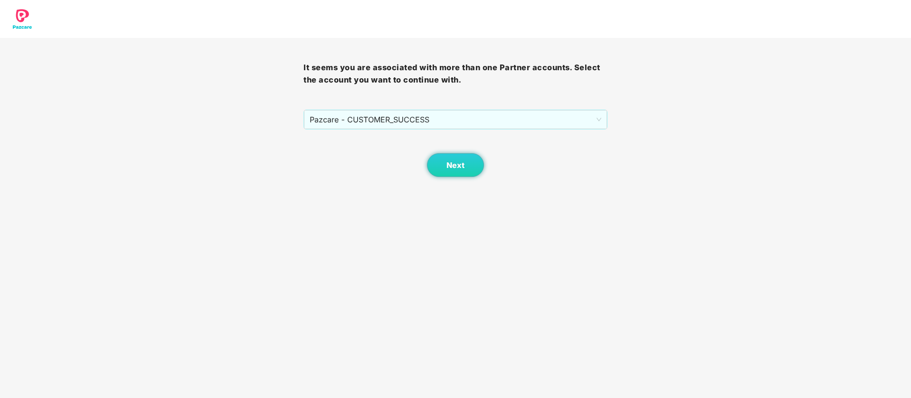
click at [413, 174] on div "Next" at bounding box center [454, 153] width 303 height 47
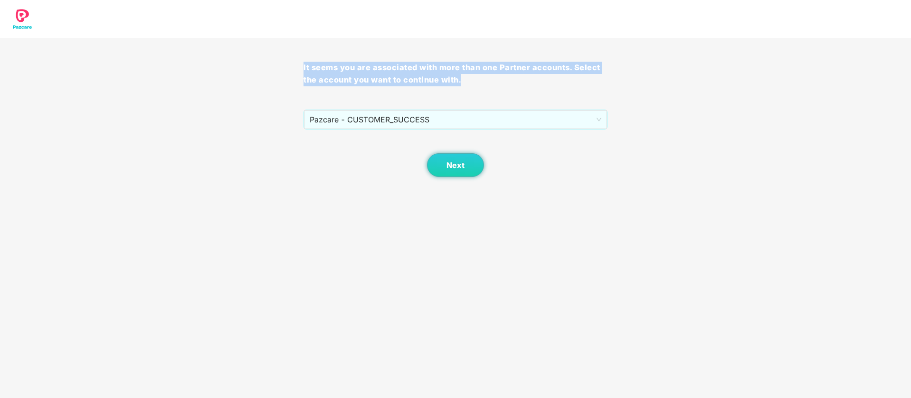
drag, startPoint x: 413, startPoint y: 174, endPoint x: 911, endPoint y: 44, distance: 515.2
click at [910, 85] on html "It seems you are associated with more than one Partner accounts. Select the acc…" at bounding box center [455, 199] width 911 height 398
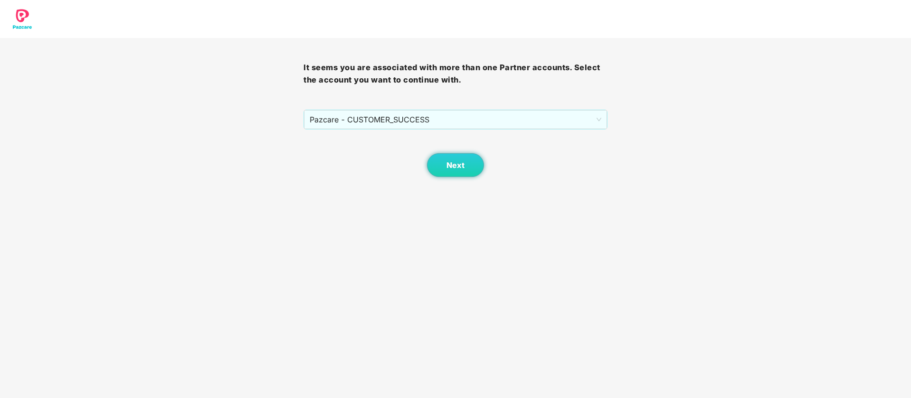
click at [0, 0] on html "It seems you are associated with more than one Partner accounts. Select the acc…" at bounding box center [455, 199] width 911 height 398
click at [454, 162] on span "Next" at bounding box center [455, 165] width 18 height 9
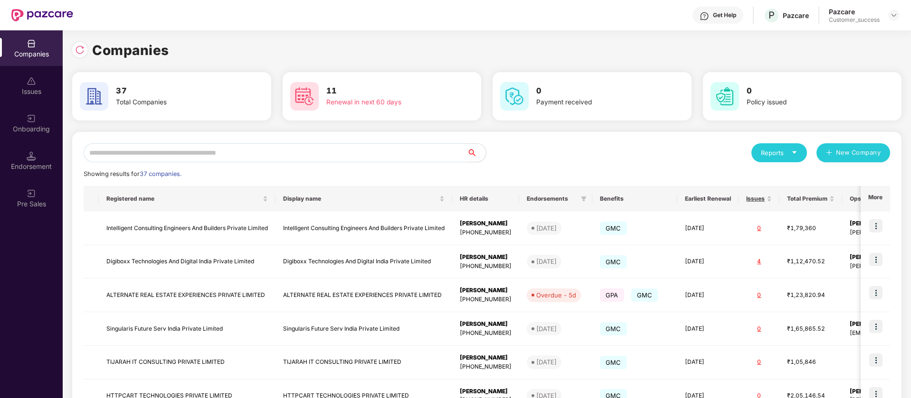
click at [280, 153] on input "text" at bounding box center [275, 152] width 383 height 19
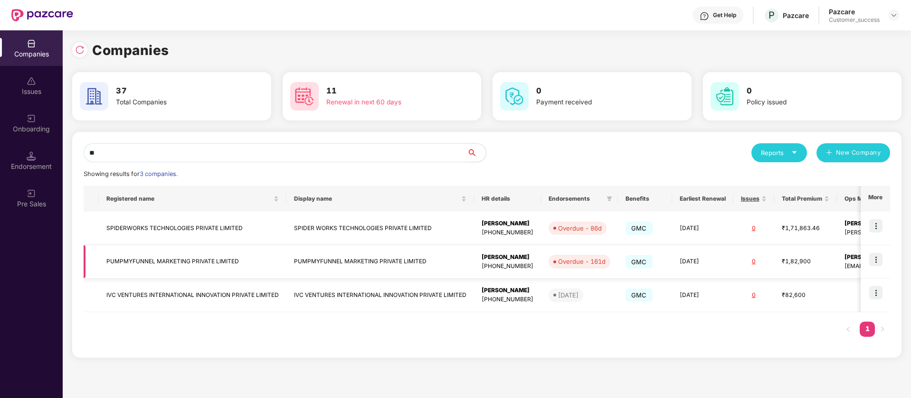
type input "*"
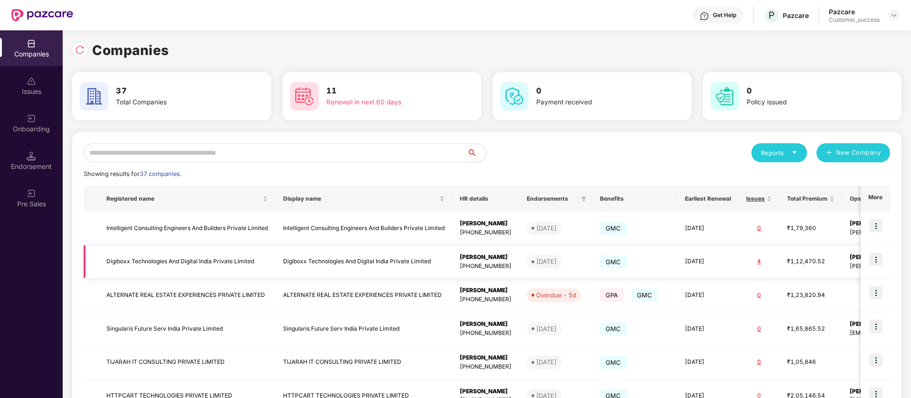
type input "*"
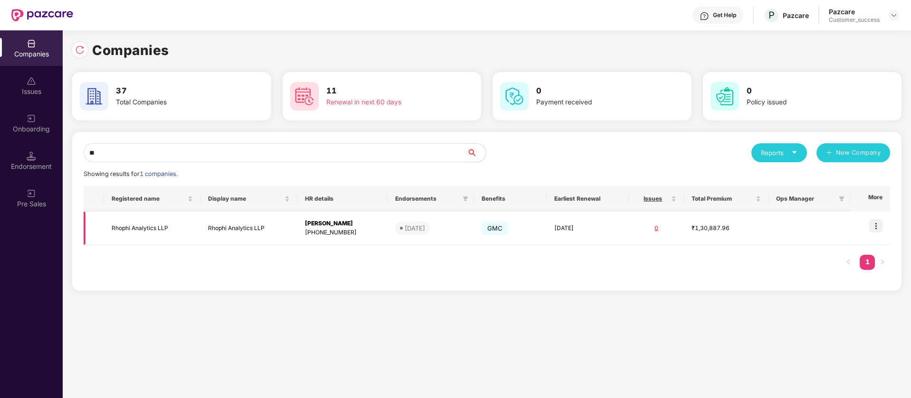
type input "**"
click at [877, 221] on img at bounding box center [875, 225] width 13 height 13
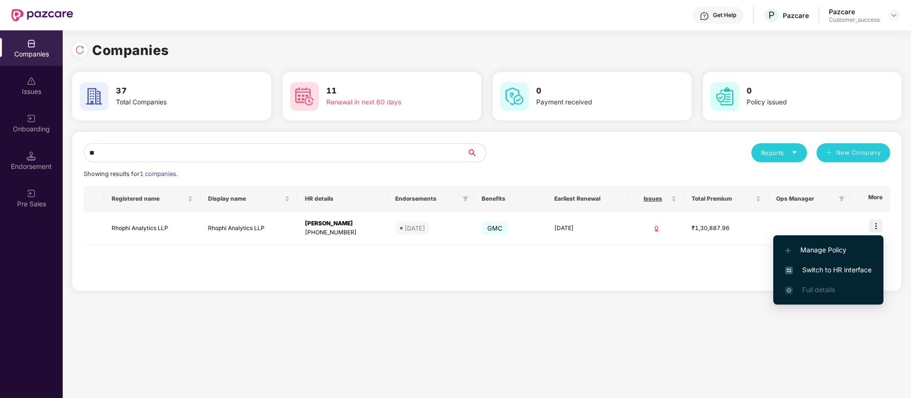
click at [848, 267] on span "Switch to HR interface" at bounding box center [828, 270] width 86 height 10
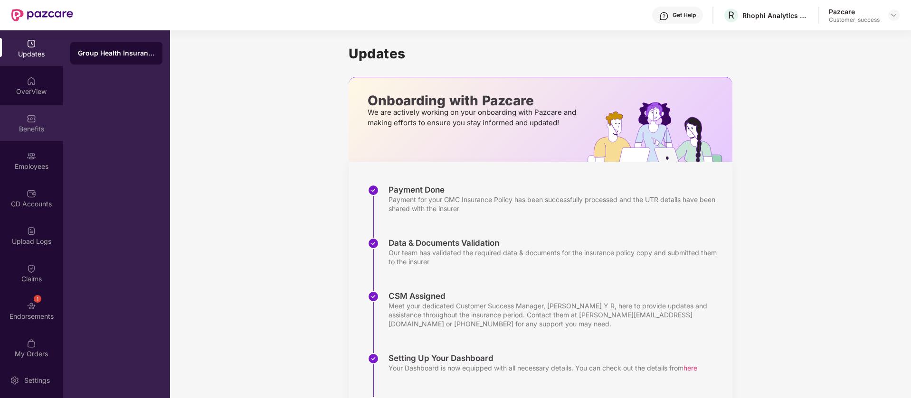
click at [37, 113] on div "Benefits" at bounding box center [31, 123] width 63 height 36
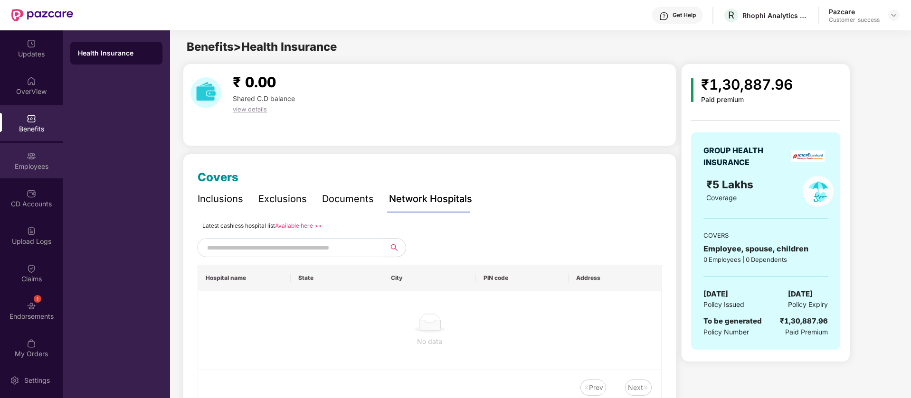
click at [37, 159] on div "Employees" at bounding box center [31, 161] width 63 height 36
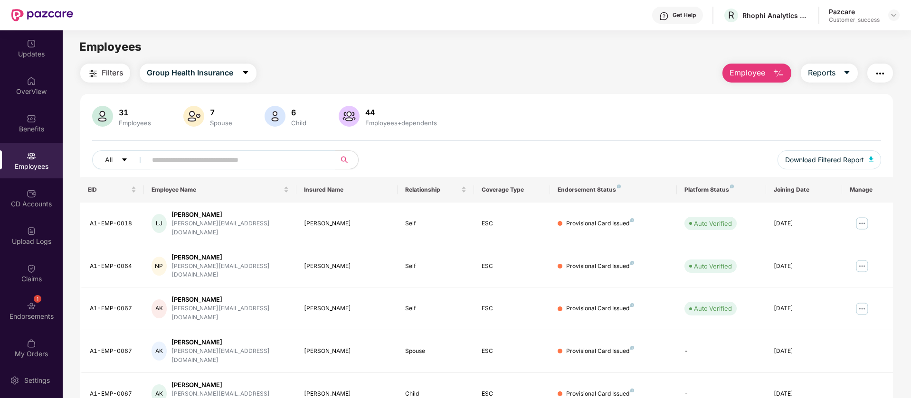
click at [250, 158] on input "text" at bounding box center [237, 160] width 170 height 14
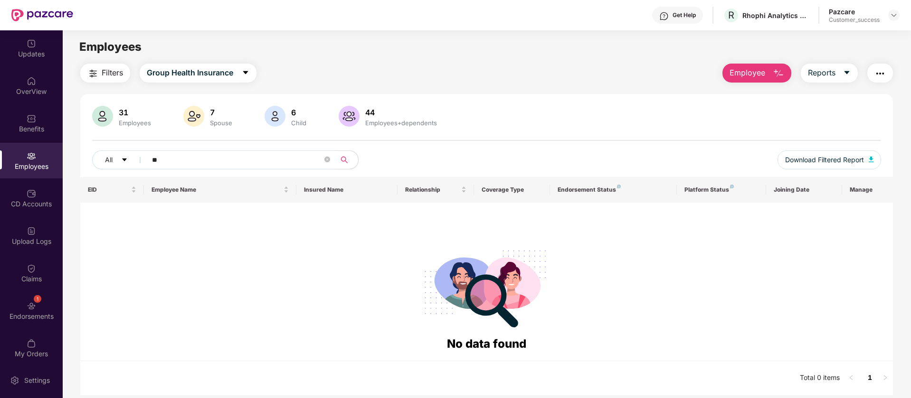
type input "*"
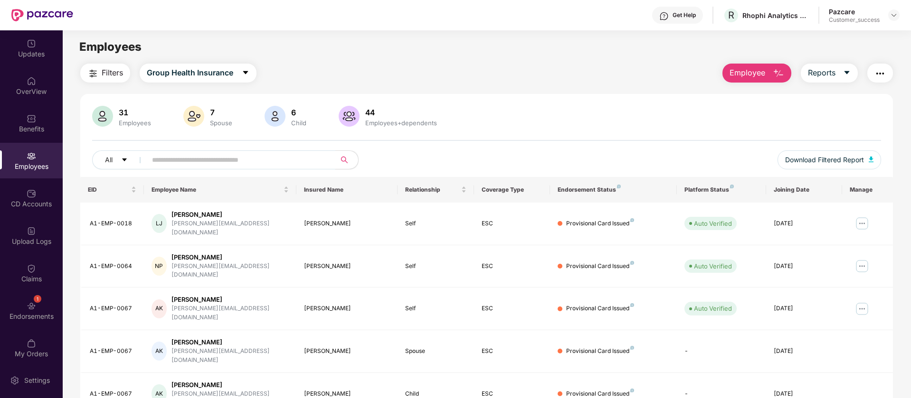
scroll to position [185, 0]
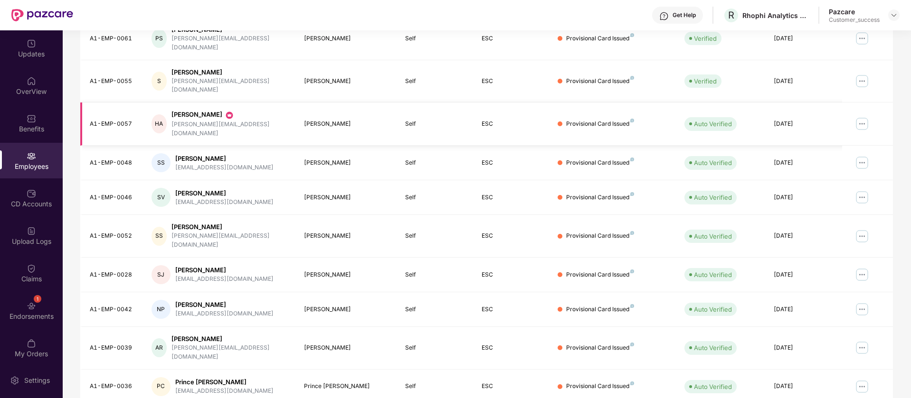
click at [860, 116] on img at bounding box center [861, 123] width 15 height 15
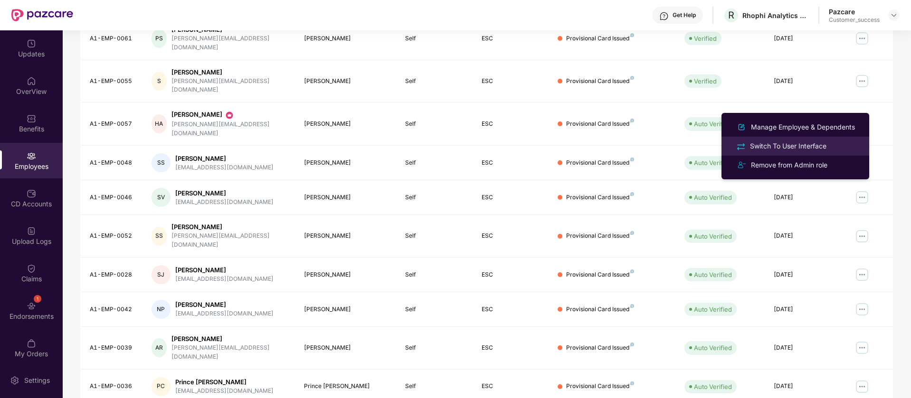
click at [797, 146] on div "Switch To User Interface" at bounding box center [788, 146] width 80 height 10
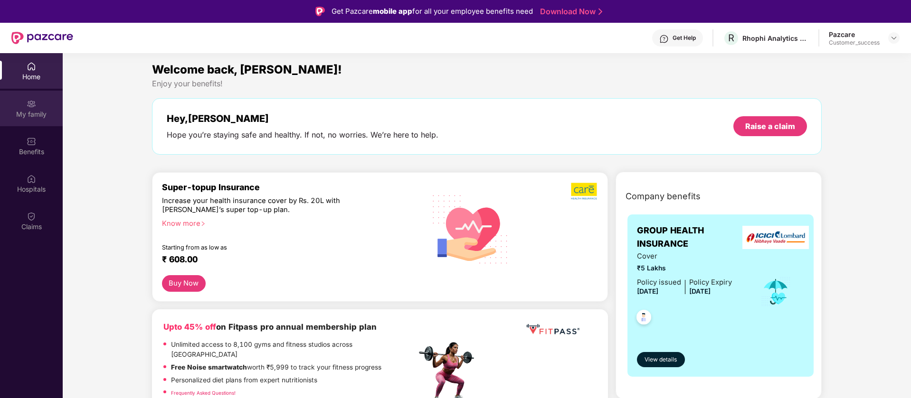
click at [31, 113] on div "My family" at bounding box center [31, 114] width 63 height 9
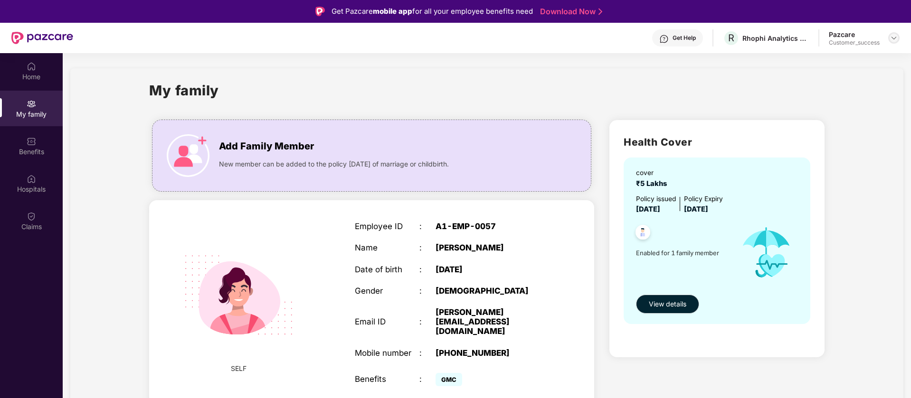
click at [892, 38] on img at bounding box center [894, 38] width 8 height 8
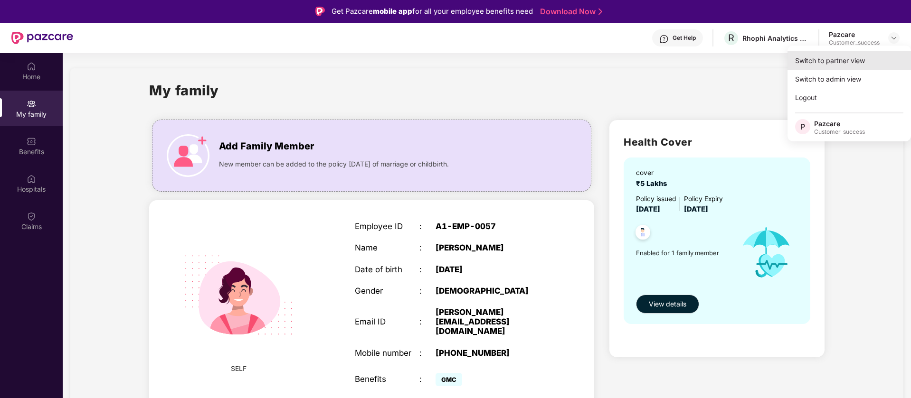
click at [821, 61] on div "Switch to partner view" at bounding box center [848, 60] width 123 height 19
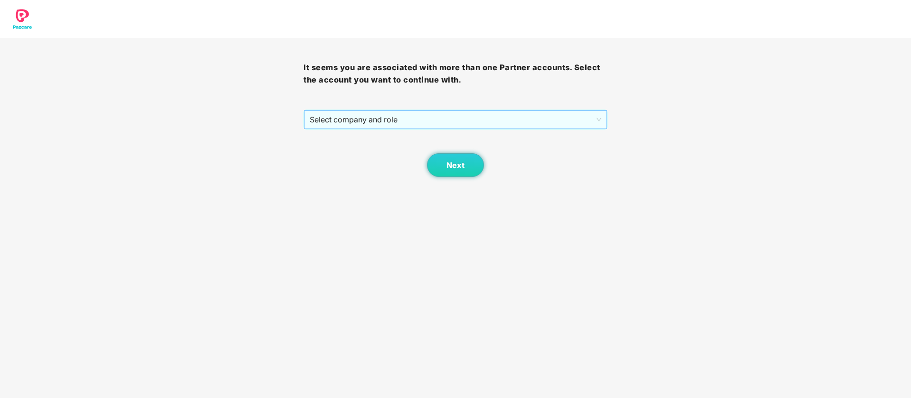
click at [588, 114] on span "Select company and role" at bounding box center [455, 120] width 291 height 18
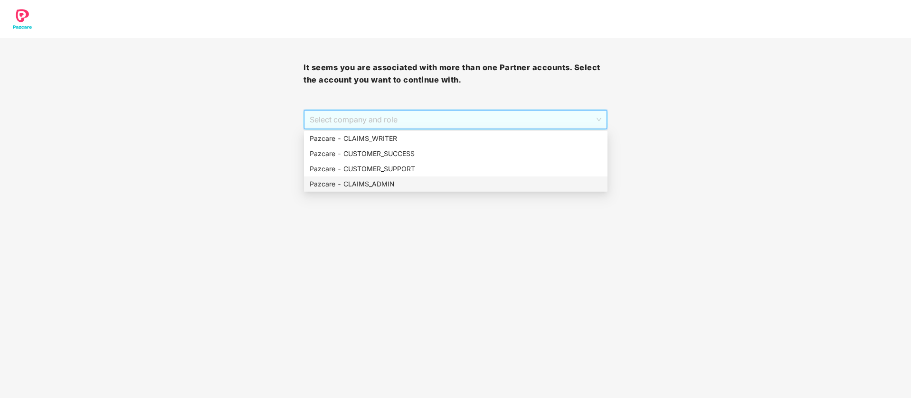
click at [454, 183] on div "Pazcare - CLAIMS_ADMIN" at bounding box center [456, 184] width 292 height 10
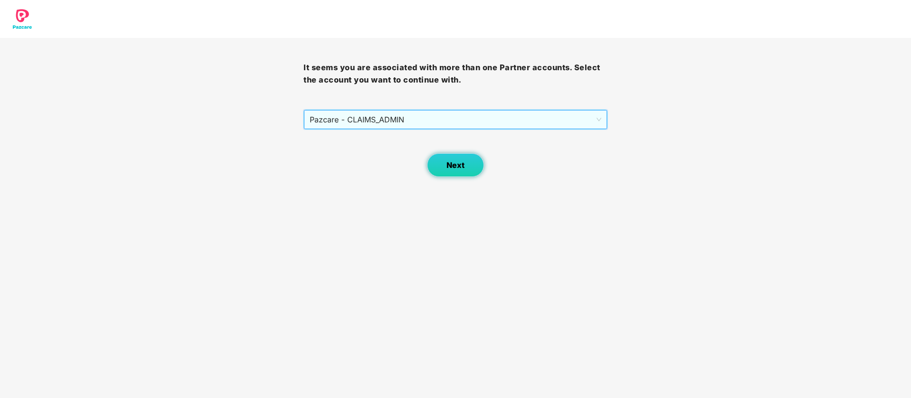
click at [450, 165] on span "Next" at bounding box center [455, 165] width 18 height 9
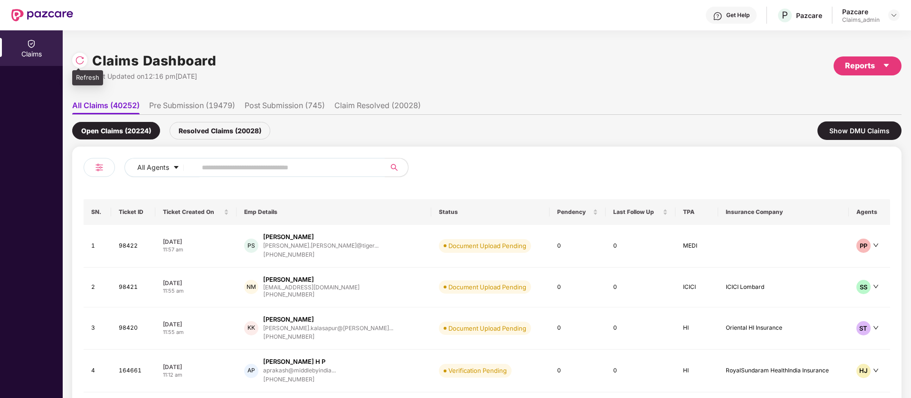
click at [83, 58] on img at bounding box center [79, 60] width 9 height 9
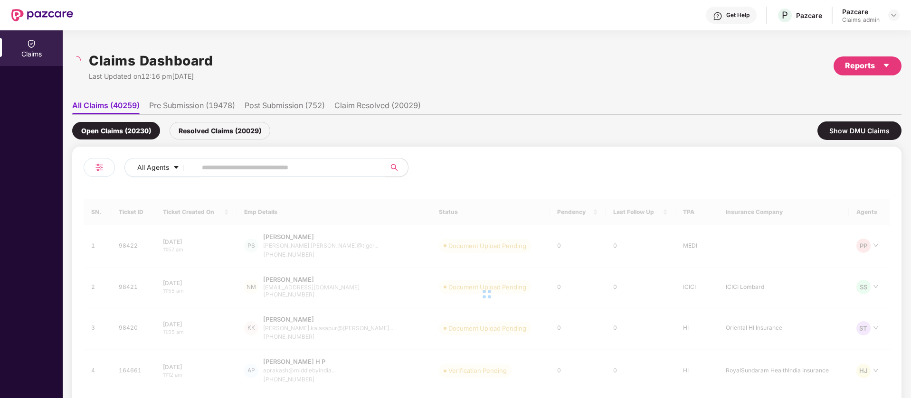
click at [250, 168] on input "text" at bounding box center [287, 167] width 170 height 14
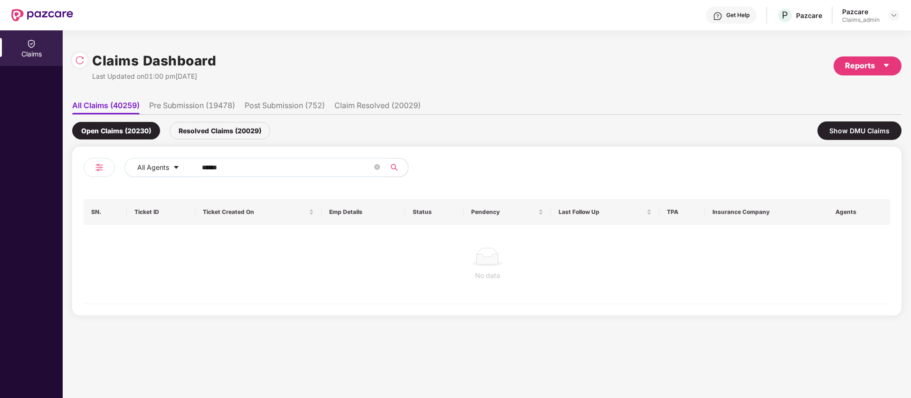
type input "******"
click at [219, 124] on div "Resolved Claims (20029)" at bounding box center [219, 131] width 101 height 18
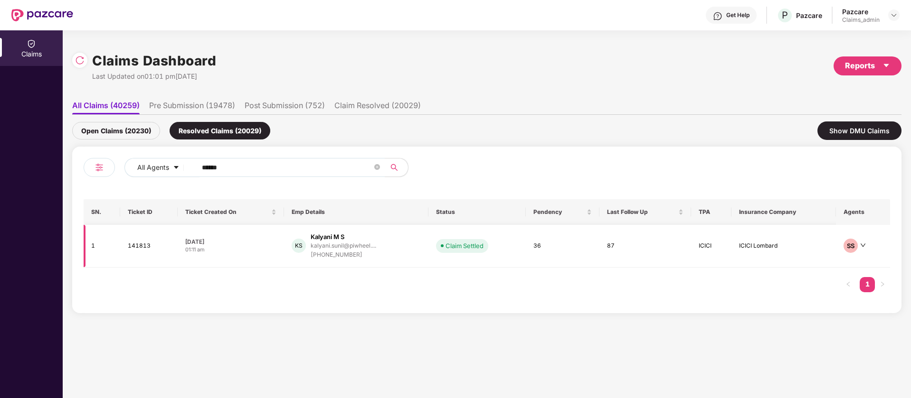
click at [293, 252] on div "KS Kalyani M S kalyani.sunil@piwheel.... +918075311670" at bounding box center [355, 246] width 129 height 27
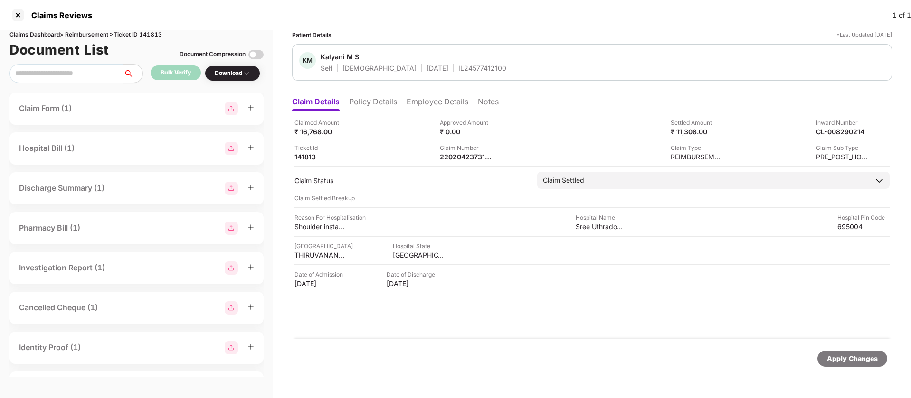
click at [259, 54] on img at bounding box center [255, 54] width 15 height 15
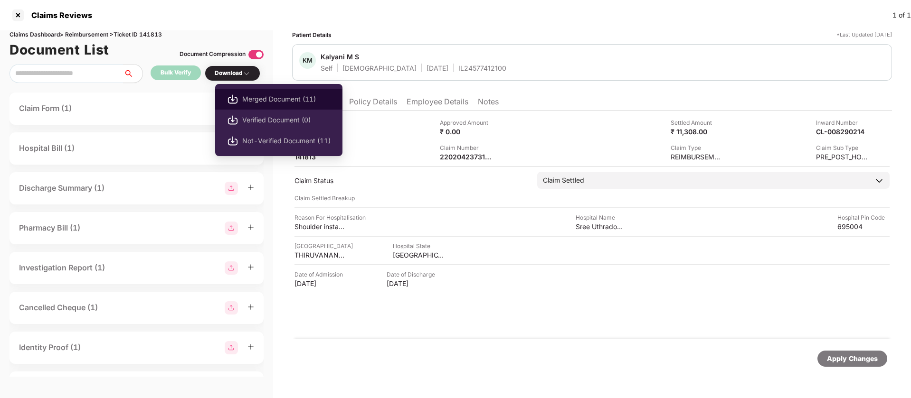
click at [254, 94] on span "Merged Document (11)" at bounding box center [286, 99] width 88 height 10
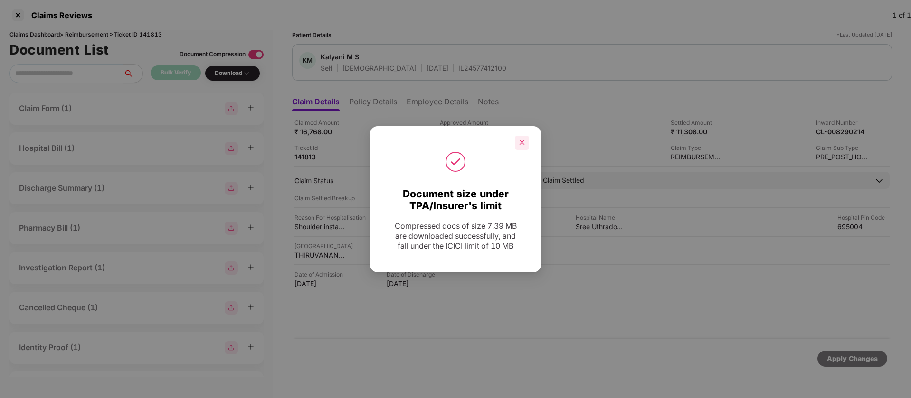
click at [518, 143] on div at bounding box center [522, 143] width 14 height 14
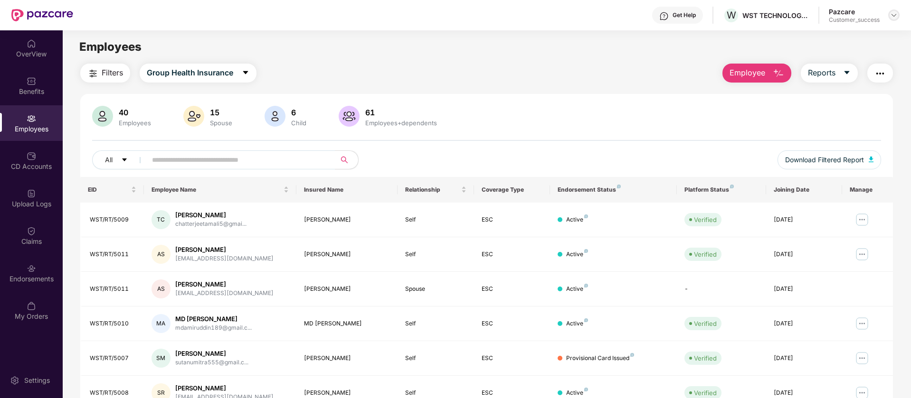
click at [891, 12] on img at bounding box center [894, 15] width 8 height 8
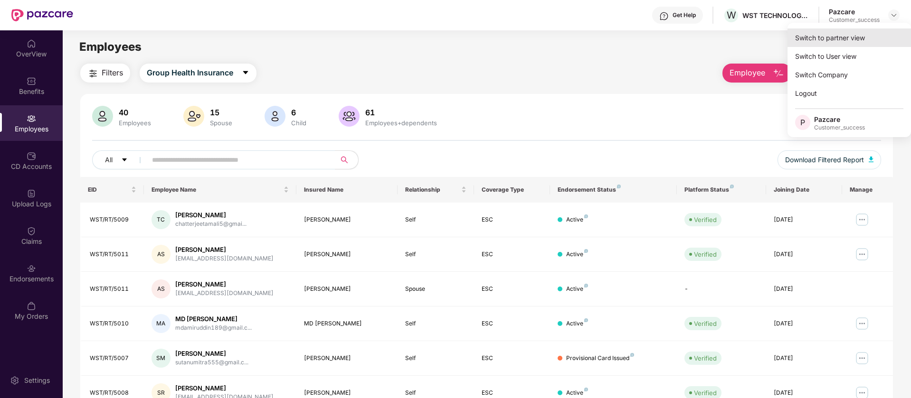
click at [863, 37] on div "Switch to partner view" at bounding box center [848, 37] width 123 height 19
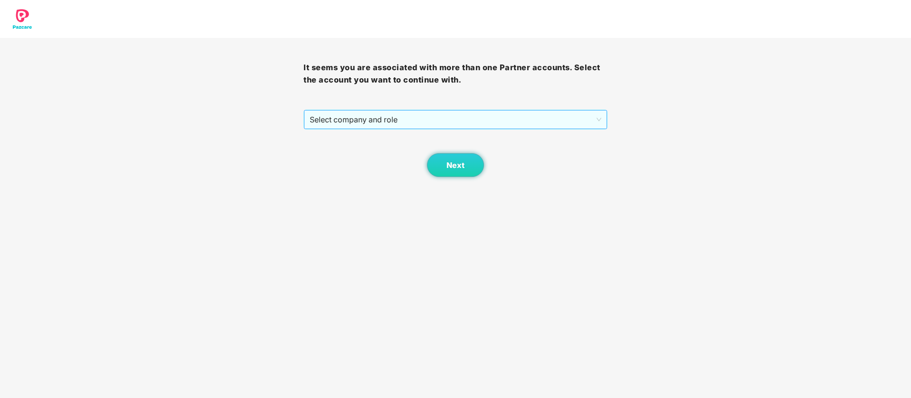
click at [525, 118] on span "Select company and role" at bounding box center [455, 120] width 291 height 18
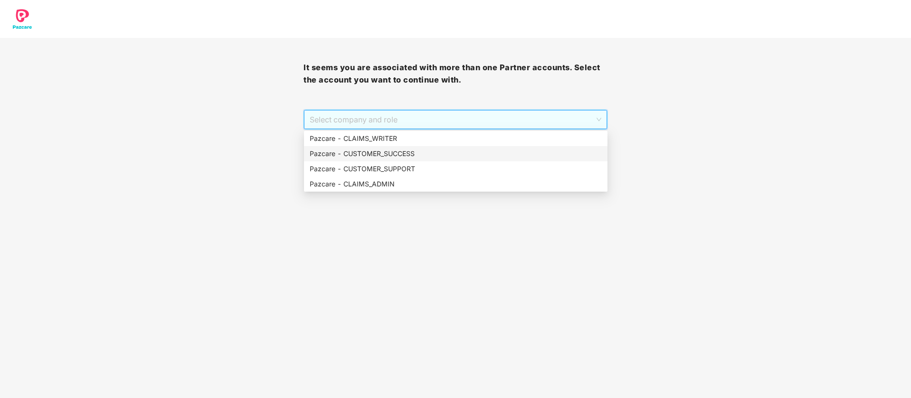
click at [449, 152] on div "Pazcare - CUSTOMER_SUCCESS" at bounding box center [456, 154] width 292 height 10
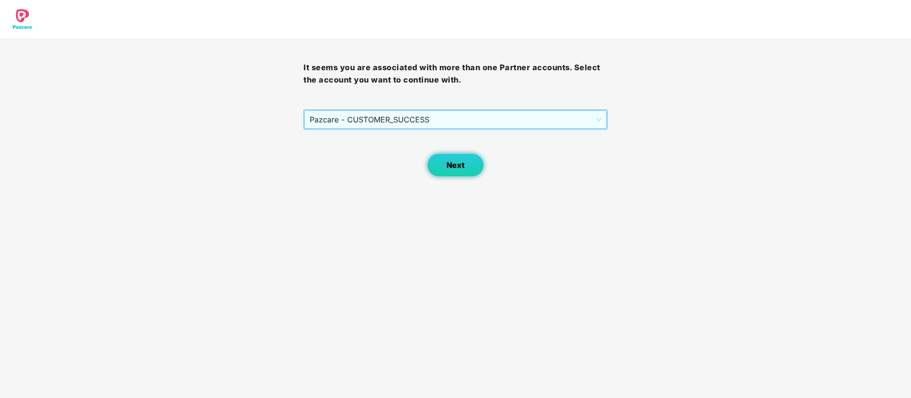
click at [446, 161] on button "Next" at bounding box center [455, 165] width 57 height 24
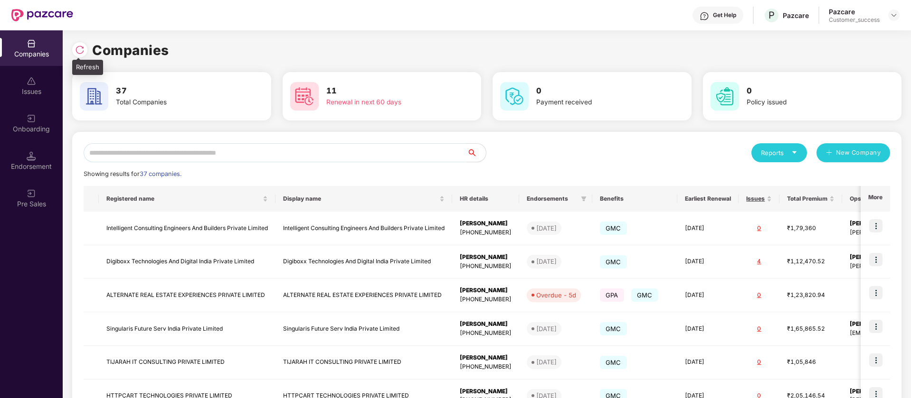
click at [81, 50] on img at bounding box center [79, 49] width 9 height 9
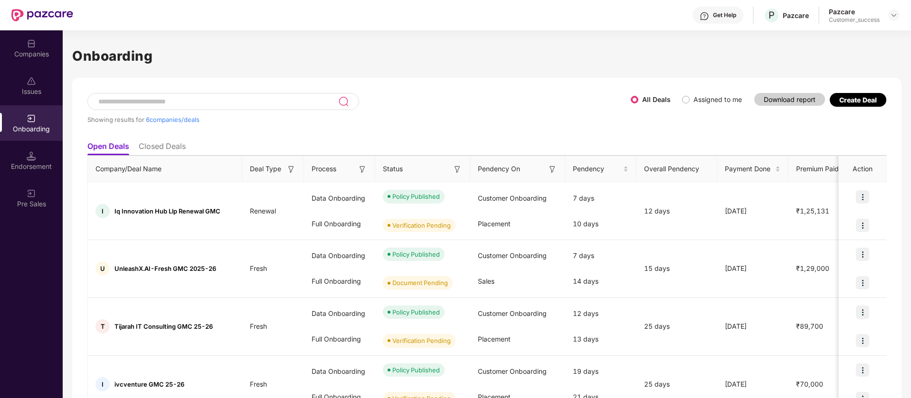
click at [257, 103] on input at bounding box center [217, 102] width 241 height 8
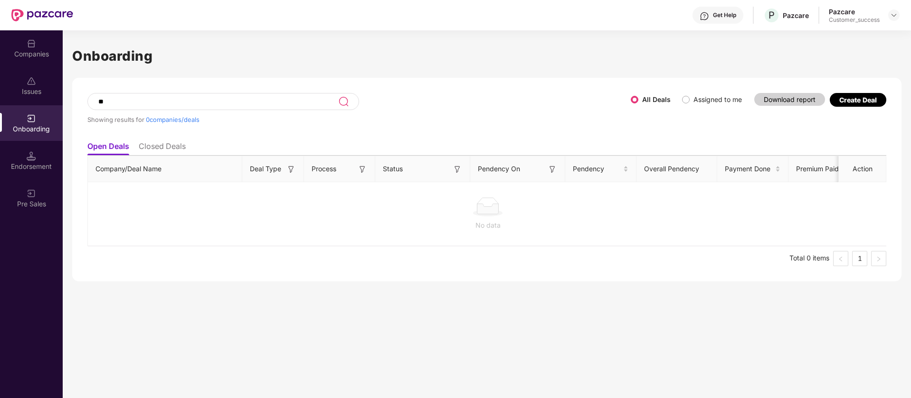
type input "*"
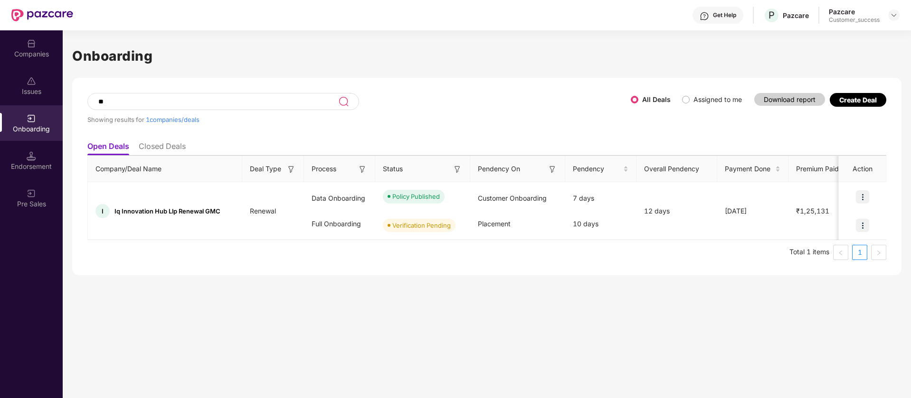
type input "*"
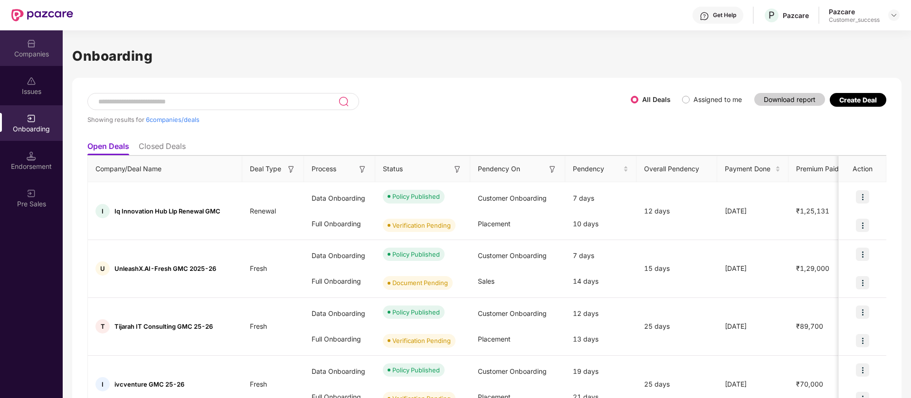
click at [27, 41] on img at bounding box center [31, 43] width 9 height 9
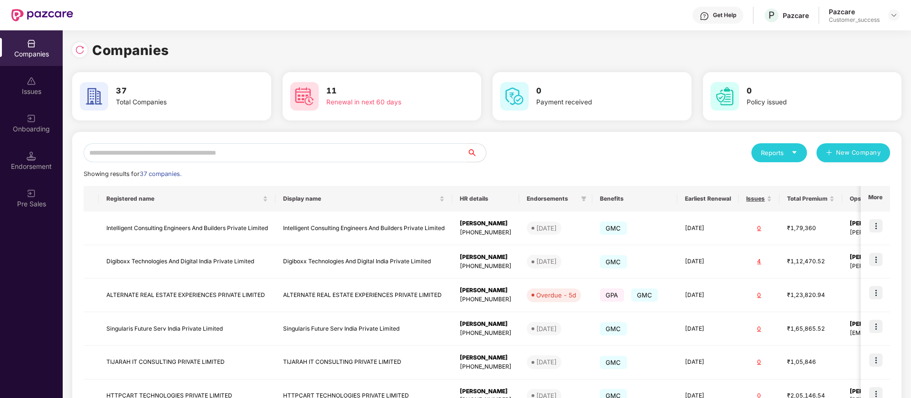
click at [205, 150] on input "text" at bounding box center [275, 152] width 383 height 19
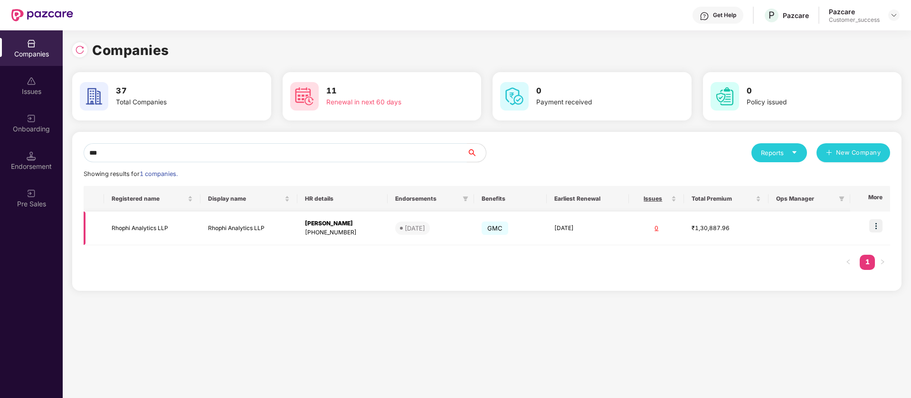
type input "***"
click at [877, 227] on img at bounding box center [875, 225] width 13 height 13
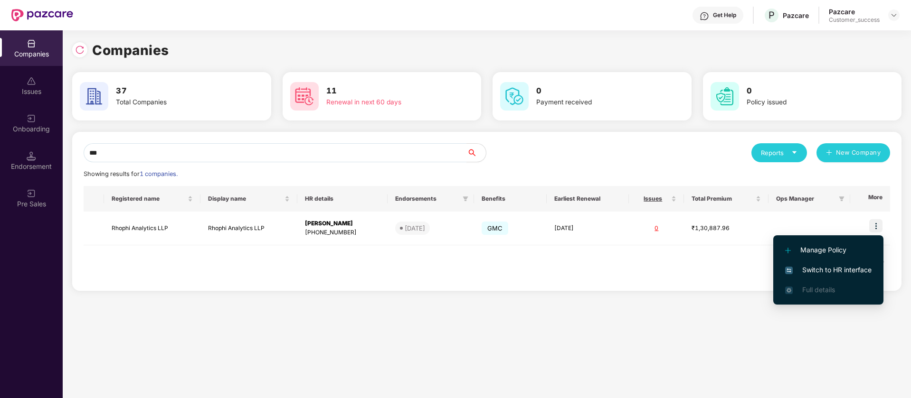
click at [798, 267] on span "Switch to HR interface" at bounding box center [828, 270] width 86 height 10
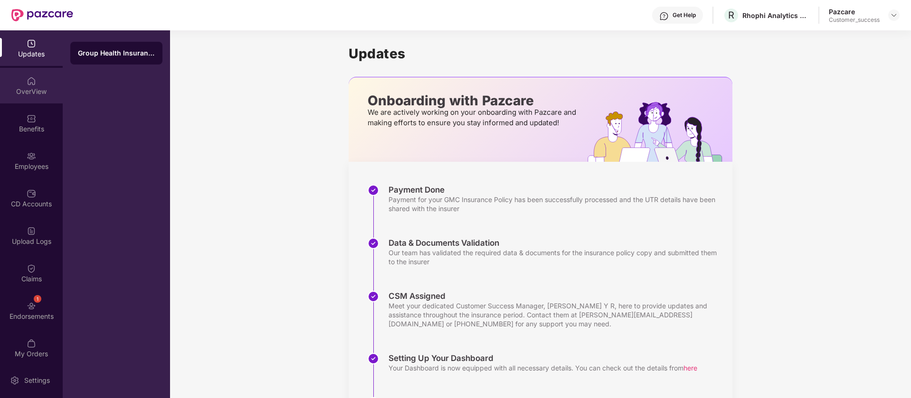
click at [39, 93] on div "OverView" at bounding box center [31, 91] width 63 height 9
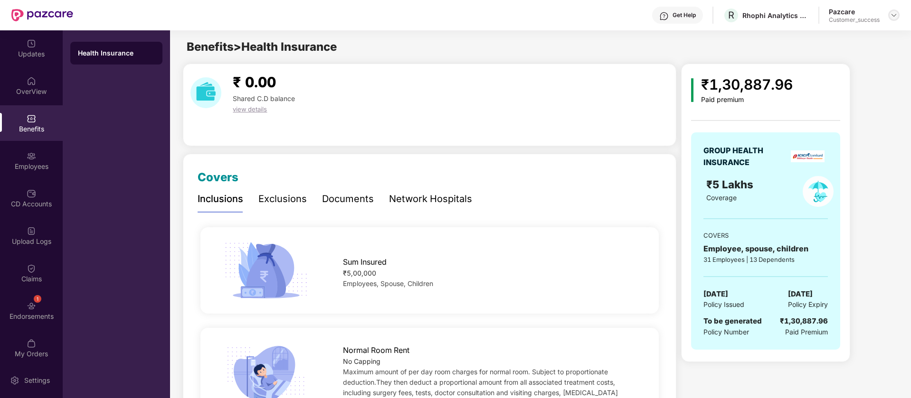
click at [893, 15] on img at bounding box center [894, 15] width 8 height 8
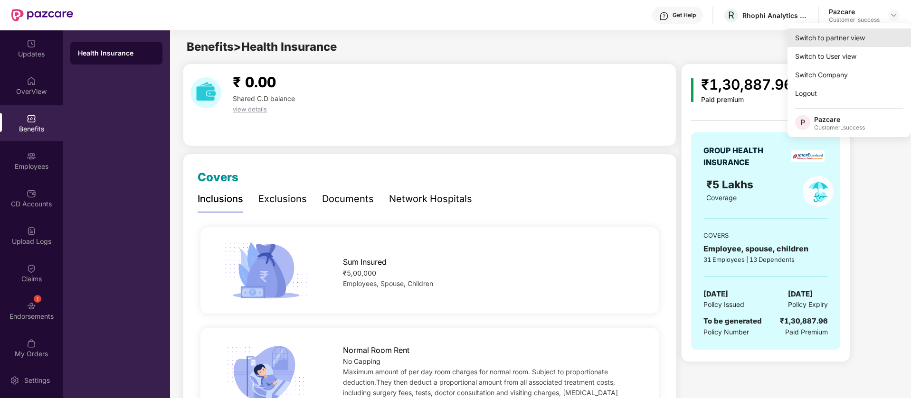
click at [852, 43] on div "Switch to partner view" at bounding box center [848, 37] width 123 height 19
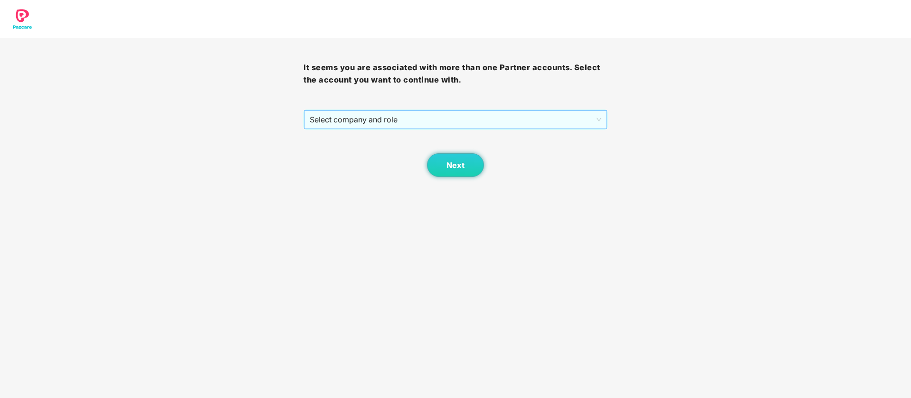
click at [518, 120] on span "Select company and role" at bounding box center [455, 120] width 291 height 18
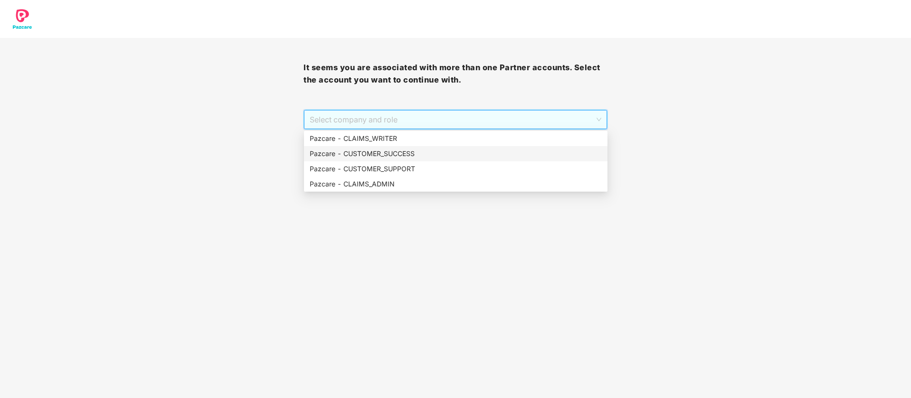
click at [444, 151] on div "Pazcare - CUSTOMER_SUCCESS" at bounding box center [456, 154] width 292 height 10
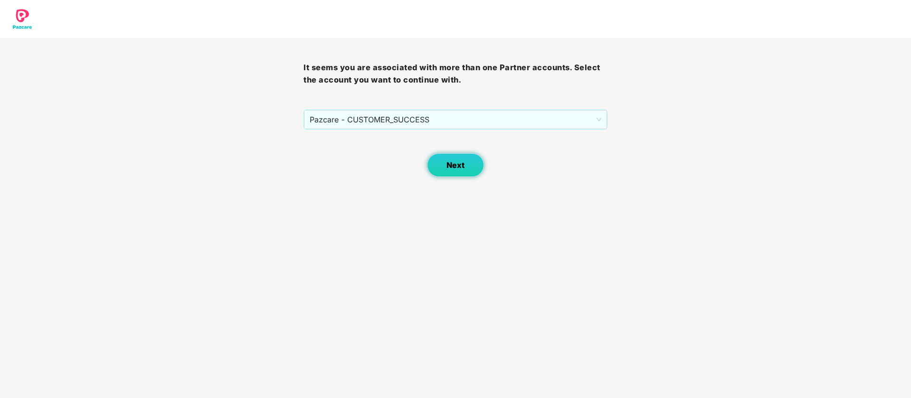
click at [462, 158] on button "Next" at bounding box center [455, 165] width 57 height 24
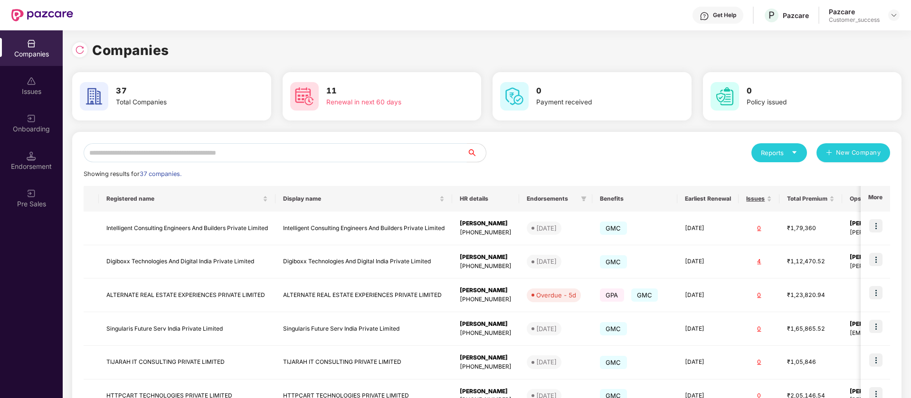
click at [228, 152] on input "text" at bounding box center [275, 152] width 383 height 19
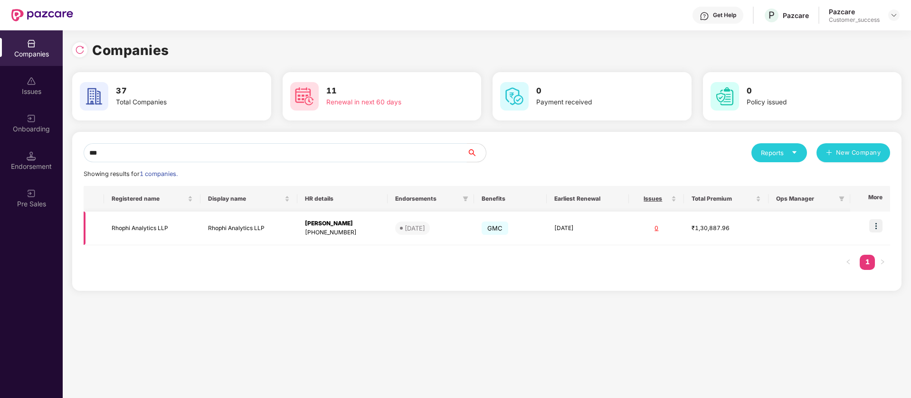
type input "***"
click at [877, 226] on img at bounding box center [875, 225] width 13 height 13
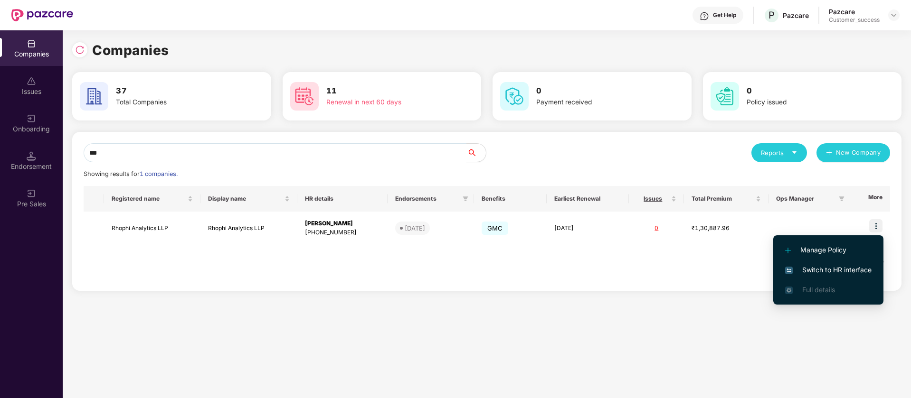
click at [843, 269] on span "Switch to HR interface" at bounding box center [828, 270] width 86 height 10
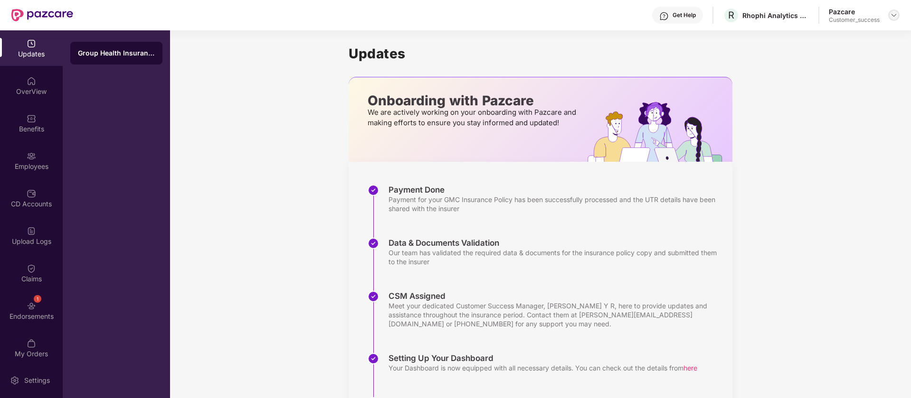
click at [891, 15] on img at bounding box center [894, 15] width 8 height 8
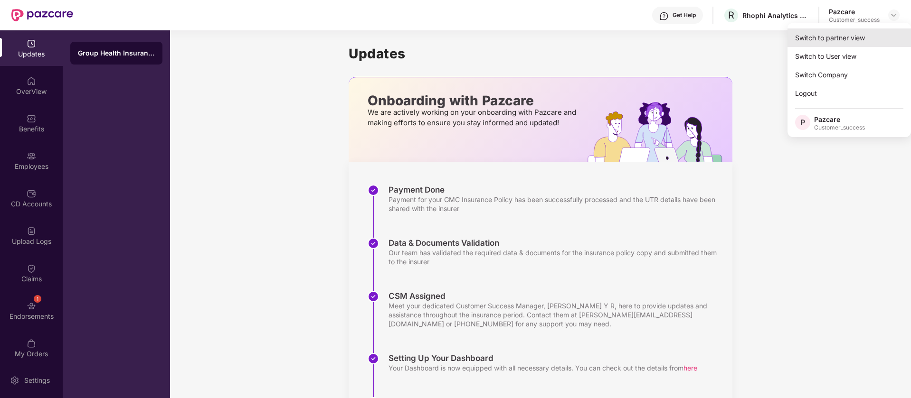
click at [867, 41] on div "Switch to partner view" at bounding box center [848, 37] width 123 height 19
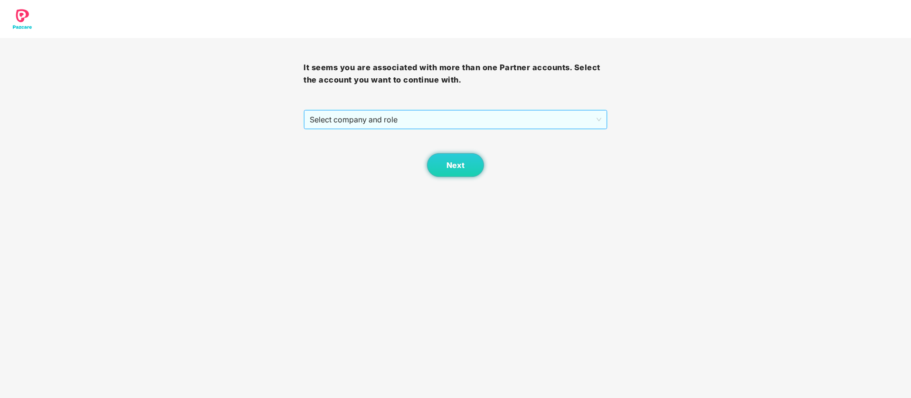
click at [539, 128] on span "Select company and role" at bounding box center [455, 120] width 291 height 18
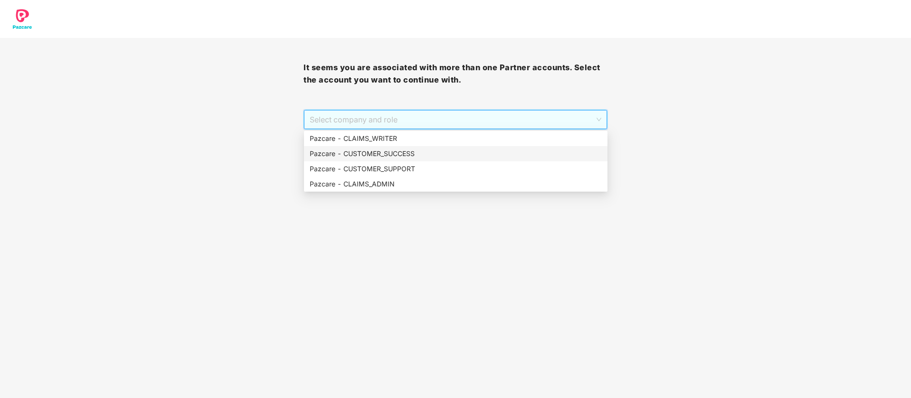
click at [475, 151] on div "Pazcare - CUSTOMER_SUCCESS" at bounding box center [456, 154] width 292 height 10
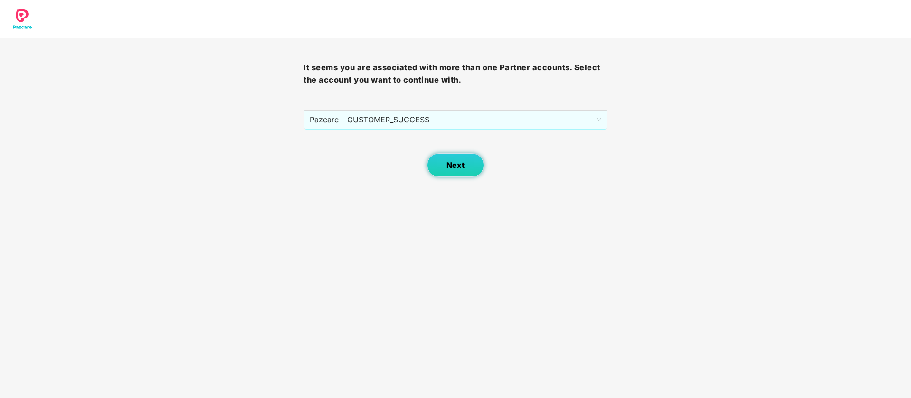
click at [471, 160] on button "Next" at bounding box center [455, 165] width 57 height 24
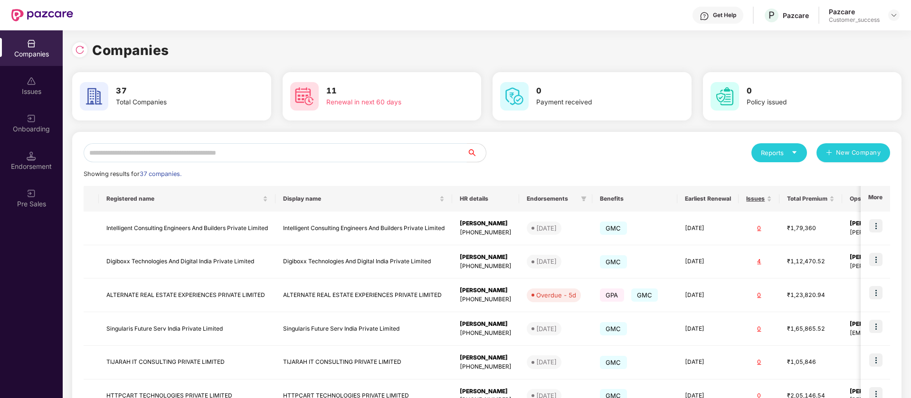
click at [175, 145] on input "text" at bounding box center [275, 152] width 383 height 19
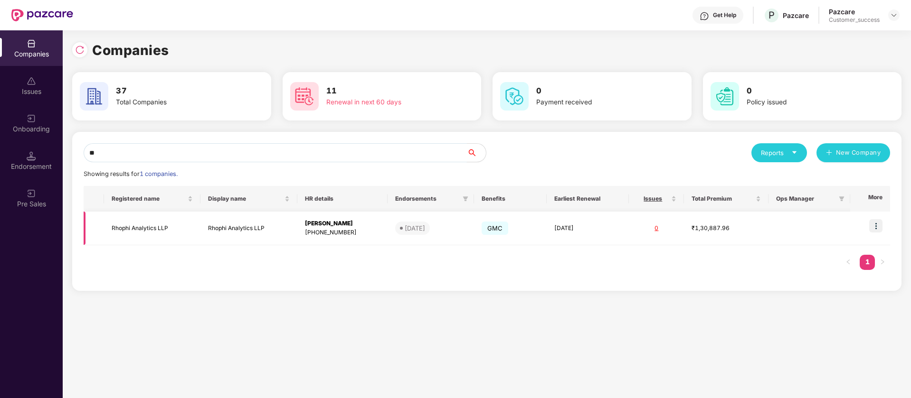
type input "**"
click at [211, 224] on td "Rhophi Analytics LLP" at bounding box center [248, 229] width 96 height 34
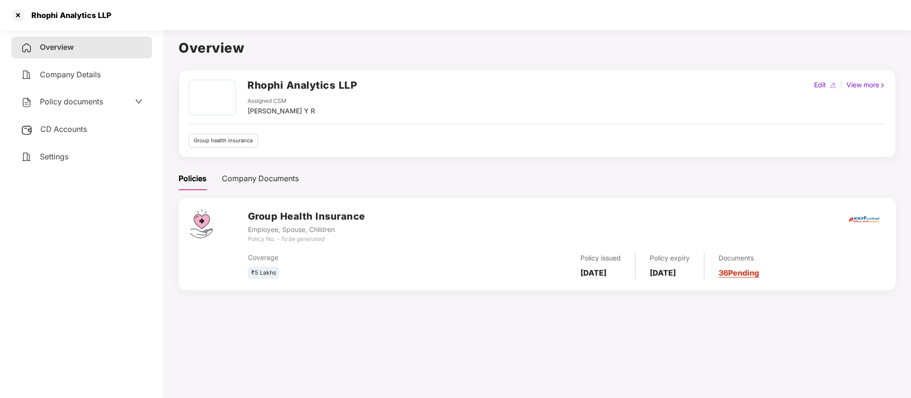
click at [93, 100] on span "Policy documents" at bounding box center [71, 101] width 63 height 9
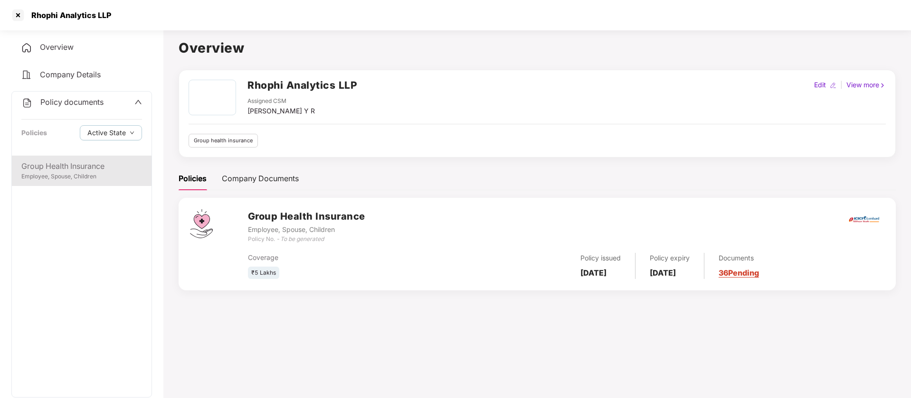
click at [47, 170] on div "Group Health Insurance" at bounding box center [81, 166] width 121 height 12
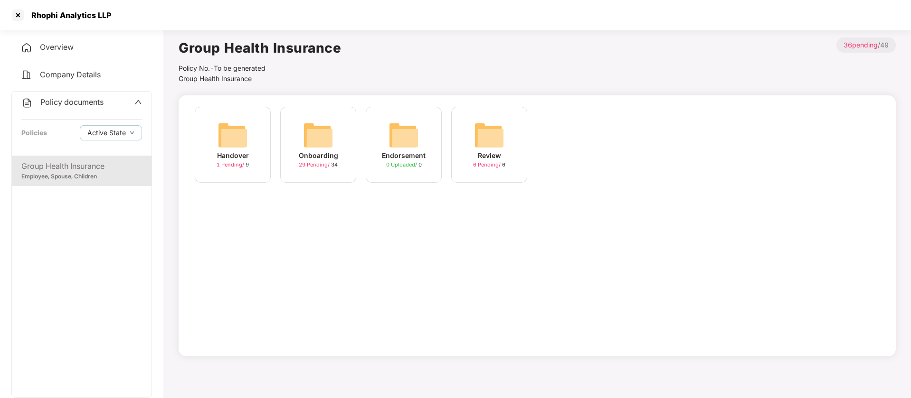
click at [248, 138] on div "Handover 1 Pending / 9" at bounding box center [233, 145] width 76 height 76
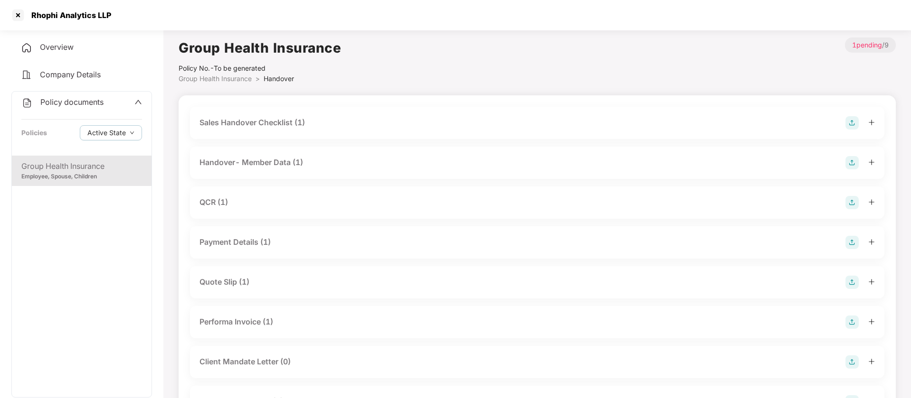
click at [242, 204] on div "QCR (1)" at bounding box center [536, 202] width 675 height 13
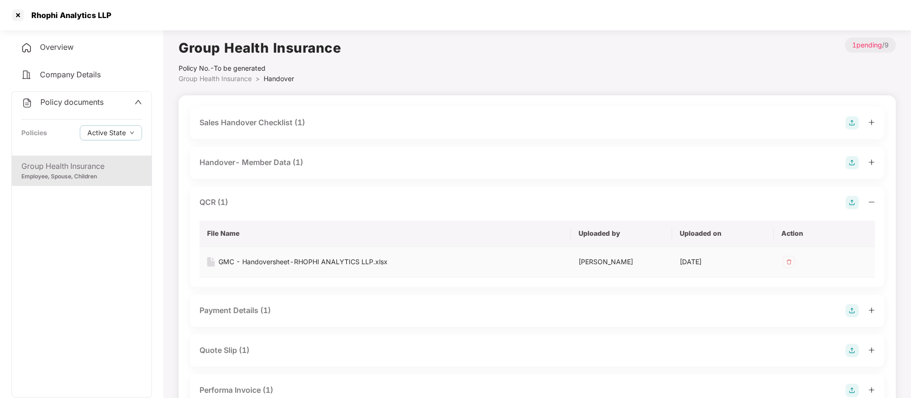
click at [281, 263] on div "GMC - Handoversheet-RHOPHI ANALYTICS LLP.xlsx" at bounding box center [302, 262] width 169 height 10
